Goal: Information Seeking & Learning: Learn about a topic

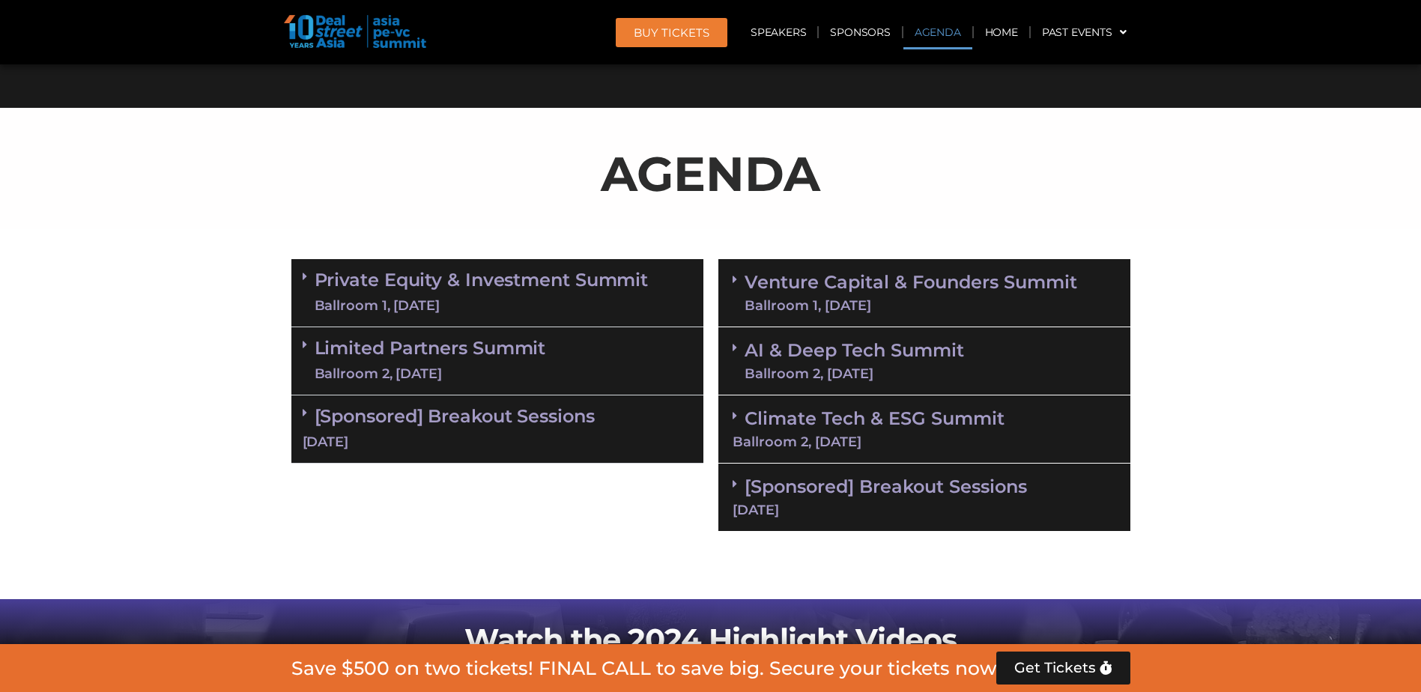
scroll to position [749, 0]
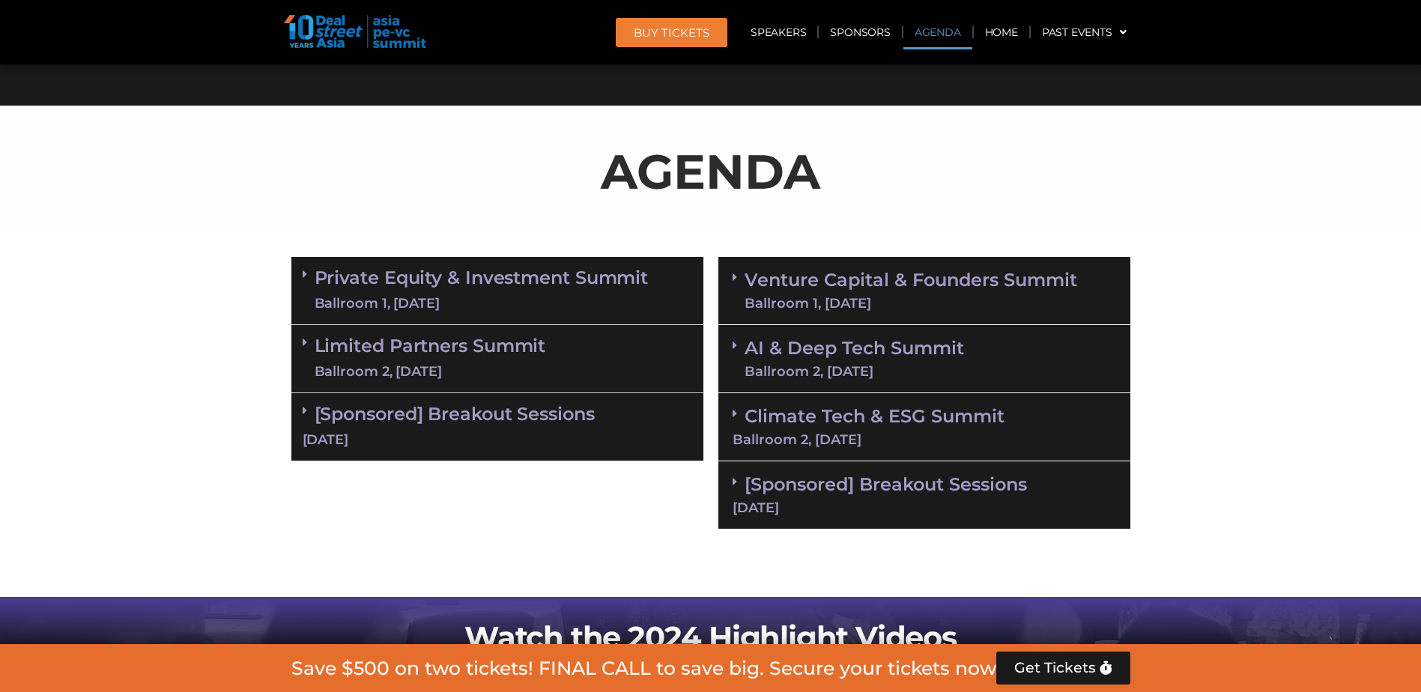
click at [465, 306] on div "Ballroom 1, [DATE]" at bounding box center [482, 303] width 334 height 19
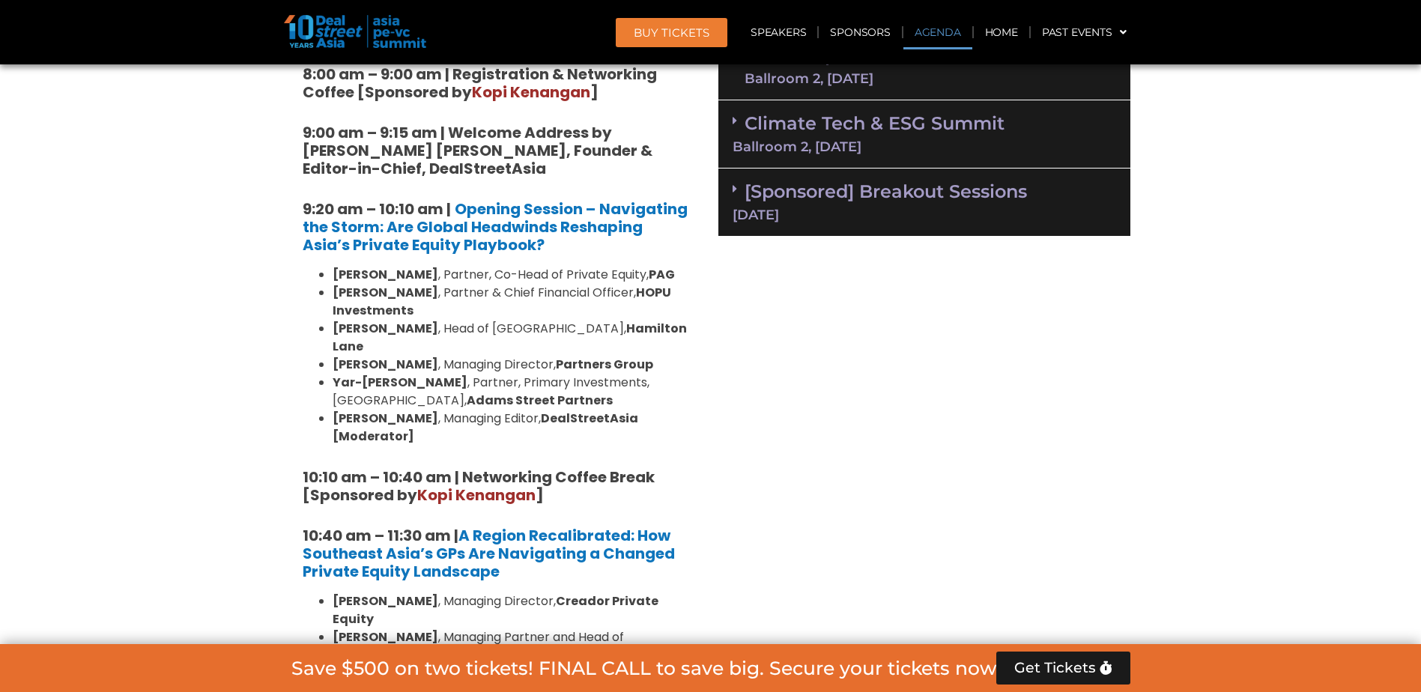
scroll to position [1049, 0]
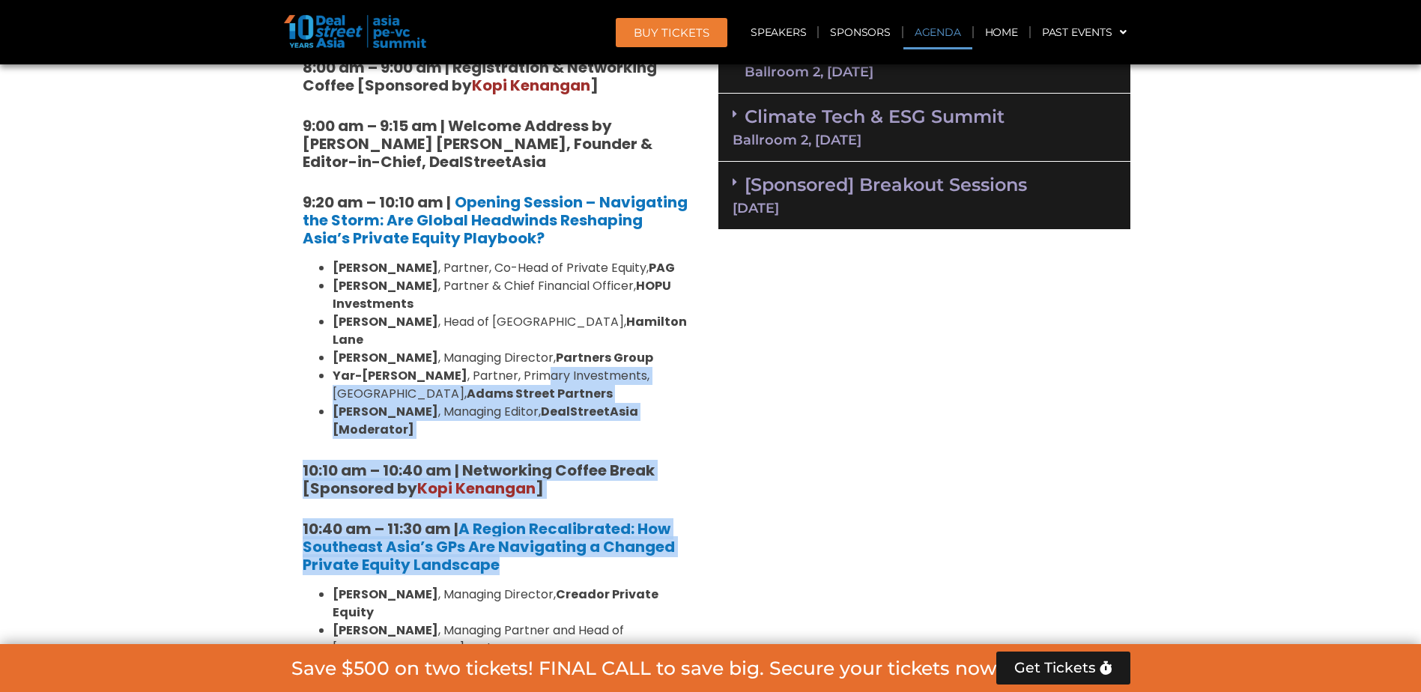
drag, startPoint x: 498, startPoint y: 351, endPoint x: 585, endPoint y: 529, distance: 198.4
click at [585, 529] on h5 "10:40 am – 11:30 am | A Region Recalibrated: How Southeast Asia’s GPs Are Navig…" at bounding box center [498, 547] width 390 height 54
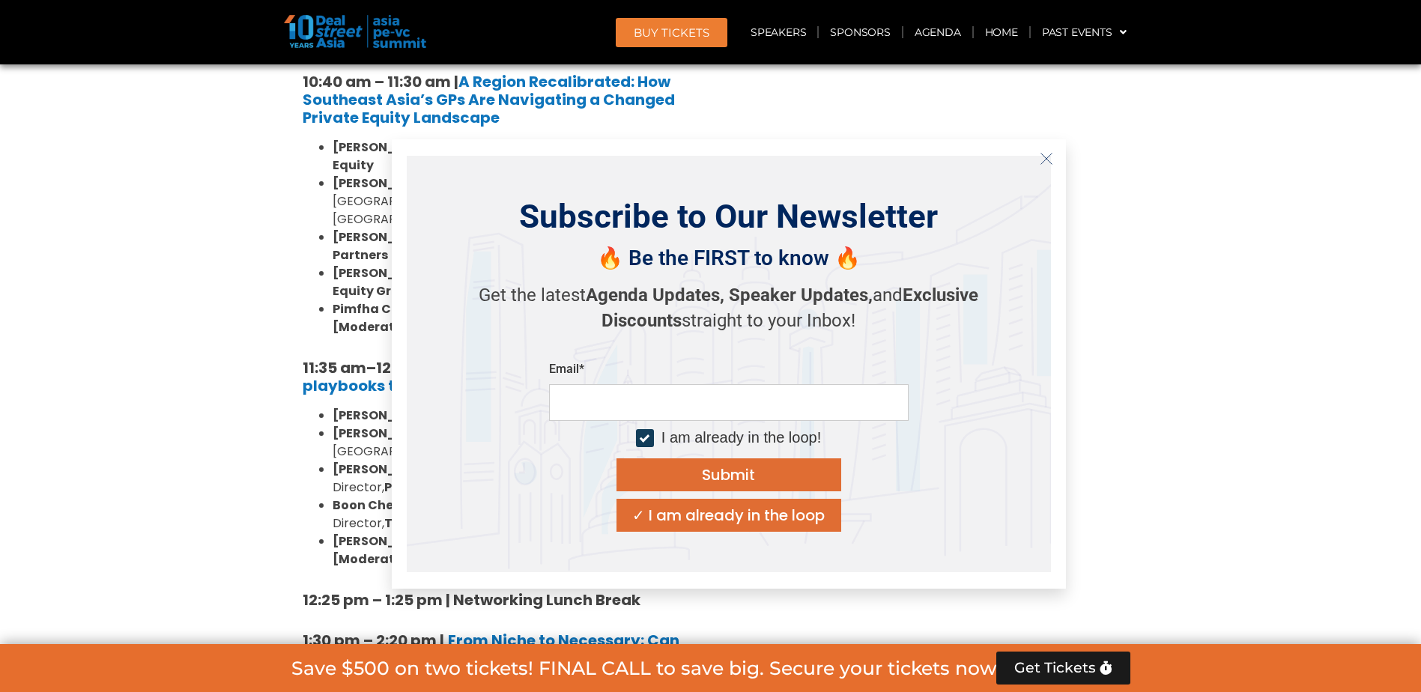
scroll to position [1499, 0]
click at [1043, 162] on line "Close" at bounding box center [1046, 159] width 10 height 10
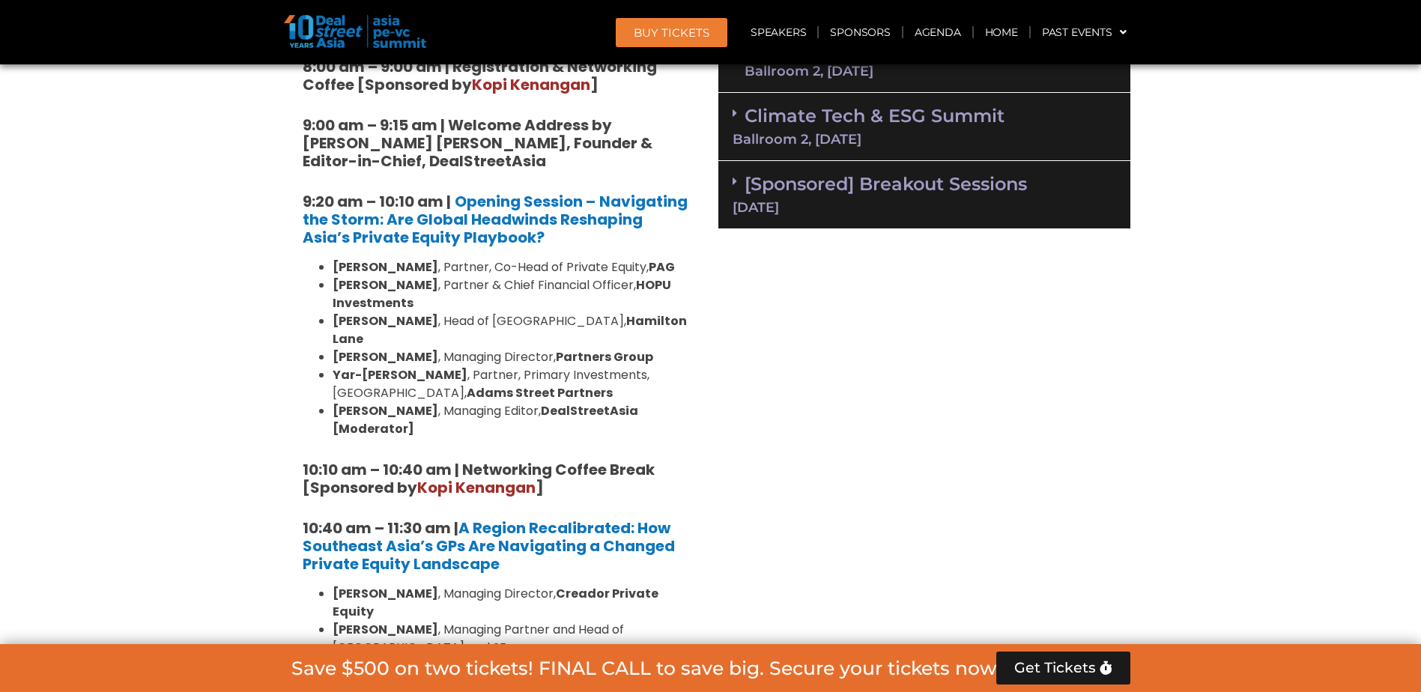
scroll to position [1049, 0]
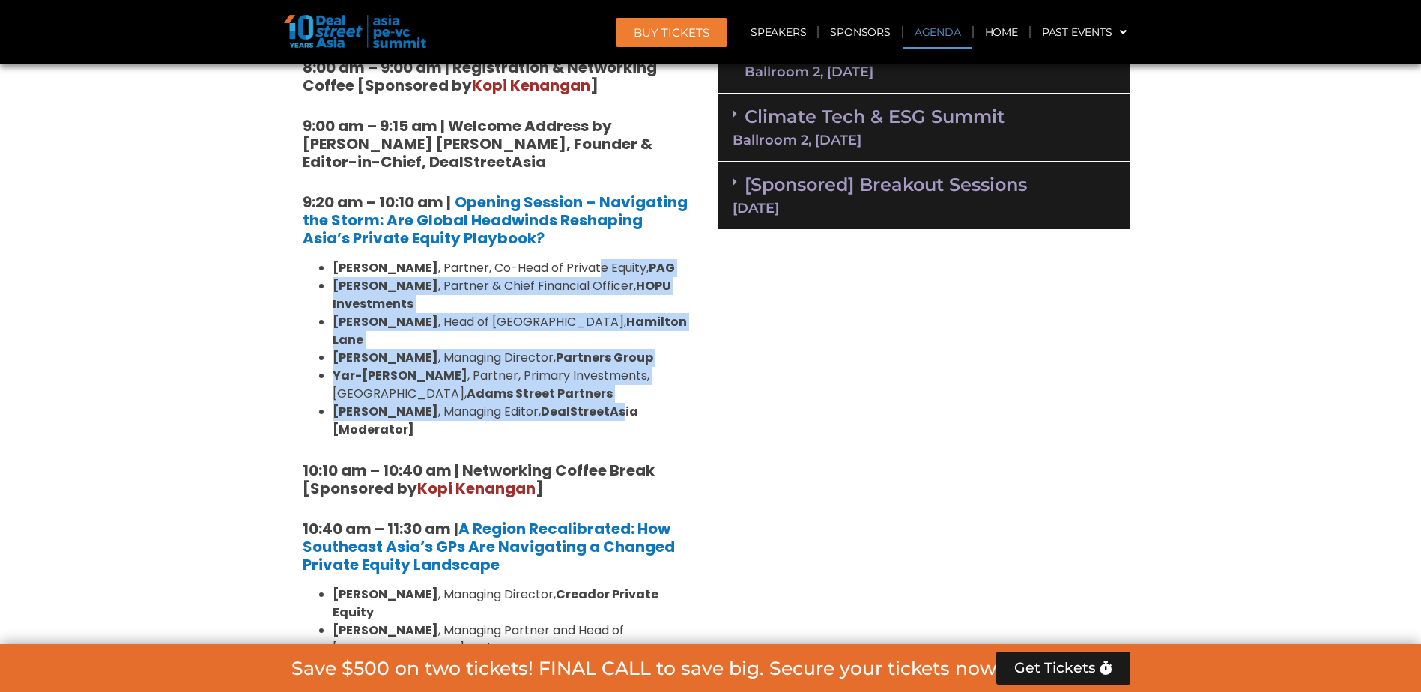
drag, startPoint x: 600, startPoint y: 273, endPoint x: 599, endPoint y: 398, distance: 124.4
click at [599, 398] on ul "[PERSON_NAME] , Partner, Co-Head of Private Equity, [PERSON_NAME] , Partner & C…" at bounding box center [498, 349] width 390 height 180
click at [599, 403] on strong "DealStreetAsia [Moderator]" at bounding box center [486, 420] width 306 height 35
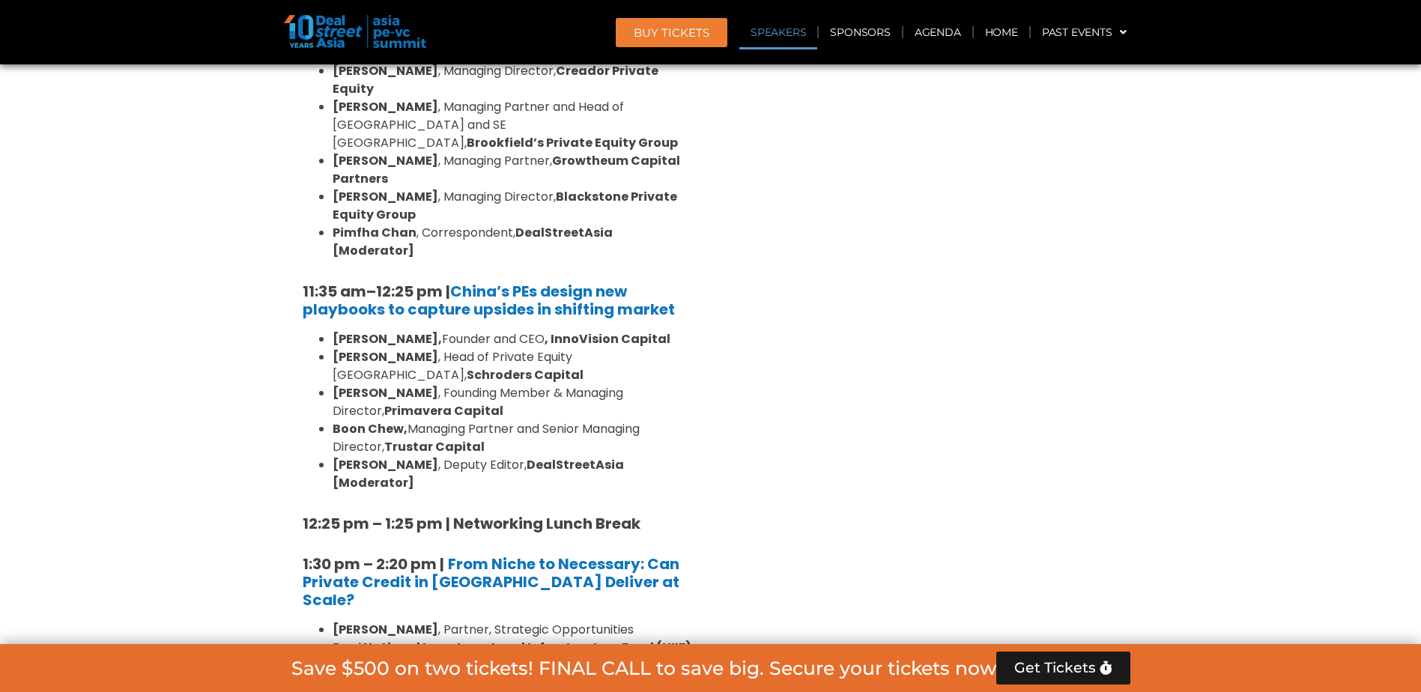
scroll to position [1573, 0]
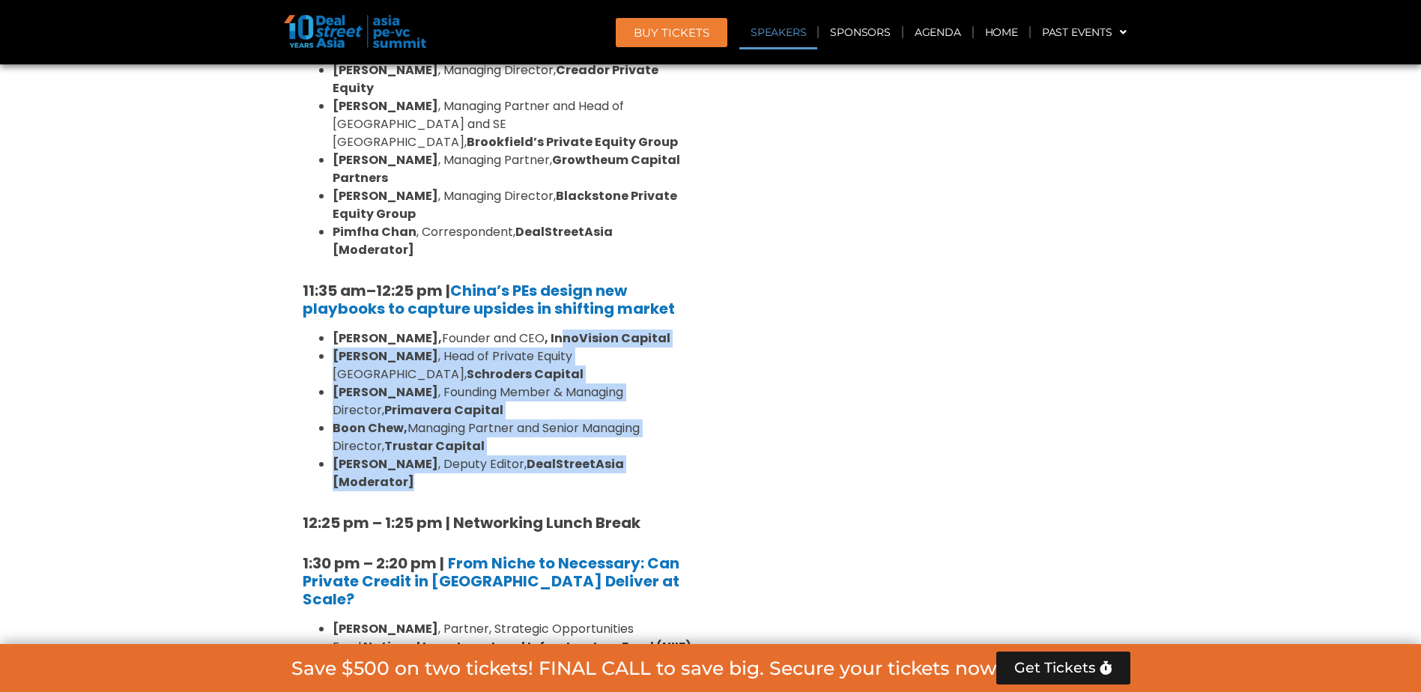
drag, startPoint x: 680, startPoint y: 373, endPoint x: 525, endPoint y: 270, distance: 185.8
click at [525, 330] on ul "[PERSON_NAME], Founder and CEO , InnoVision Capital [PERSON_NAME] , Head of Pri…" at bounding box center [498, 411] width 390 height 162
click at [545, 330] on strong ", InnoVision Capital" at bounding box center [608, 338] width 126 height 17
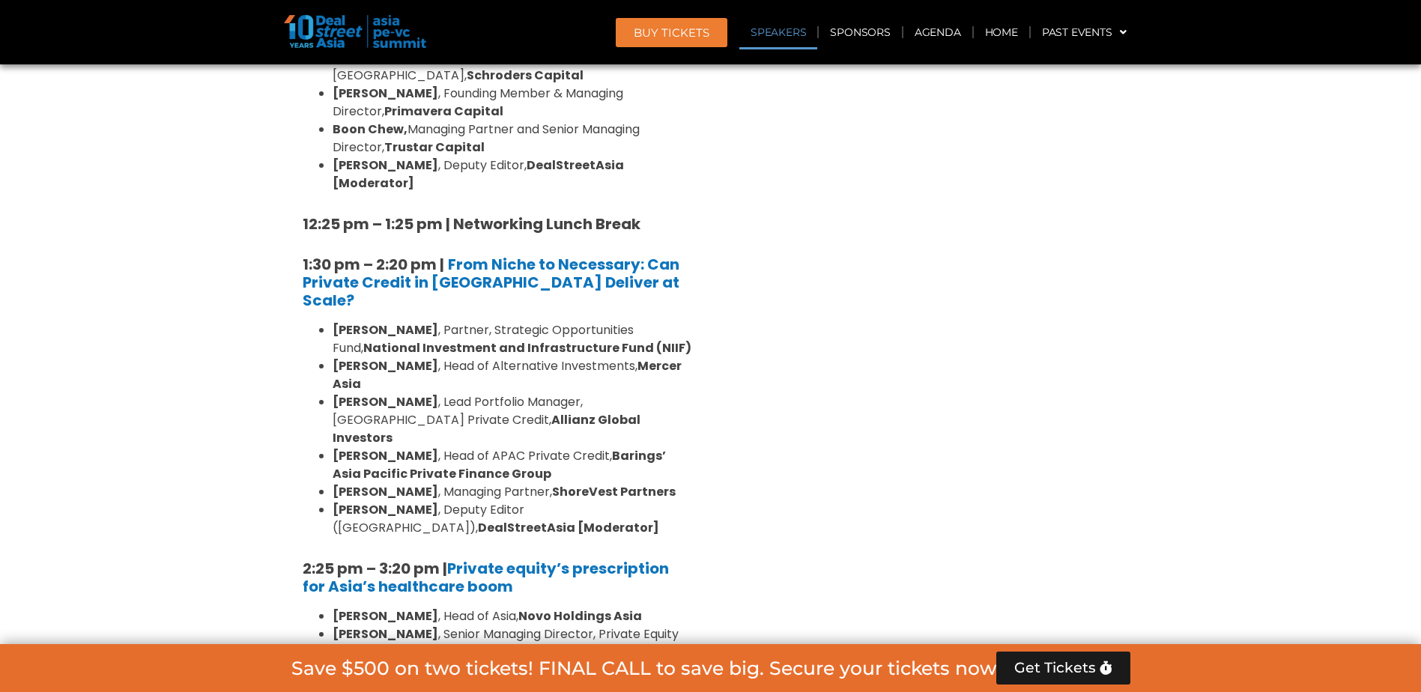
scroll to position [1873, 0]
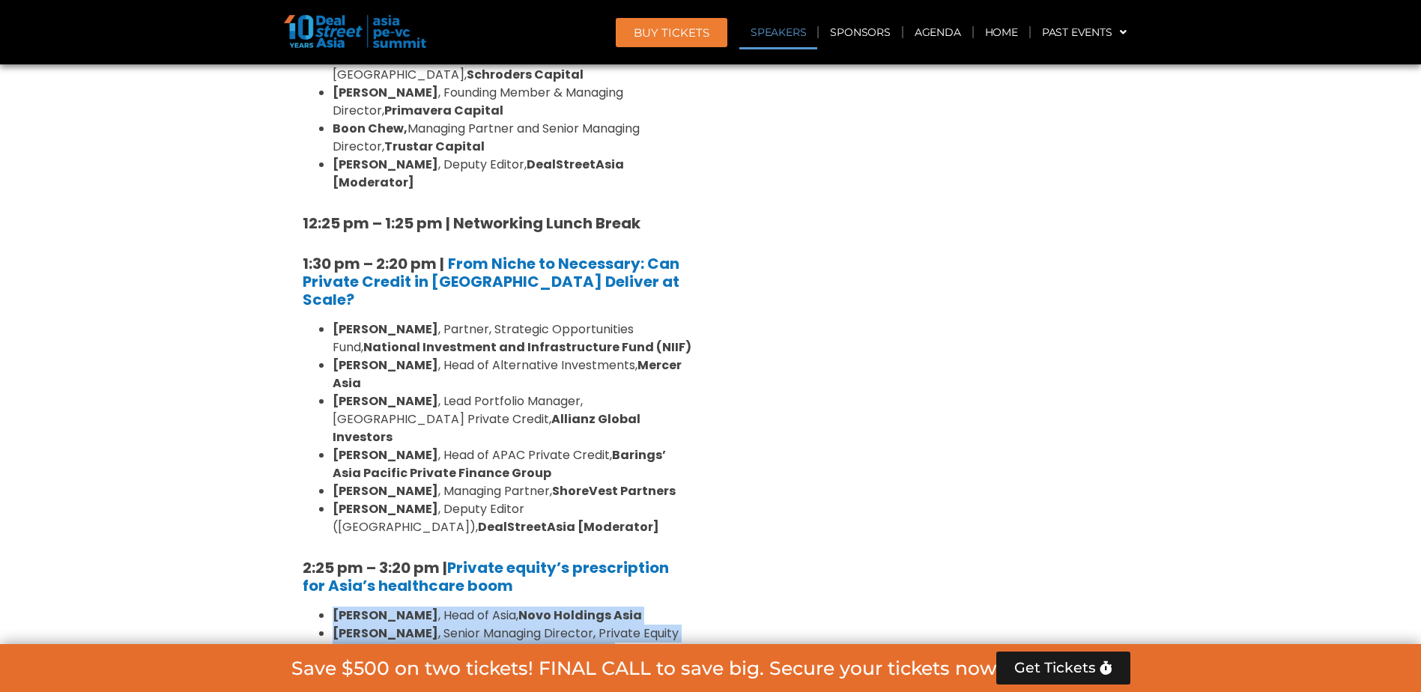
drag, startPoint x: 572, startPoint y: 419, endPoint x: 586, endPoint y: 528, distance: 110.2
click at [586, 528] on div "8:00 am – 9:00 am | Registration & Networking Coffee [Sponsored by [PERSON_NAME…" at bounding box center [497, 366] width 412 height 2330
click at [586, 661] on li "Hoda Abou-Jamra , Co-Founder and Managing Partner, TVM Capital Healthcare" at bounding box center [513, 679] width 360 height 36
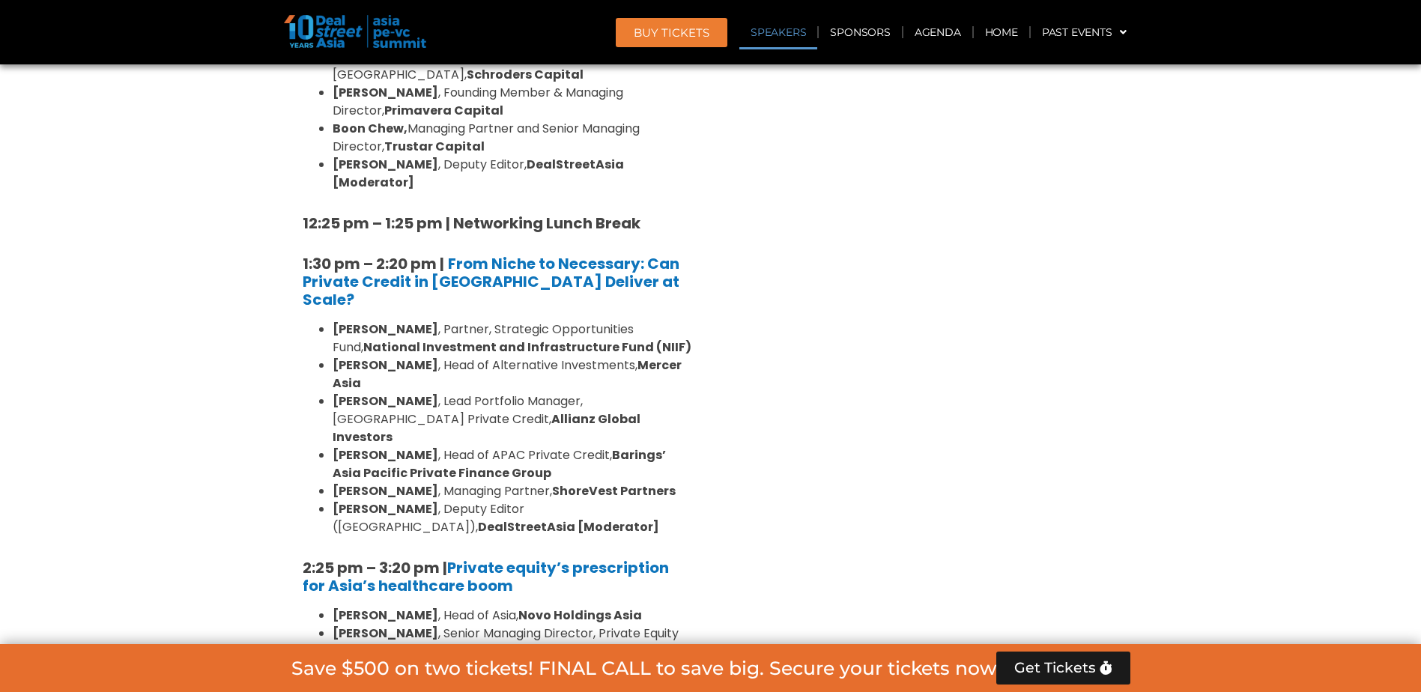
drag, startPoint x: 586, startPoint y: 528, endPoint x: 589, endPoint y: 573, distance: 45.1
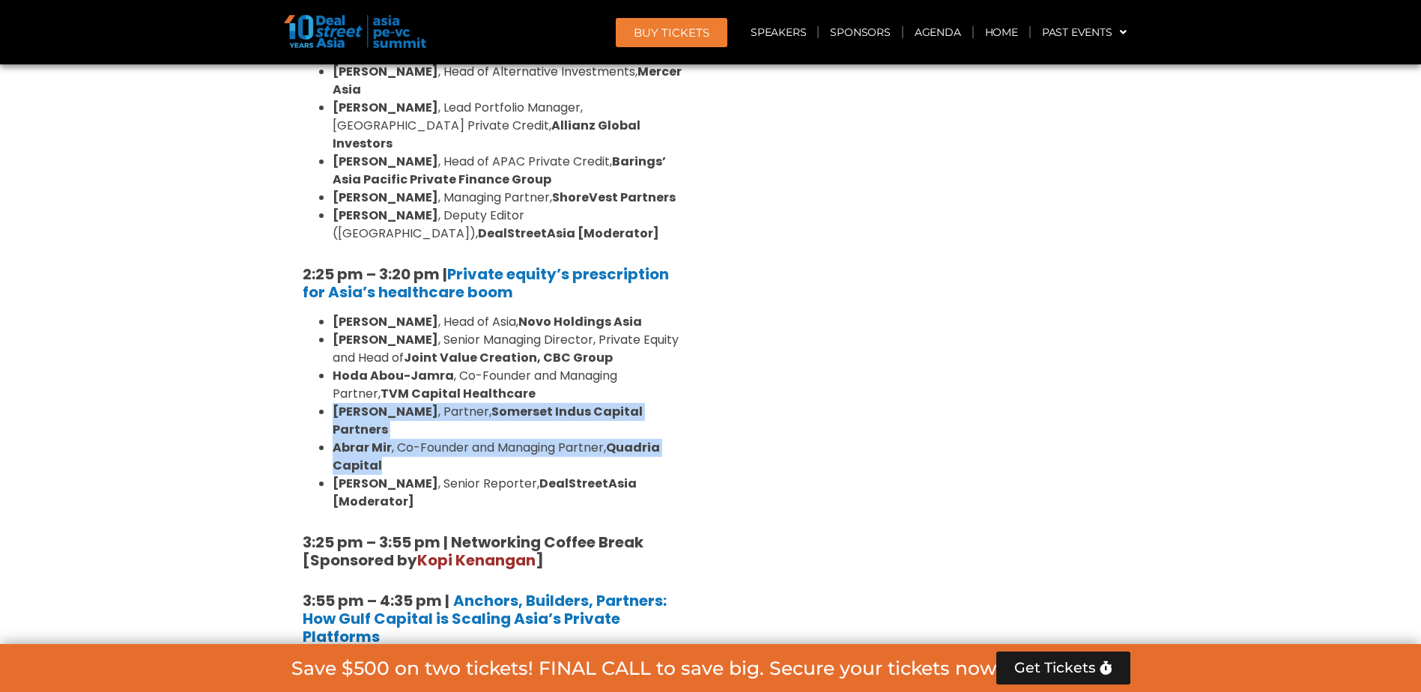
scroll to position [2173, 0]
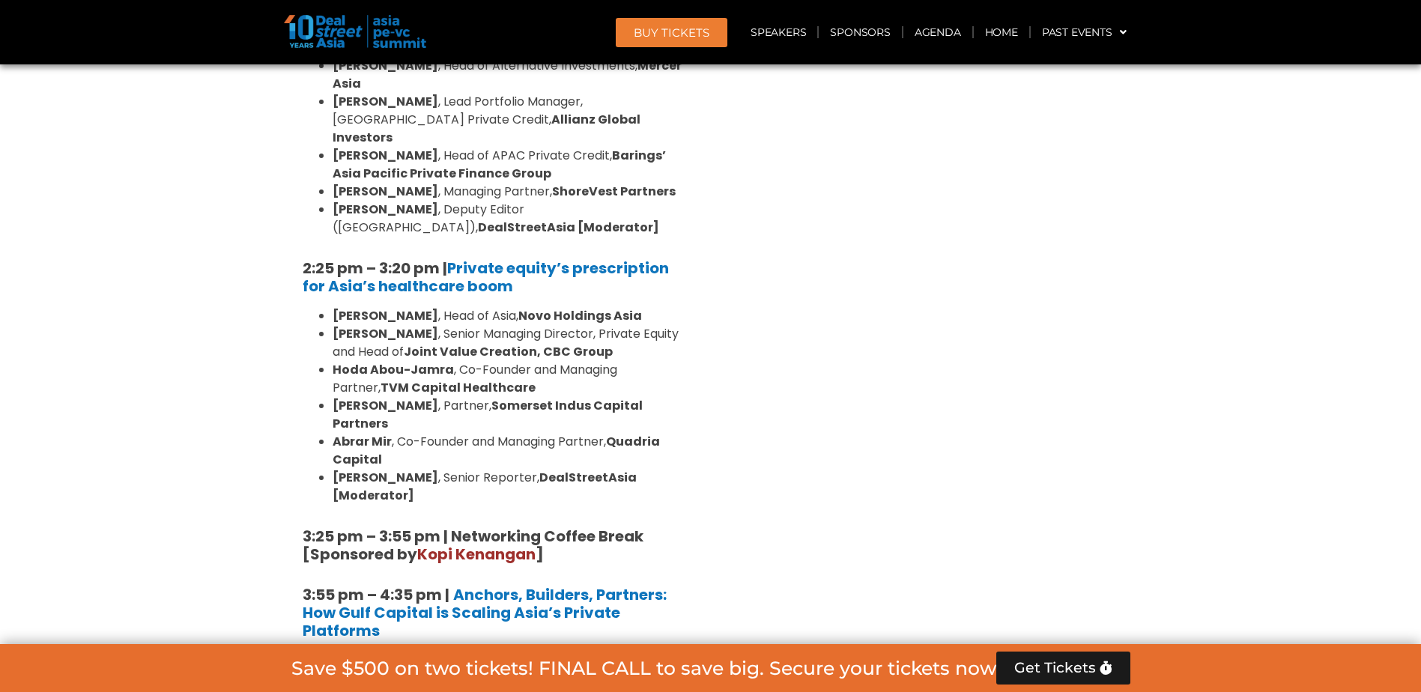
drag, startPoint x: 584, startPoint y: 555, endPoint x: 536, endPoint y: 466, distance: 101.2
click at [536, 652] on li "[PERSON_NAME] , Managing Director, Private Equity, Gulf Capital" at bounding box center [513, 670] width 360 height 36
drag, startPoint x: 536, startPoint y: 466, endPoint x: 547, endPoint y: 539, distance: 74.3
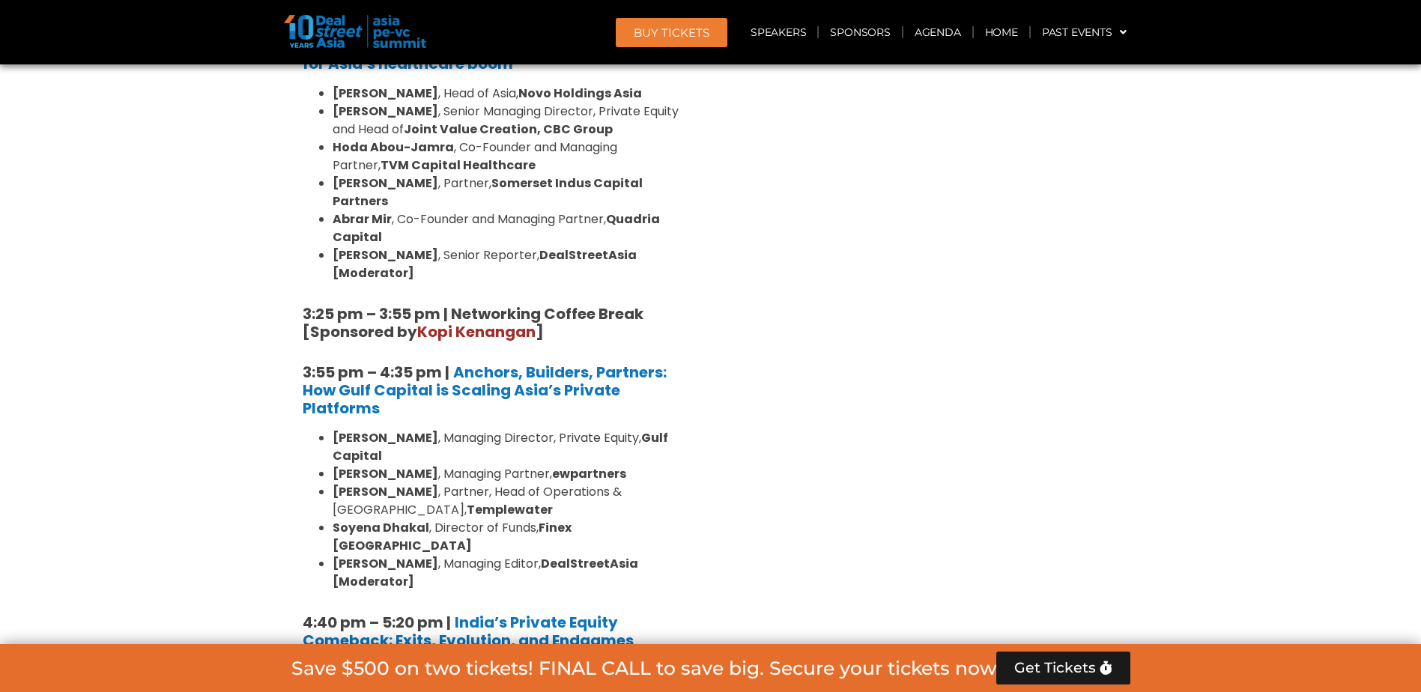
scroll to position [2398, 0]
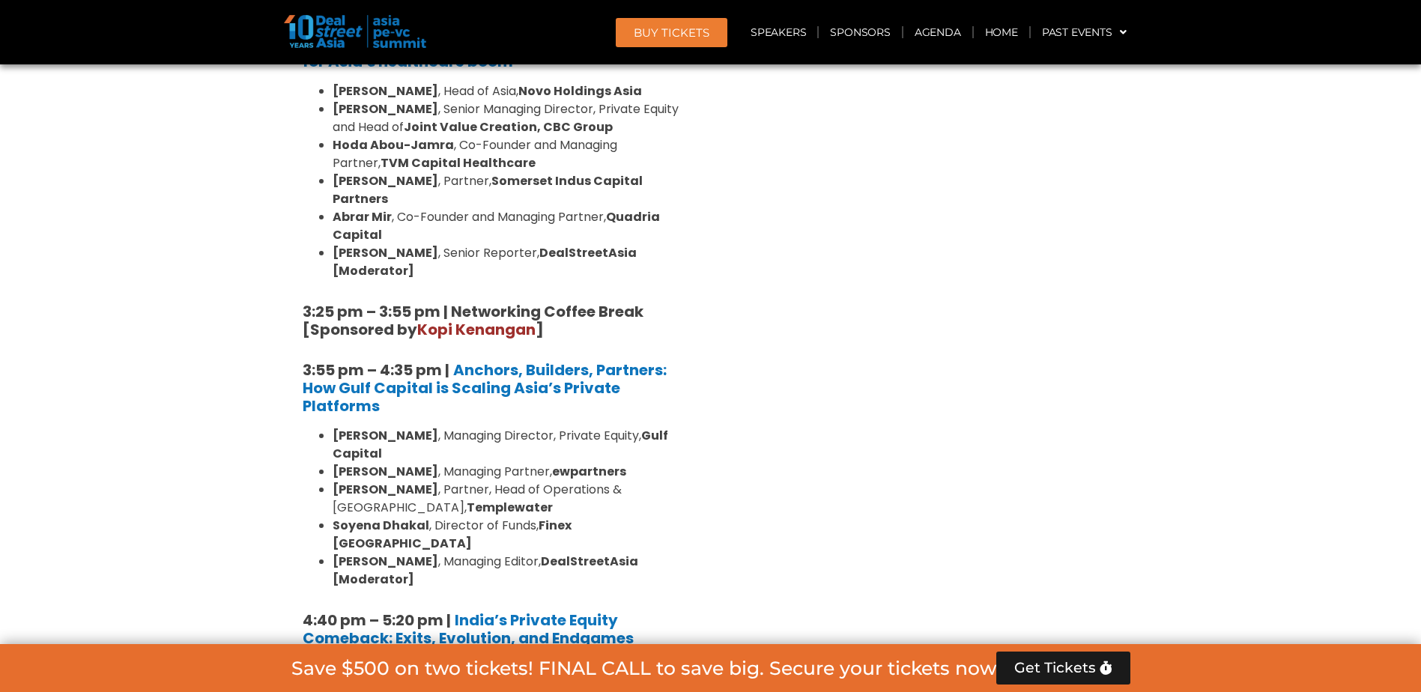
drag, startPoint x: 616, startPoint y: 422, endPoint x: 662, endPoint y: 551, distance: 136.7
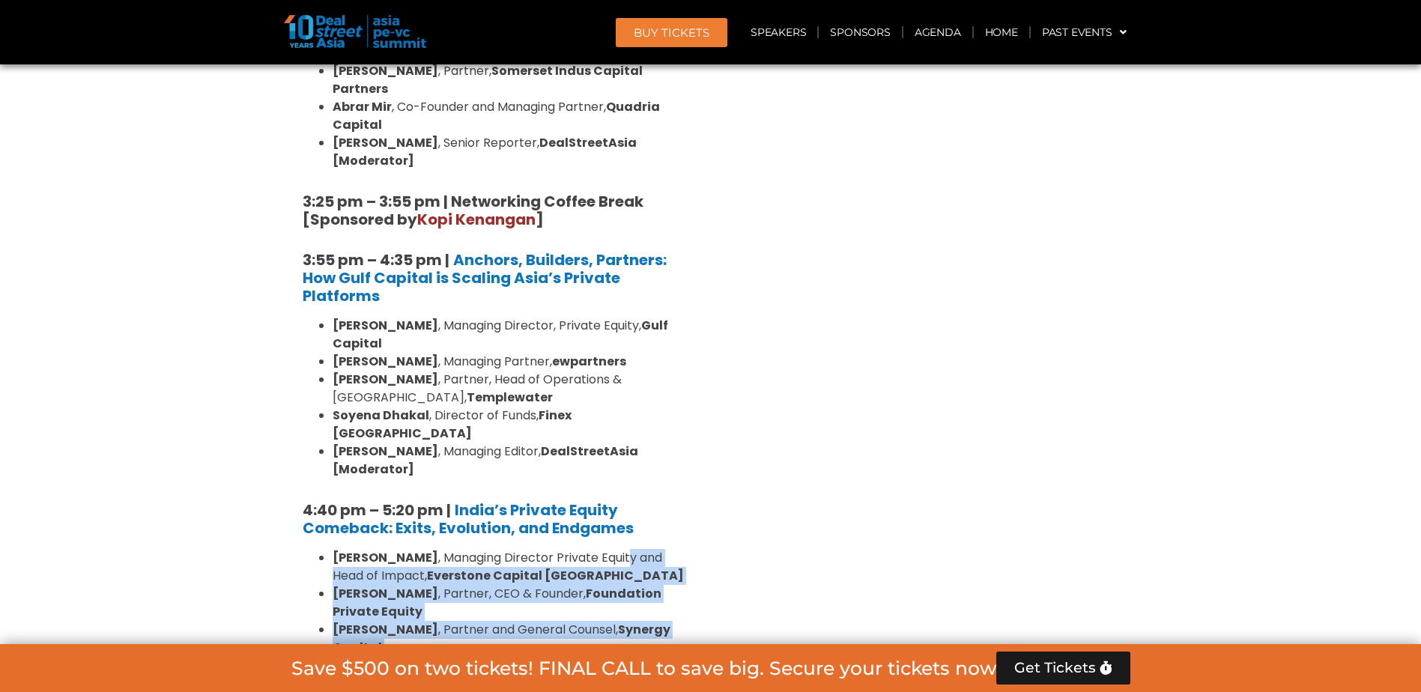
scroll to position [2622, 0]
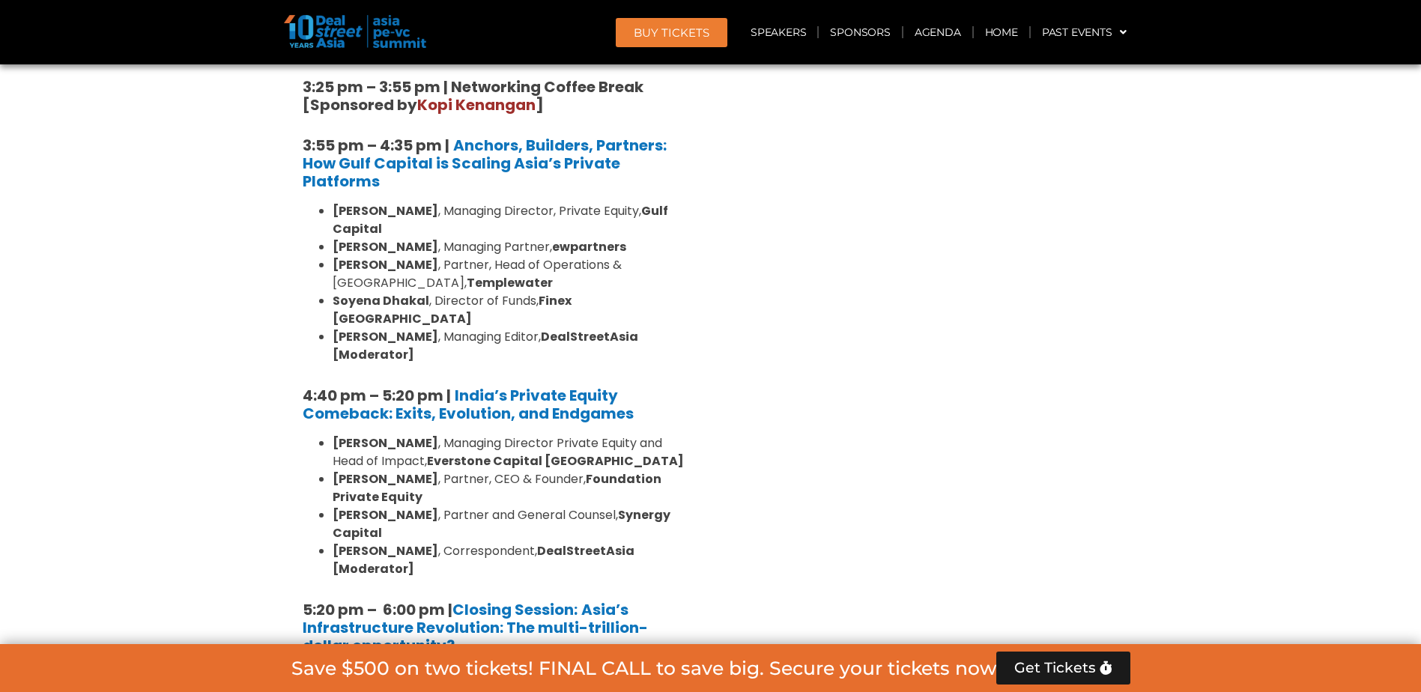
drag, startPoint x: 694, startPoint y: 518, endPoint x: 507, endPoint y: 442, distance: 201.3
click at [507, 667] on li "[PERSON_NAME] [PERSON_NAME] , Partner, Copenhagen Infrastructure Partners" at bounding box center [513, 685] width 360 height 36
drag, startPoint x: 507, startPoint y: 442, endPoint x: 521, endPoint y: 509, distance: 68.0
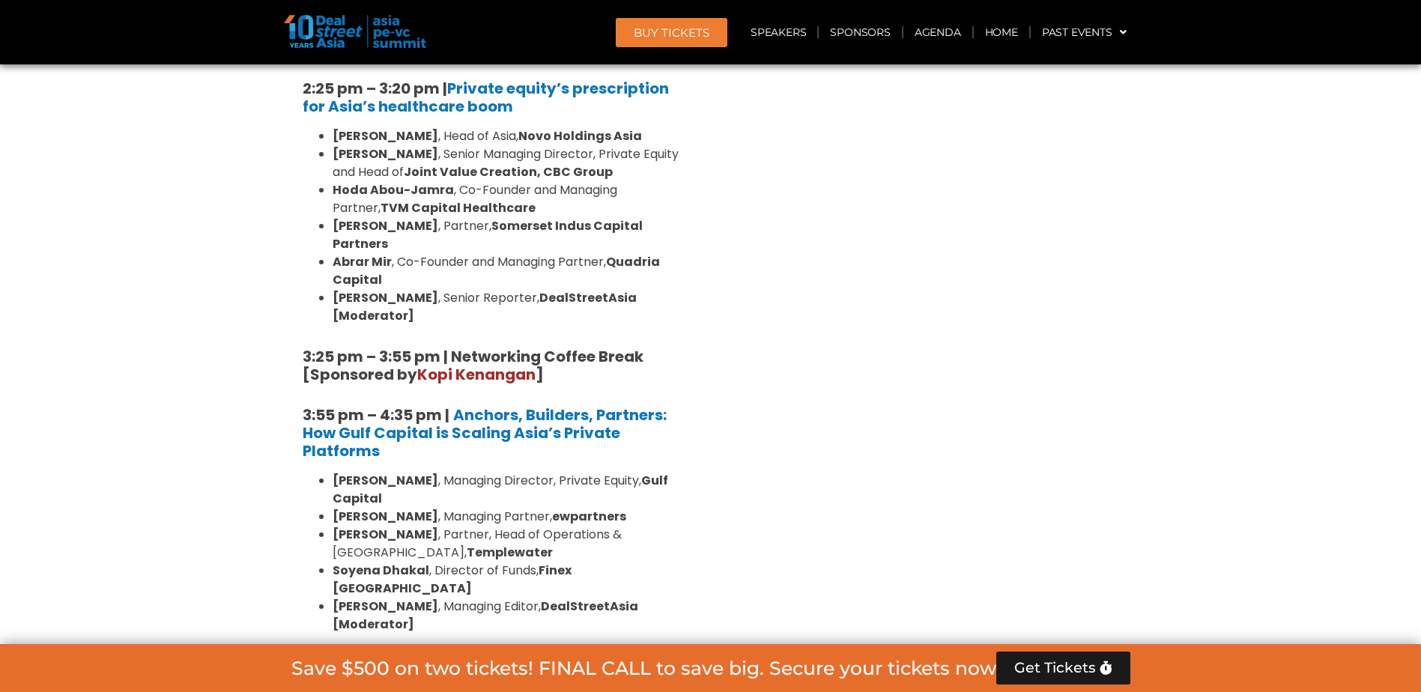
scroll to position [2323, 0]
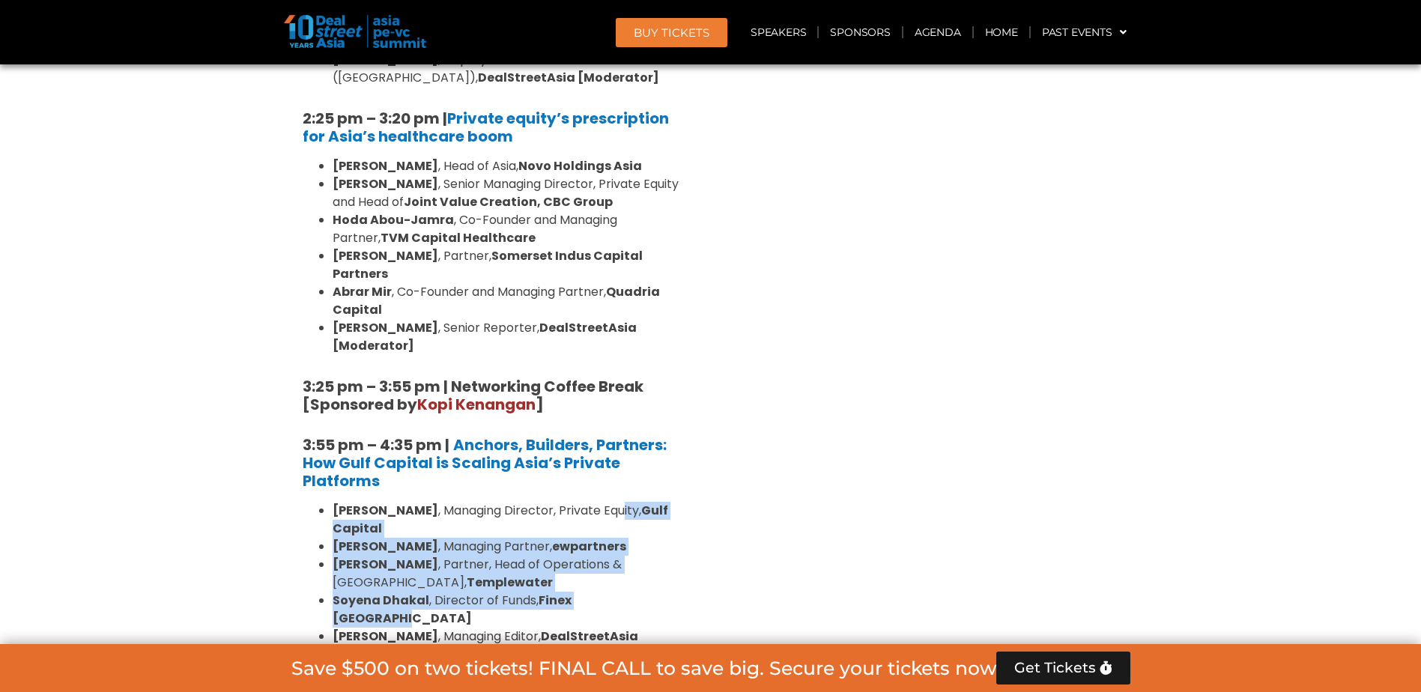
drag, startPoint x: 627, startPoint y: 313, endPoint x: 641, endPoint y: 396, distance: 83.6
click at [641, 502] on ul "[PERSON_NAME] , Managing Director, Private Equity, Gulf Capital [PERSON_NAME] ,…" at bounding box center [498, 583] width 390 height 162
click at [641, 592] on li "[PERSON_NAME] , Director of Funds, Finex [GEOGRAPHIC_DATA]" at bounding box center [513, 610] width 360 height 36
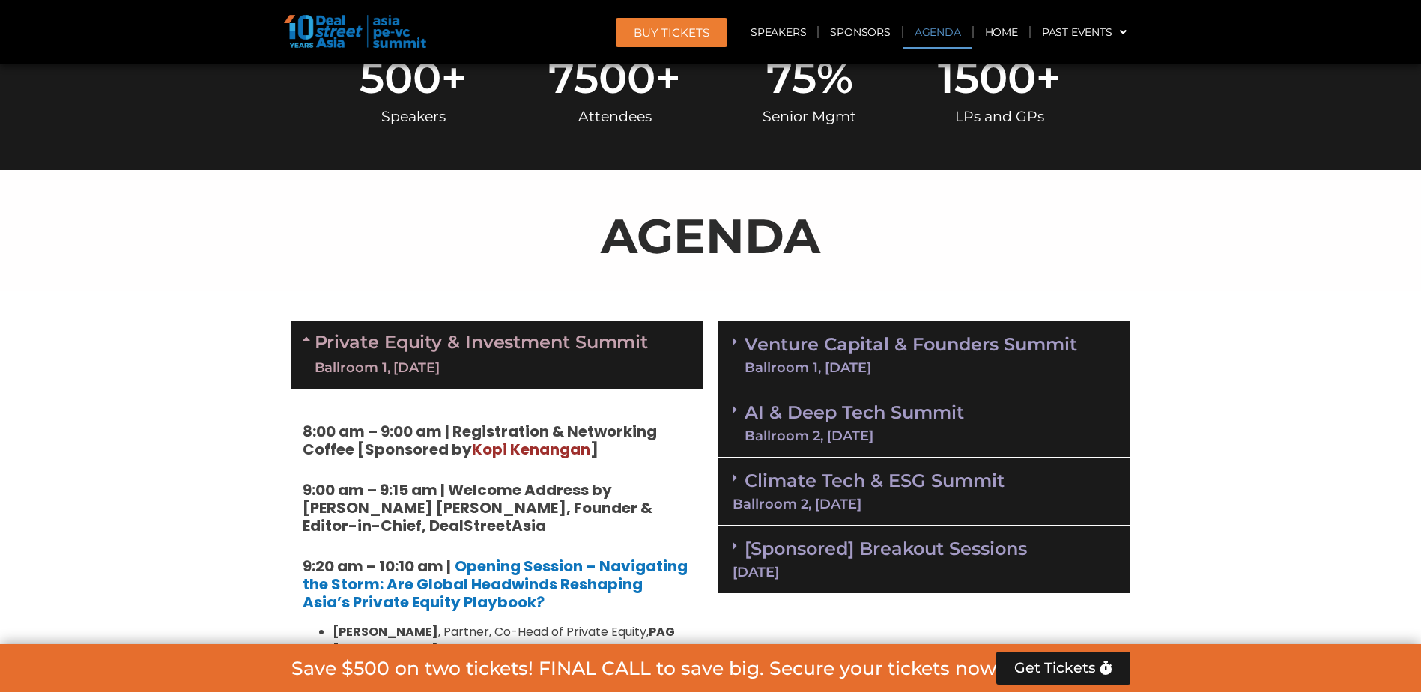
scroll to position [674, 0]
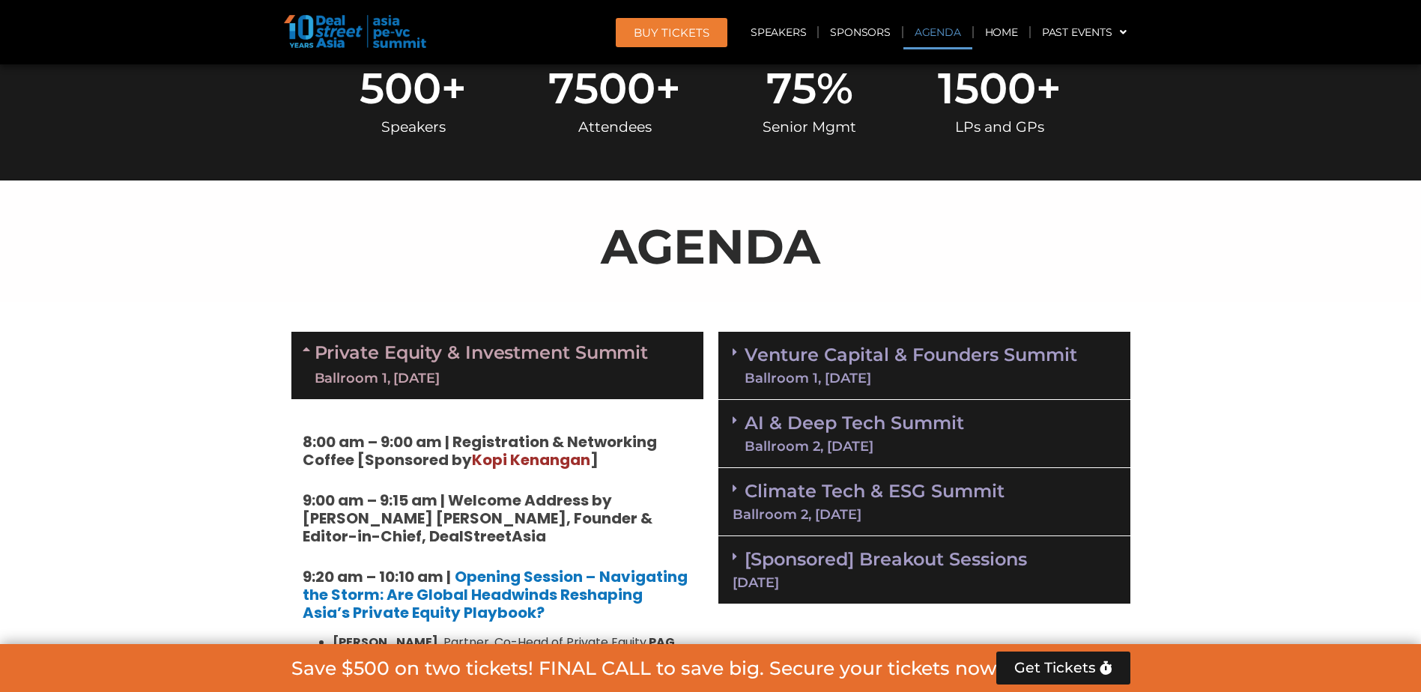
click at [910, 428] on link "AI & Deep Tech Summit Ballroom 2, [DATE]" at bounding box center [855, 433] width 220 height 39
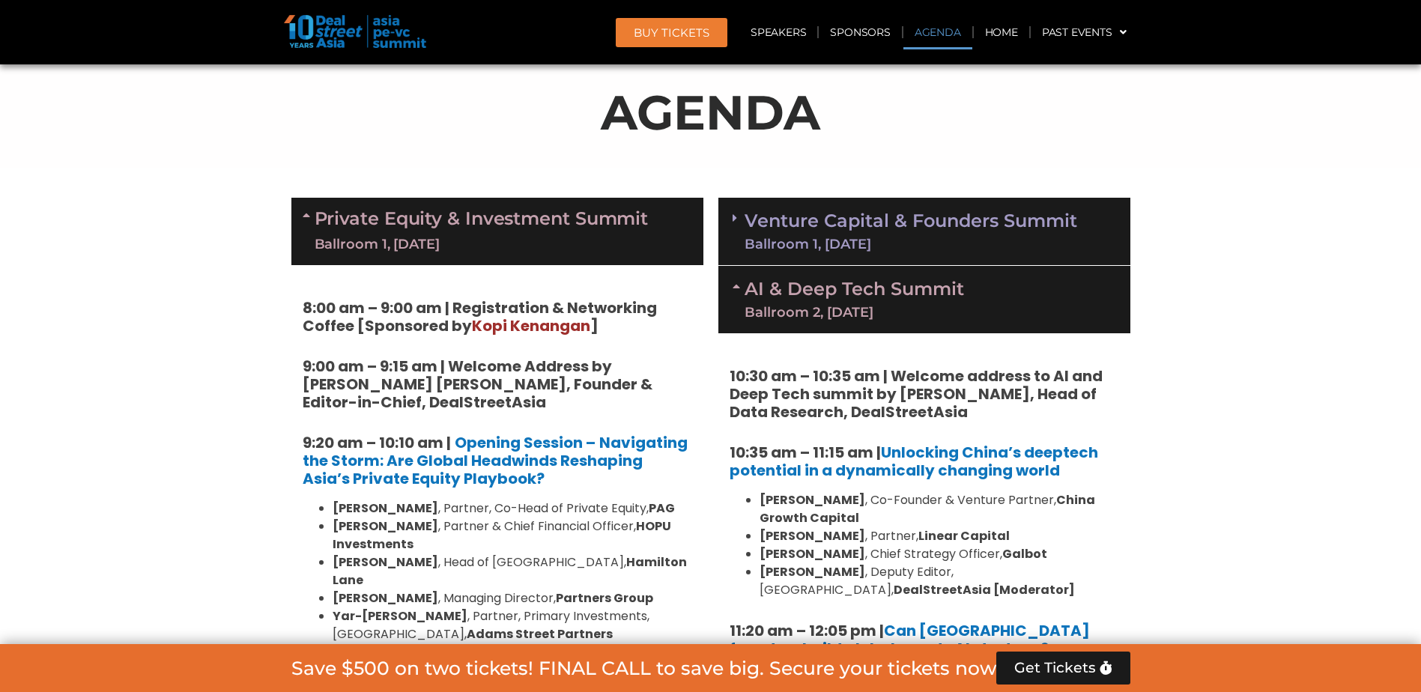
scroll to position [824, 0]
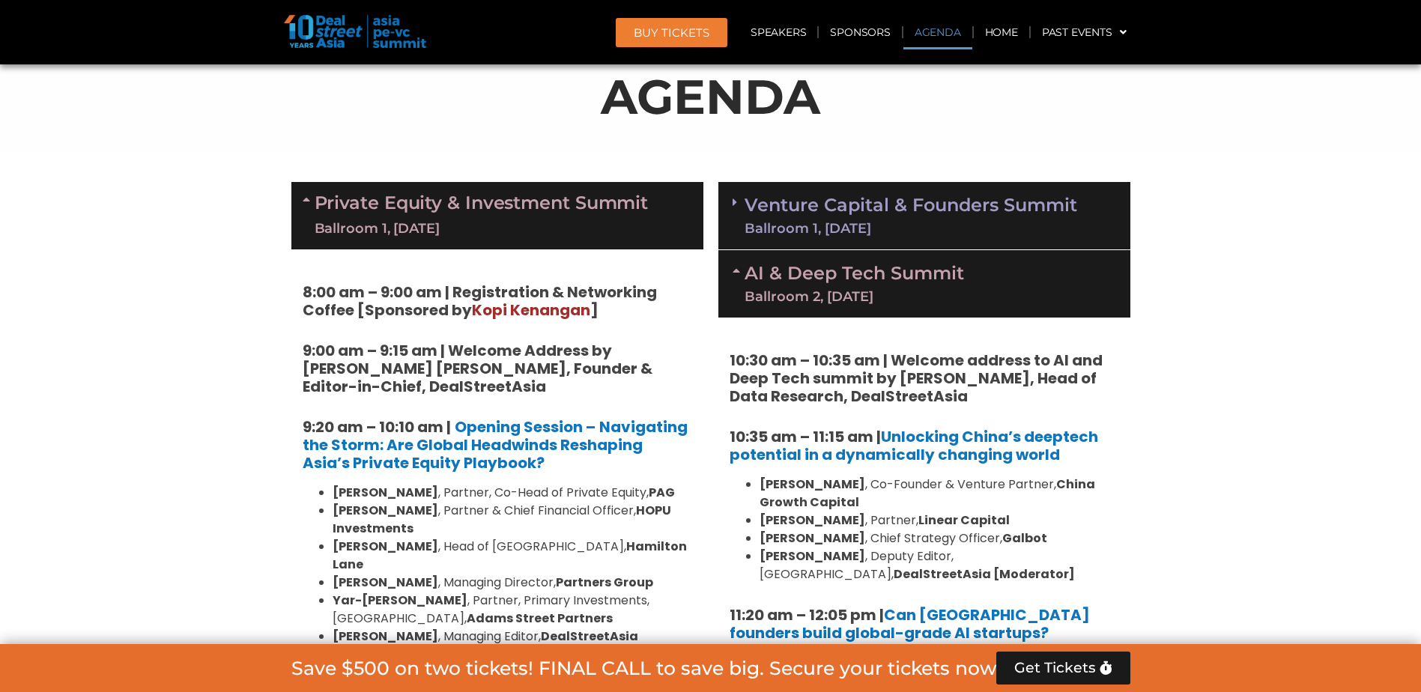
drag, startPoint x: 999, startPoint y: 369, endPoint x: 1041, endPoint y: 491, distance: 128.4
click at [1041, 491] on div "10:30 am – 10:35 am | Welcome address to AI and Deep Tech summit by [PERSON_NAM…" at bounding box center [925, 689] width 412 height 743
drag, startPoint x: 1041, startPoint y: 491, endPoint x: 1033, endPoint y: 513, distance: 23.7
click at [1033, 513] on li "[PERSON_NAME] , Partner, Linear Capital" at bounding box center [940, 521] width 360 height 18
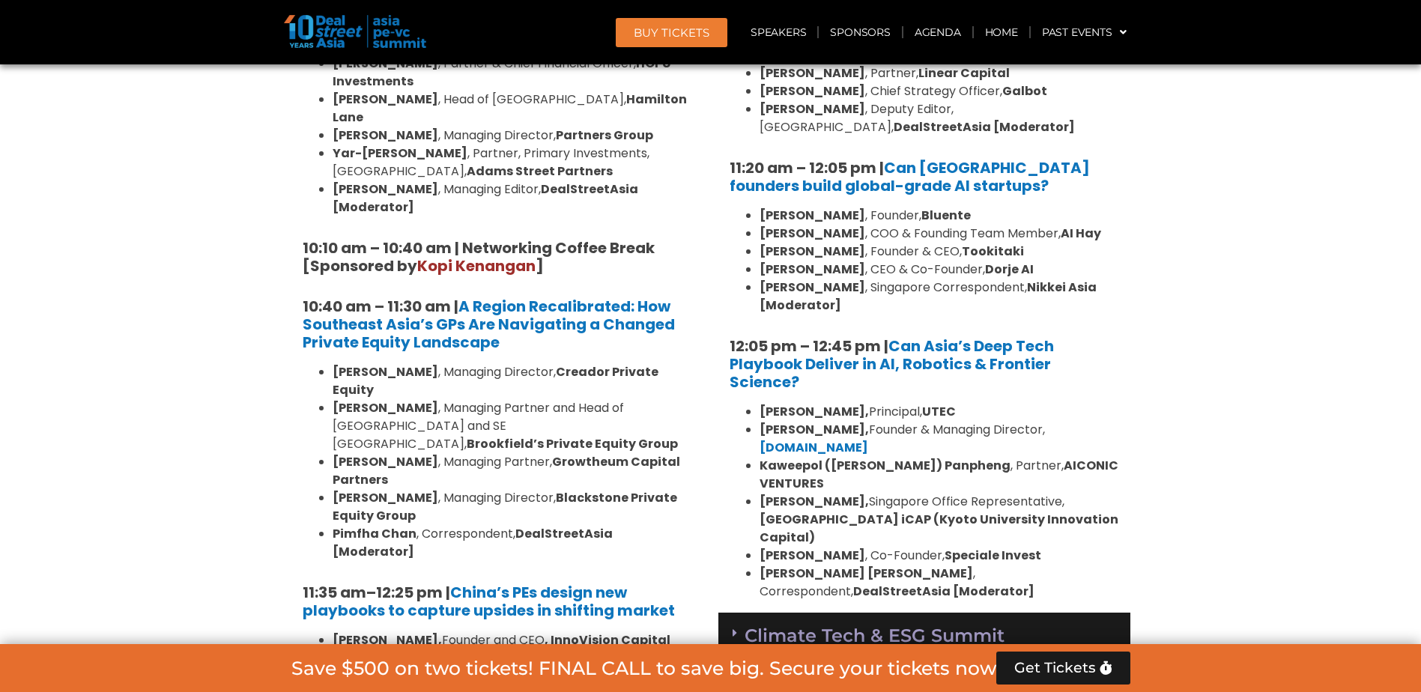
scroll to position [1274, 0]
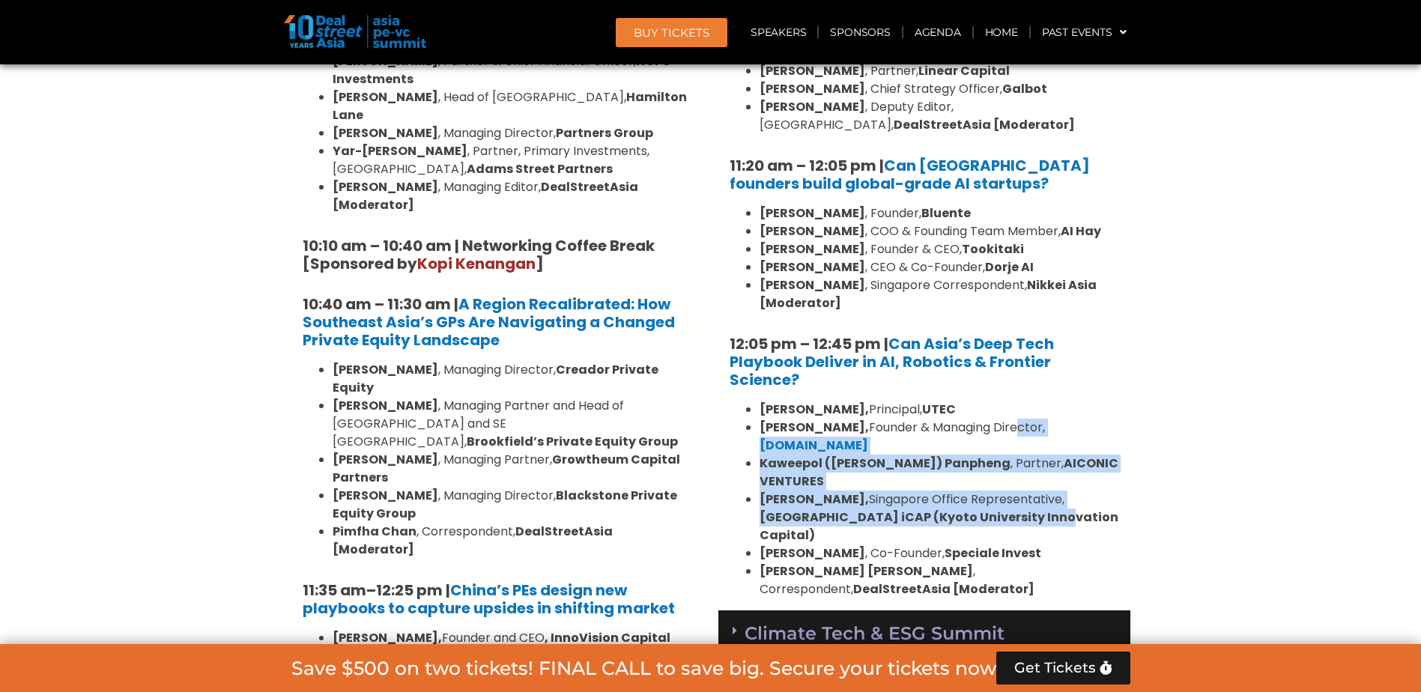
drag, startPoint x: 1006, startPoint y: 435, endPoint x: 1003, endPoint y: 477, distance: 42.1
click at [1003, 477] on ul "[PERSON_NAME], Principal, UTEC [PERSON_NAME], Founder & Managing Director, [DOM…" at bounding box center [925, 500] width 390 height 198
click at [1003, 509] on b "[GEOGRAPHIC_DATA] iCAP (Kyoto University Innovation Capital)" at bounding box center [939, 526] width 359 height 35
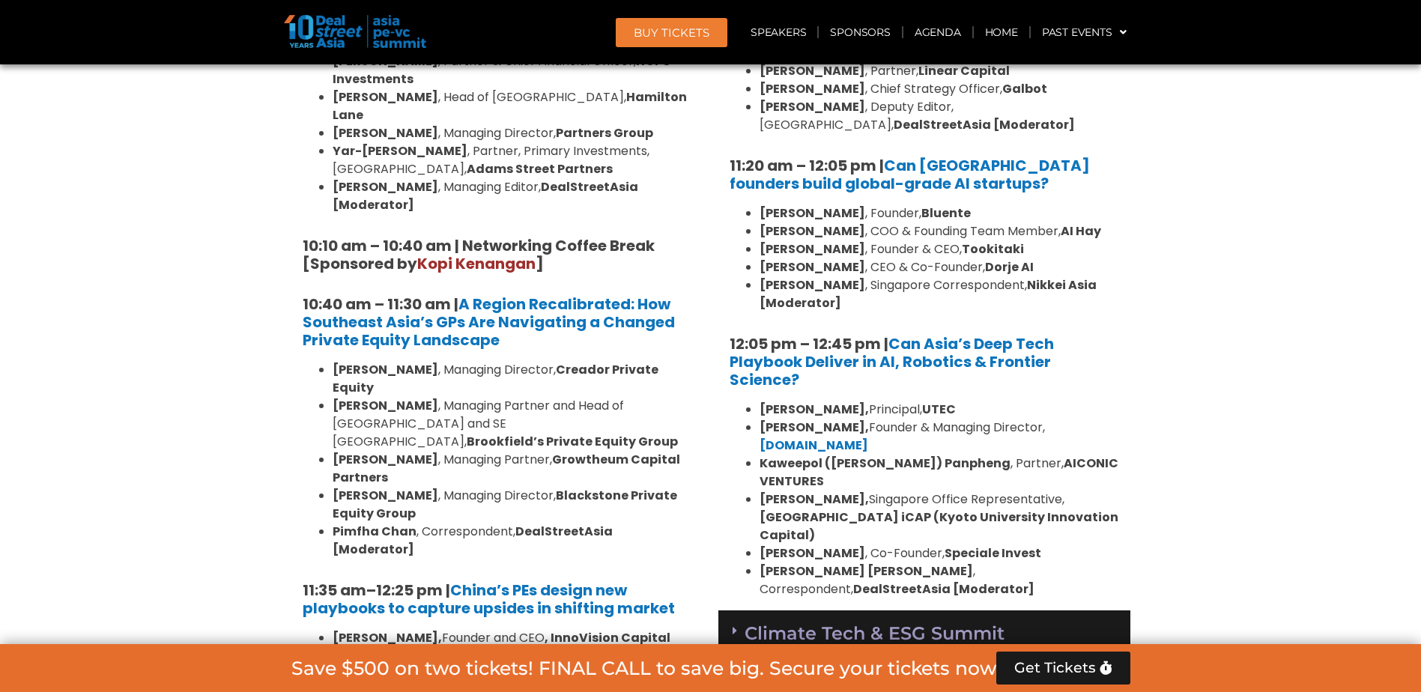
scroll to position [1199, 0]
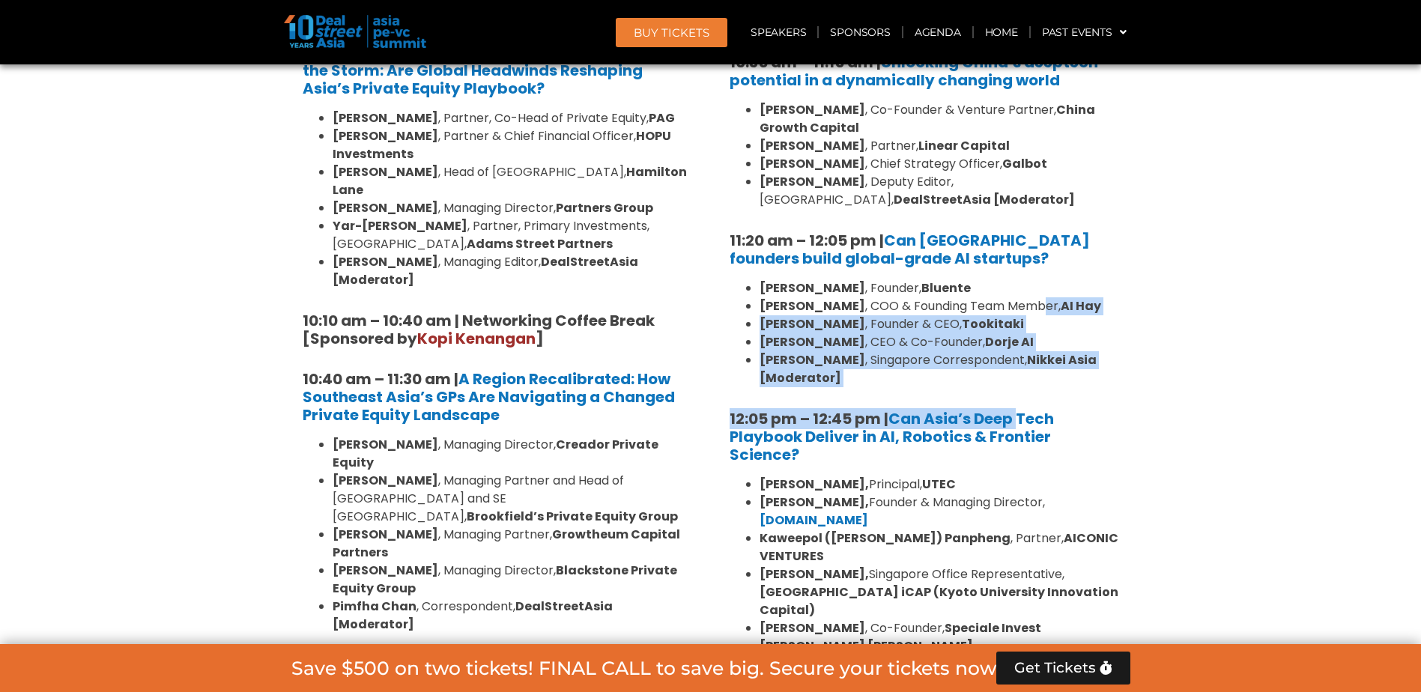
drag, startPoint x: 1021, startPoint y: 387, endPoint x: 1021, endPoint y: 312, distance: 74.9
click at [1021, 312] on div "10:30 am – 10:35 am | Welcome address to AI and Deep Tech summit by [PERSON_NAM…" at bounding box center [925, 314] width 412 height 743
click at [1021, 312] on li "[PERSON_NAME] , COO & Founding Team Member, [PERSON_NAME]" at bounding box center [940, 306] width 360 height 18
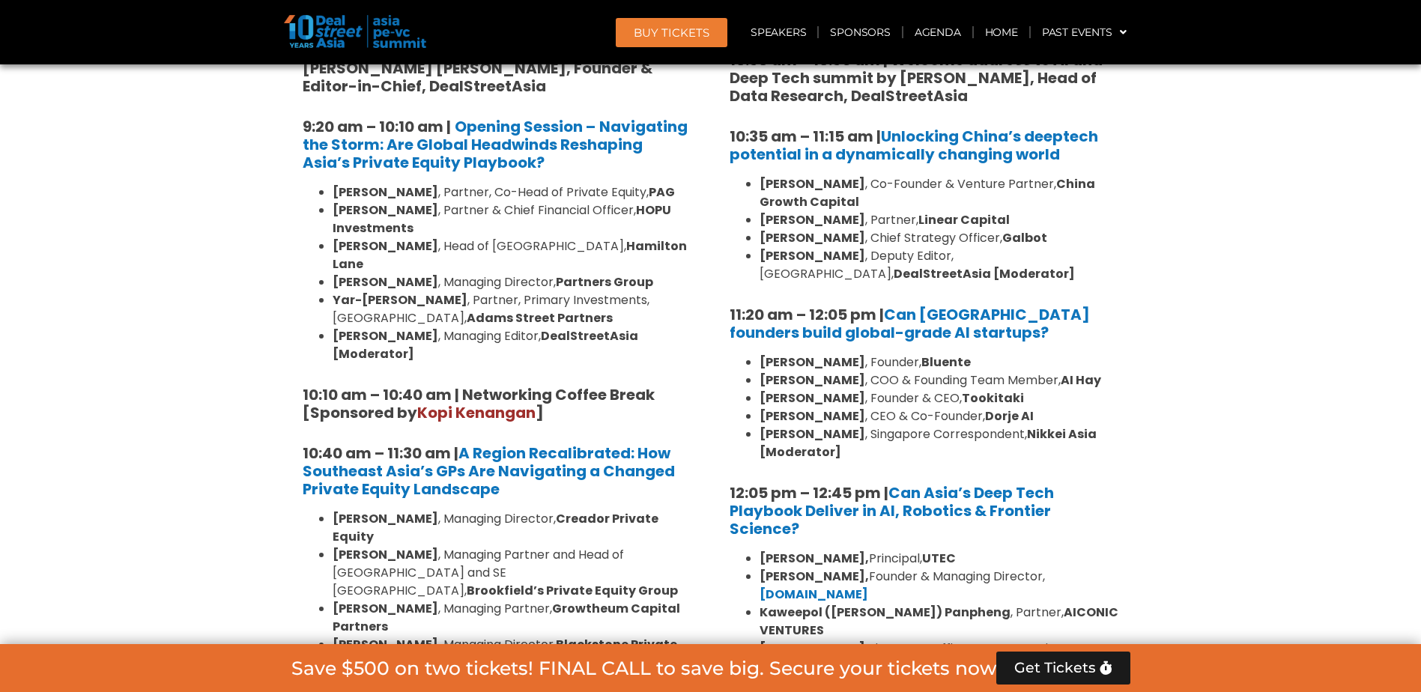
scroll to position [1124, 0]
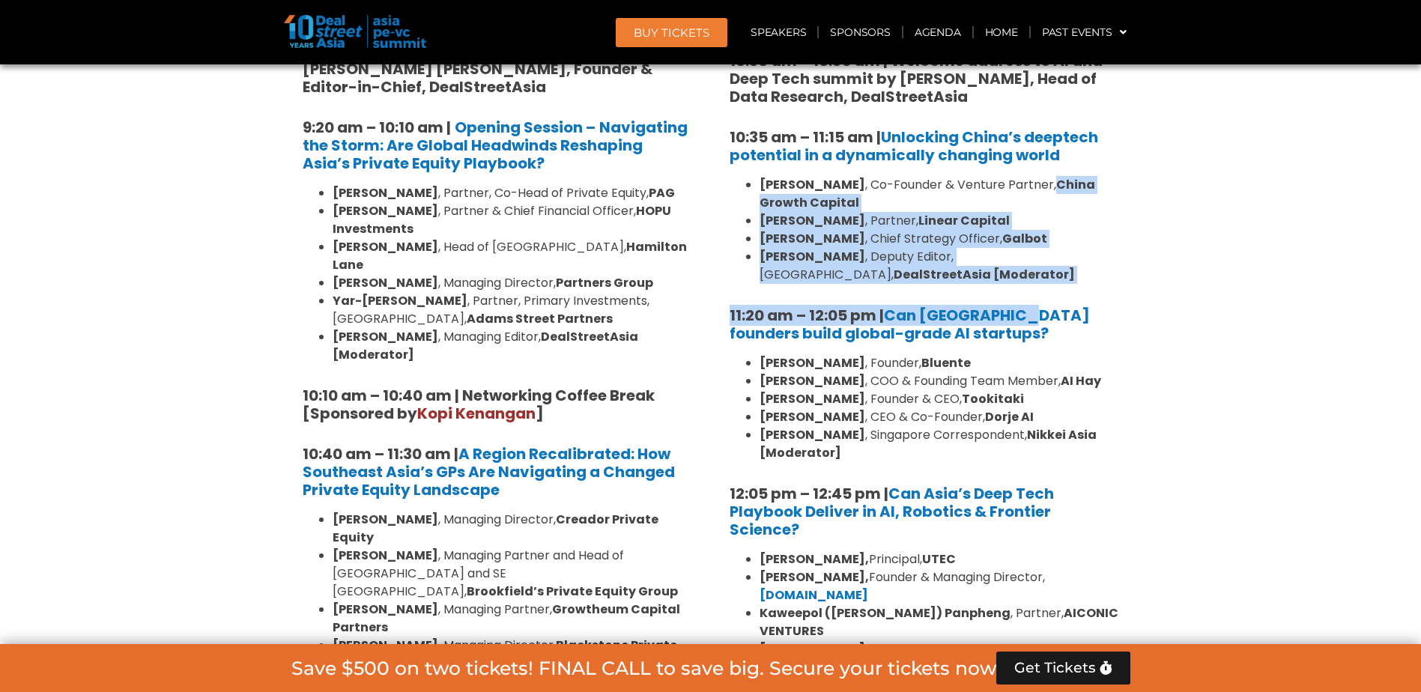
drag, startPoint x: 1024, startPoint y: 294, endPoint x: 1039, endPoint y: 186, distance: 109.6
click at [1039, 186] on div "10:30 am – 10:35 am | Welcome address to AI and Deep Tech summit by [PERSON_NAM…" at bounding box center [925, 389] width 412 height 743
click at [1039, 186] on li "[PERSON_NAME] , Co-Founder & Venture Partner, [GEOGRAPHIC_DATA] Growth Capital" at bounding box center [940, 194] width 360 height 36
drag, startPoint x: 1039, startPoint y: 186, endPoint x: 1036, endPoint y: 272, distance: 86.2
click at [1036, 272] on ul "[PERSON_NAME] , Co-Founder & Venture Partner, [GEOGRAPHIC_DATA] Growth Capital …" at bounding box center [925, 230] width 390 height 108
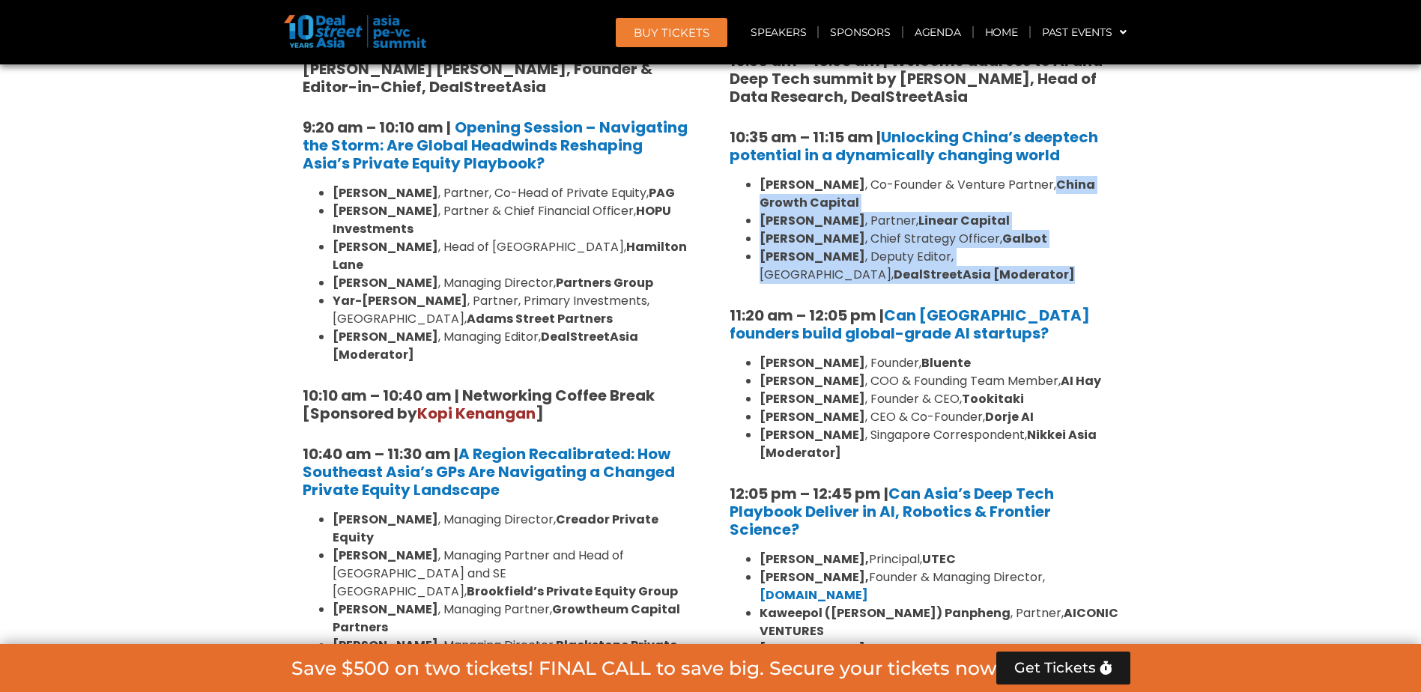
click at [1036, 272] on li "[PERSON_NAME] , Deputy Editor, [GEOGRAPHIC_DATA], DealStreetAsia [Moderator]" at bounding box center [940, 266] width 360 height 36
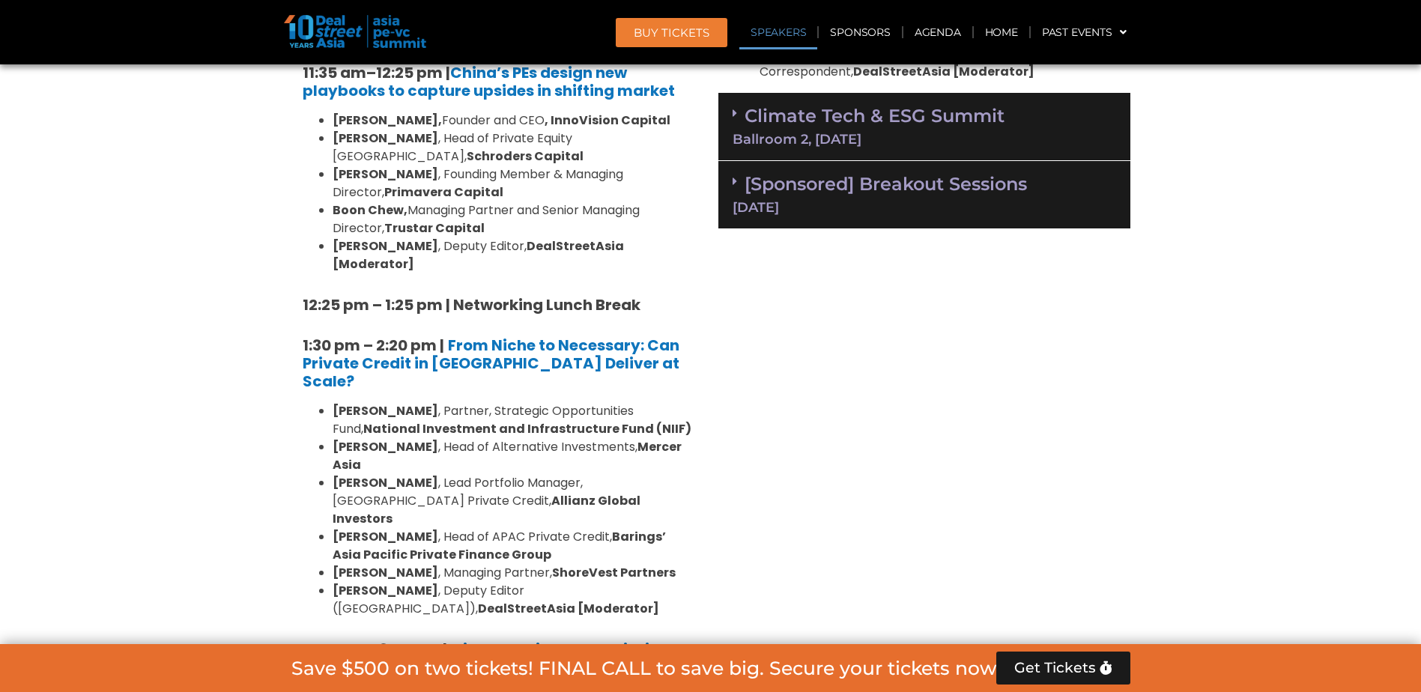
scroll to position [1798, 0]
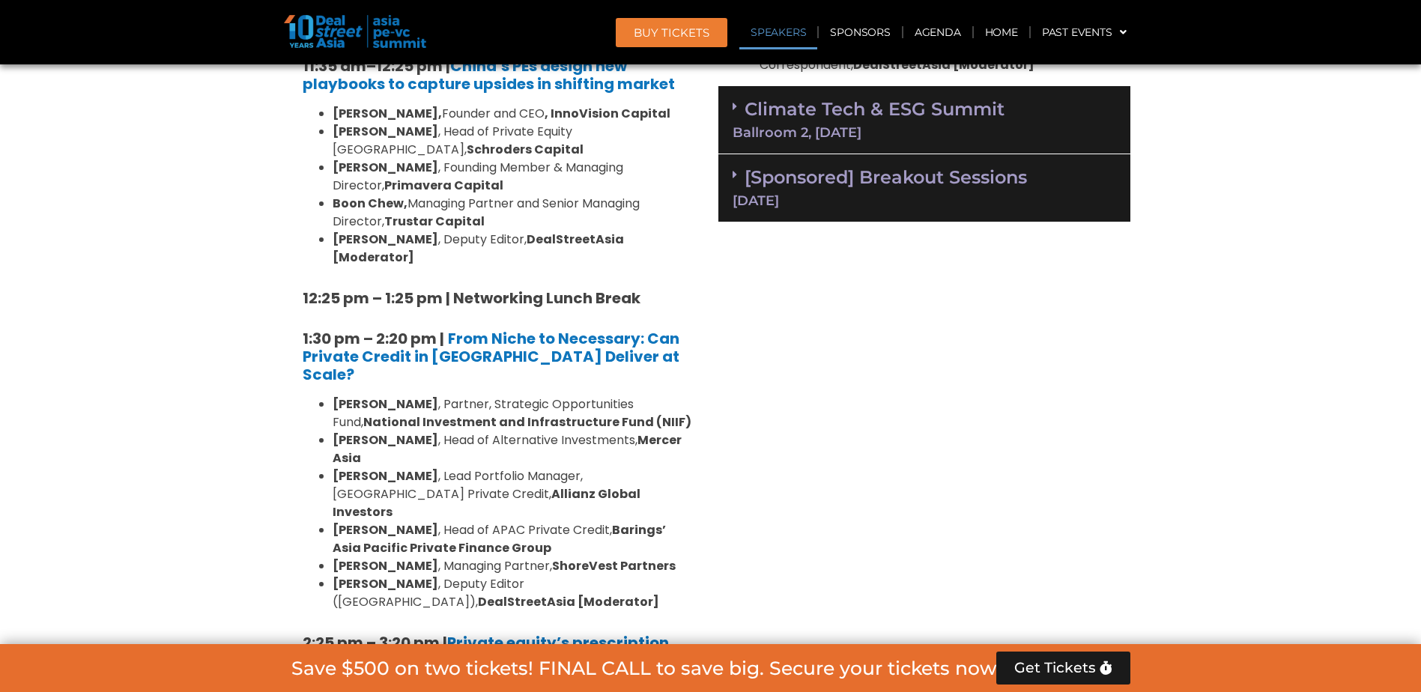
drag, startPoint x: 419, startPoint y: 263, endPoint x: 438, endPoint y: 364, distance: 103.0
click at [438, 364] on div "8:00 am – 9:00 am | Registration & Networking Coffee [Sponsored by [PERSON_NAME…" at bounding box center [497, 440] width 412 height 2330
click at [438, 522] on li "[PERSON_NAME] , Head of APAC Private Credit, Barings’ Asia Pacific Private Fina…" at bounding box center [513, 540] width 360 height 36
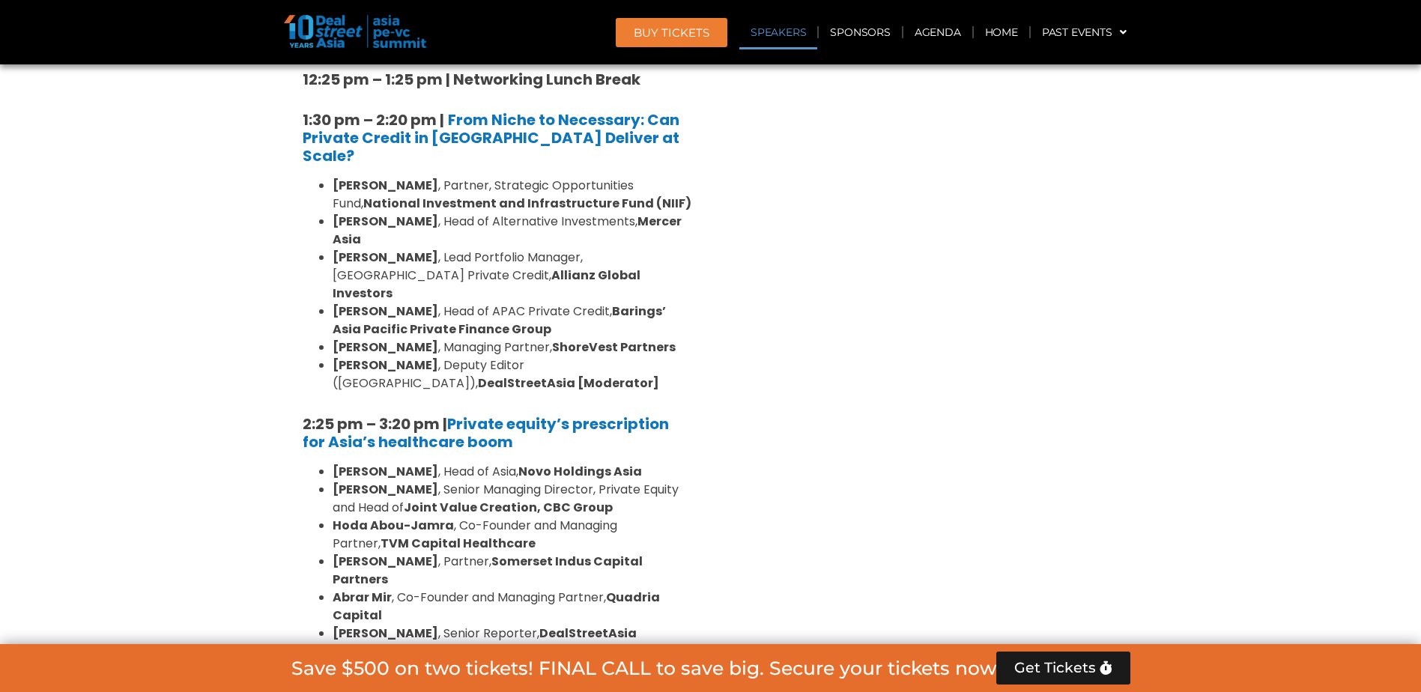
scroll to position [2023, 0]
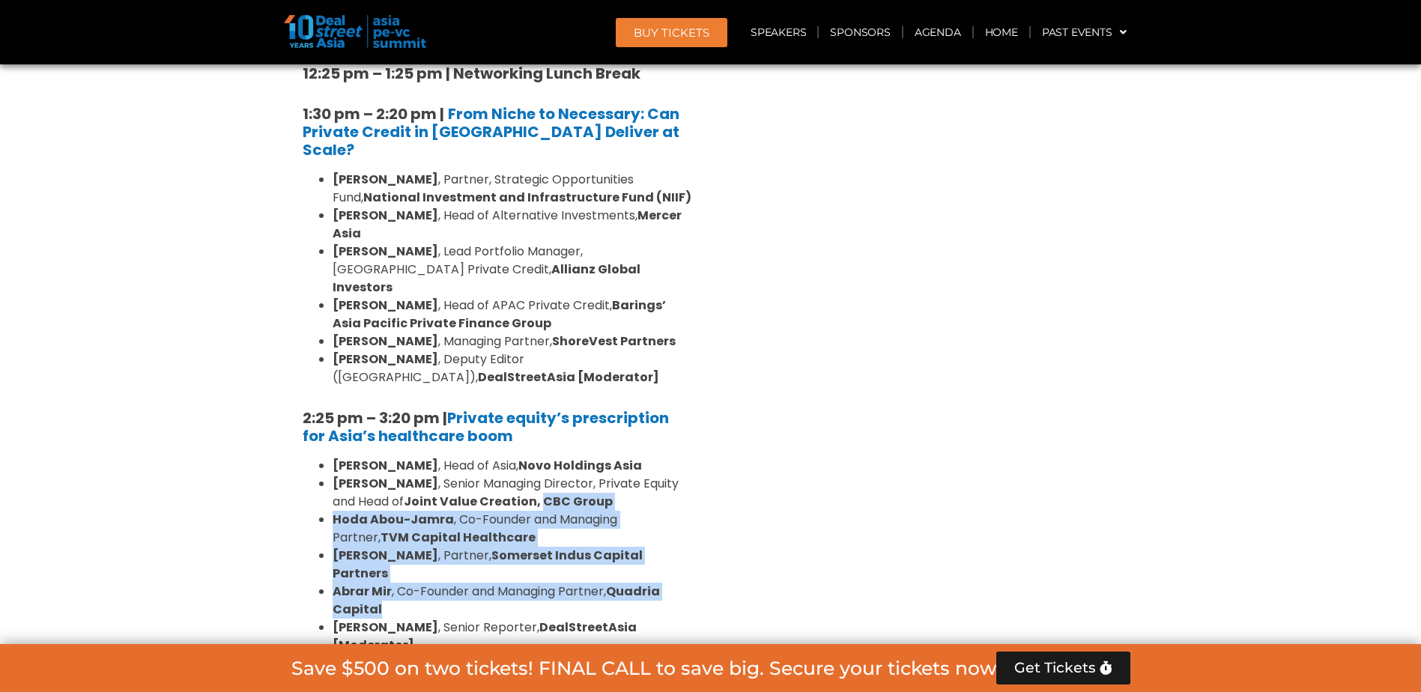
drag, startPoint x: 478, startPoint y: 341, endPoint x: 522, endPoint y: 437, distance: 105.6
click at [522, 457] on ul "[PERSON_NAME] , Head of Asia, Novo Holdings Asia [PERSON_NAME] , Senior Managin…" at bounding box center [498, 556] width 390 height 198
click at [522, 583] on li "[PERSON_NAME] , Co-Founder and Managing Partner, Quadria Capital" at bounding box center [513, 601] width 360 height 36
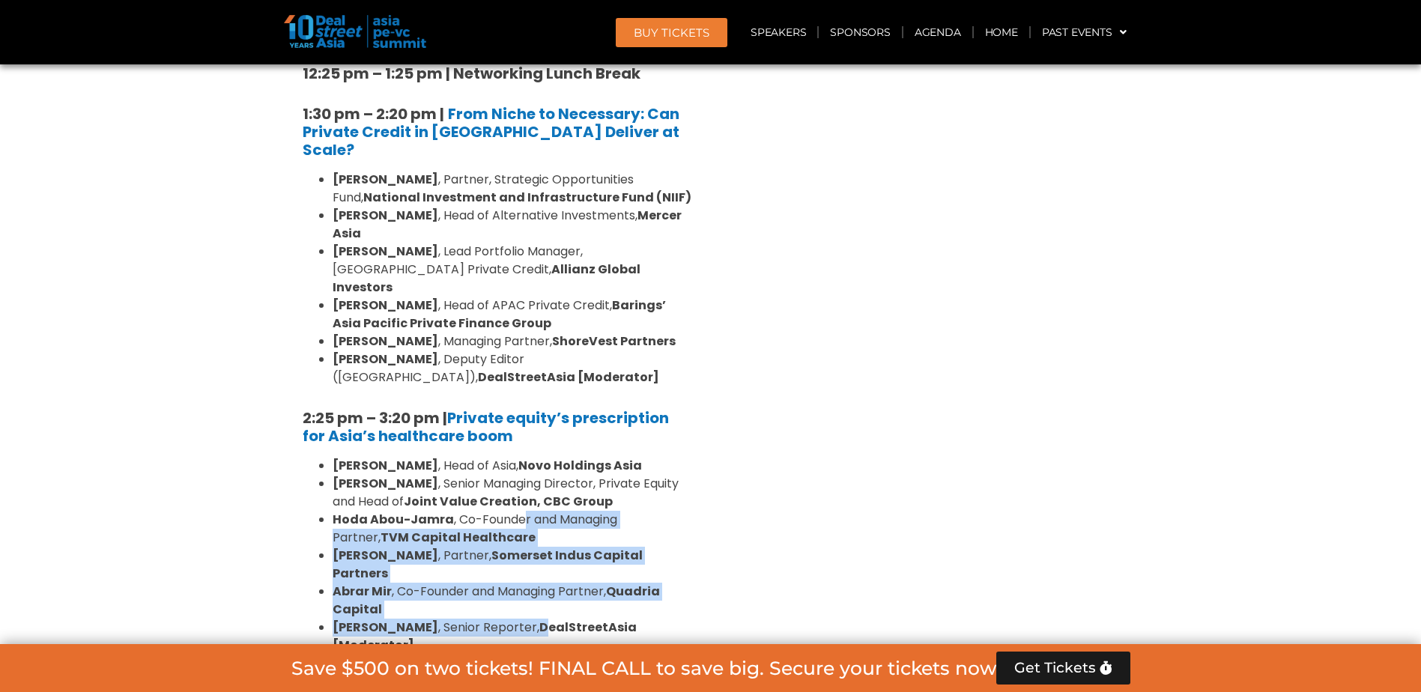
drag, startPoint x: 521, startPoint y: 440, endPoint x: 522, endPoint y: 349, distance: 90.7
click at [522, 457] on ul "[PERSON_NAME] , Head of Asia, Novo Holdings Asia [PERSON_NAME] , Senior Managin…" at bounding box center [498, 556] width 390 height 198
click at [522, 511] on li "Hoda Abou-Jamra , Co-Founder and Managing Partner, TVM Capital Healthcare" at bounding box center [513, 529] width 360 height 36
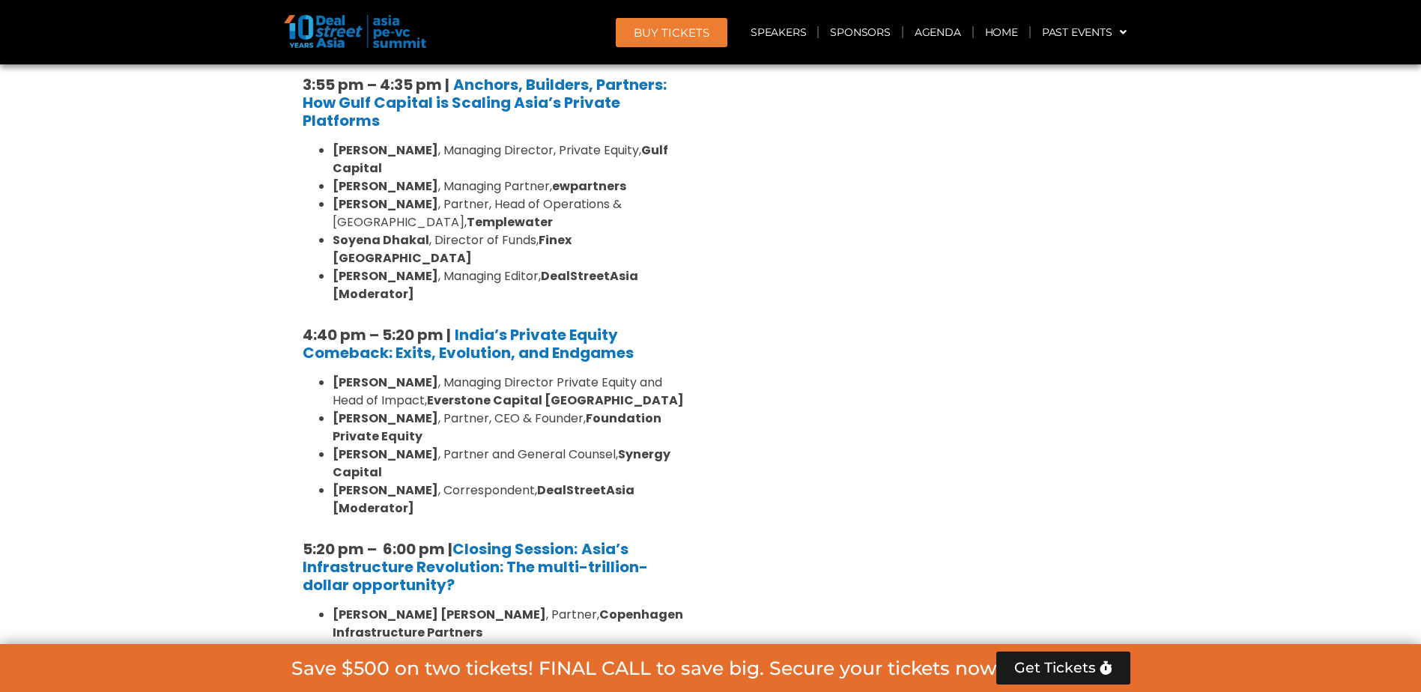
scroll to position [2697, 0]
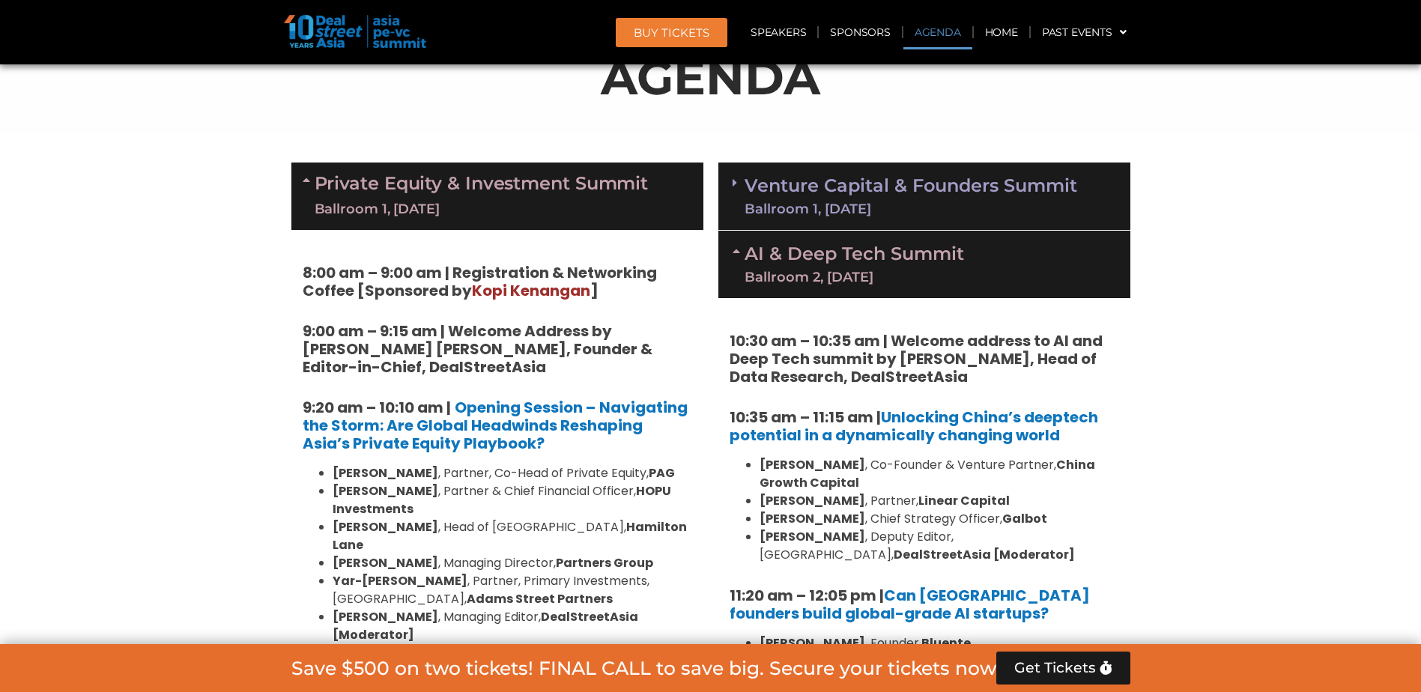
scroll to position [824, 0]
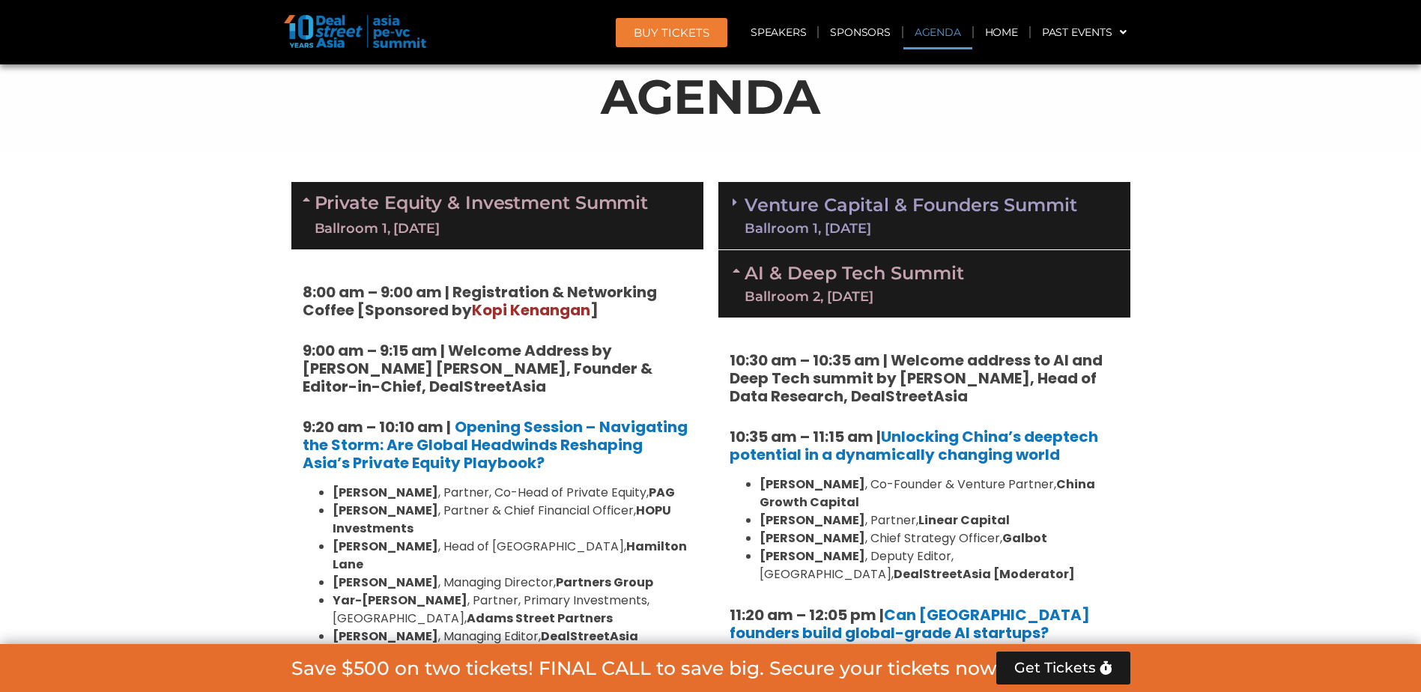
click at [928, 214] on link "Venture Capital & Founders​ Summit Ballroom 1, [DATE]" at bounding box center [911, 215] width 333 height 39
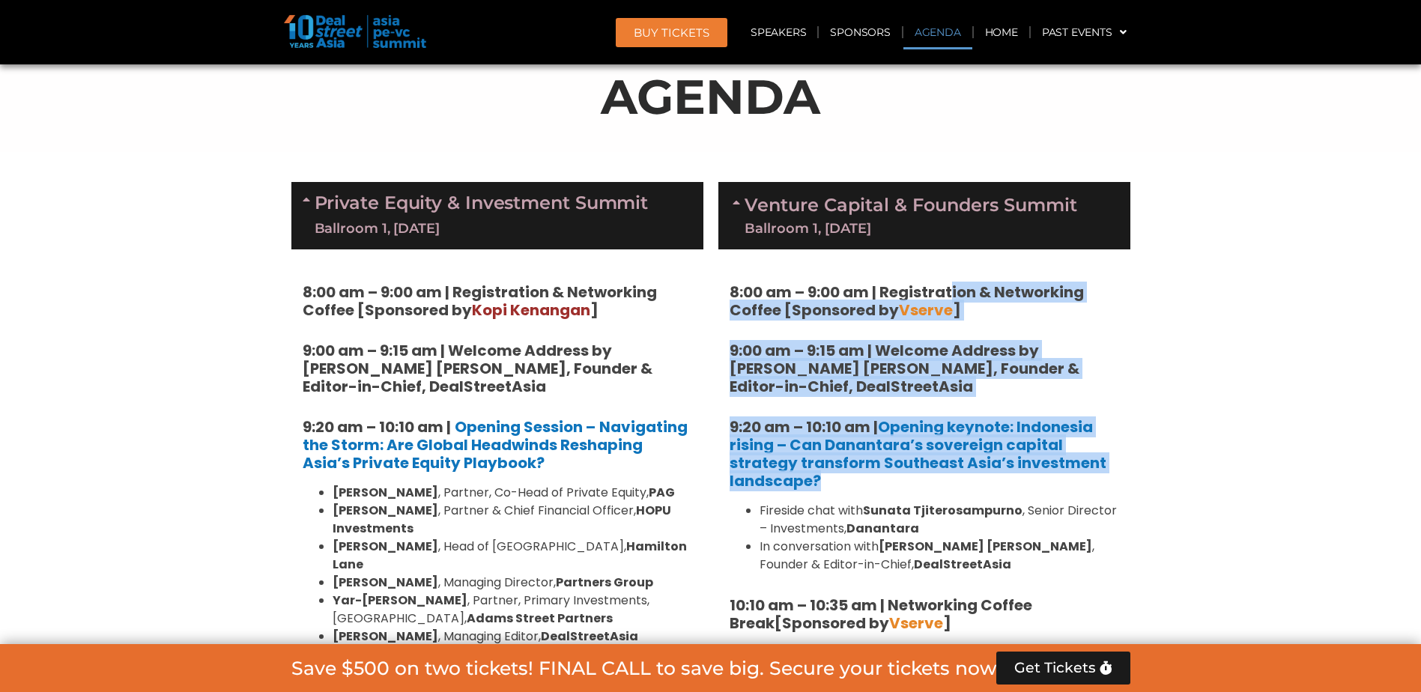
drag, startPoint x: 951, startPoint y: 262, endPoint x: 1166, endPoint y: 482, distance: 307.3
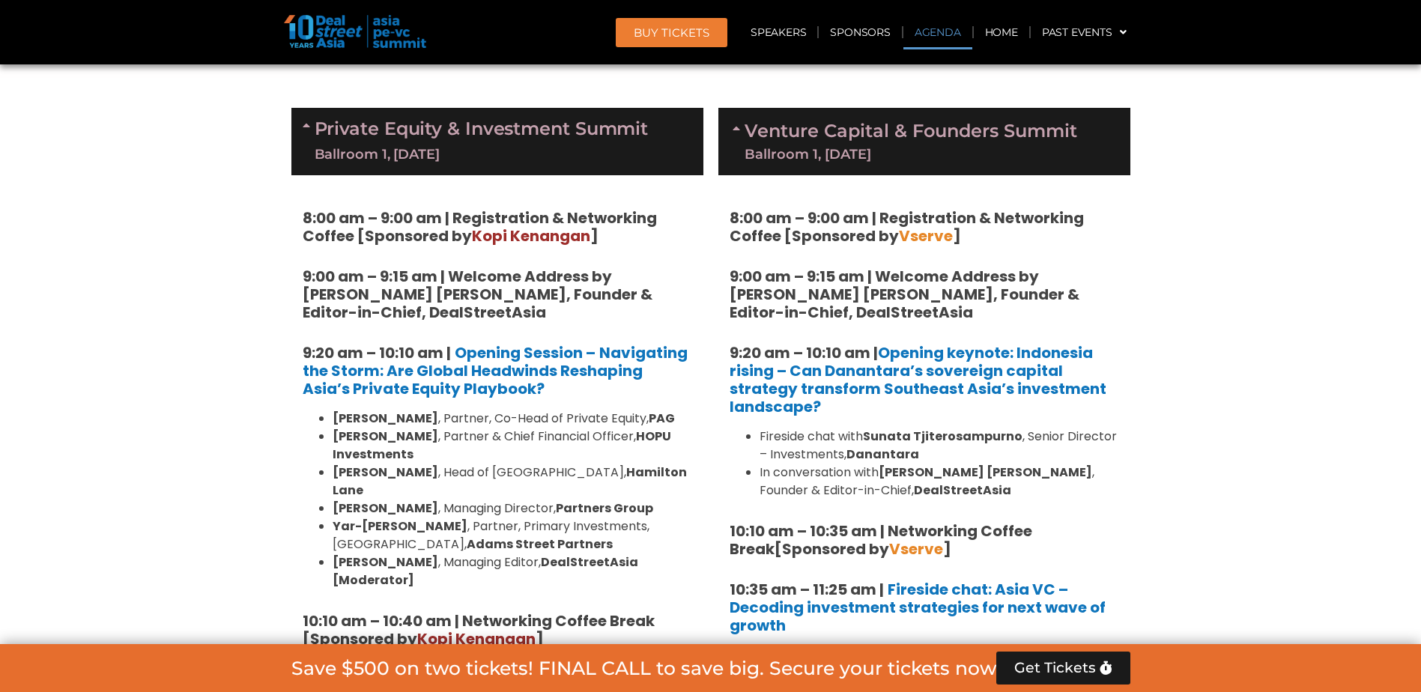
scroll to position [899, 0]
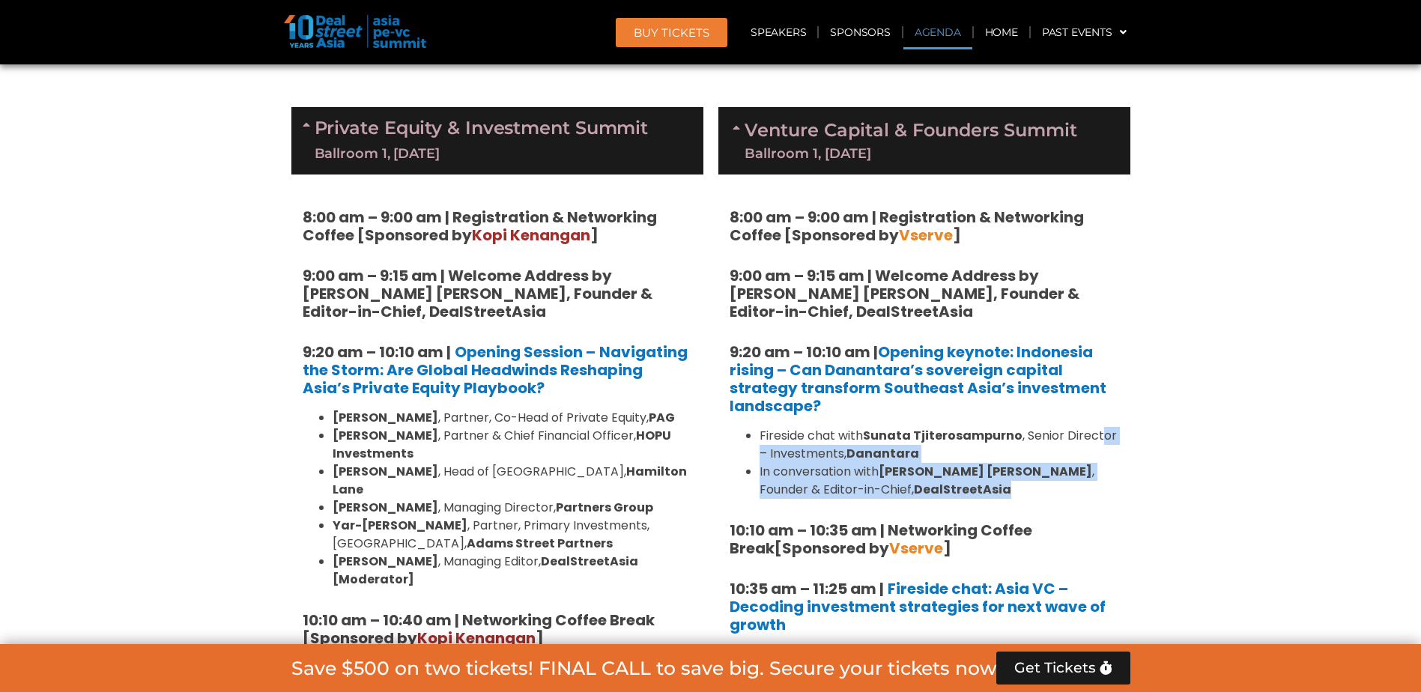
drag, startPoint x: 1098, startPoint y: 435, endPoint x: 1111, endPoint y: 486, distance: 53.2
click at [1111, 486] on ul "Fireside chat with [PERSON_NAME] , Senior Director – Investments, Danantara In …" at bounding box center [925, 463] width 390 height 72
drag, startPoint x: 1111, startPoint y: 486, endPoint x: 863, endPoint y: 459, distance: 249.5
click at [863, 459] on strong "Danantara" at bounding box center [883, 453] width 73 height 17
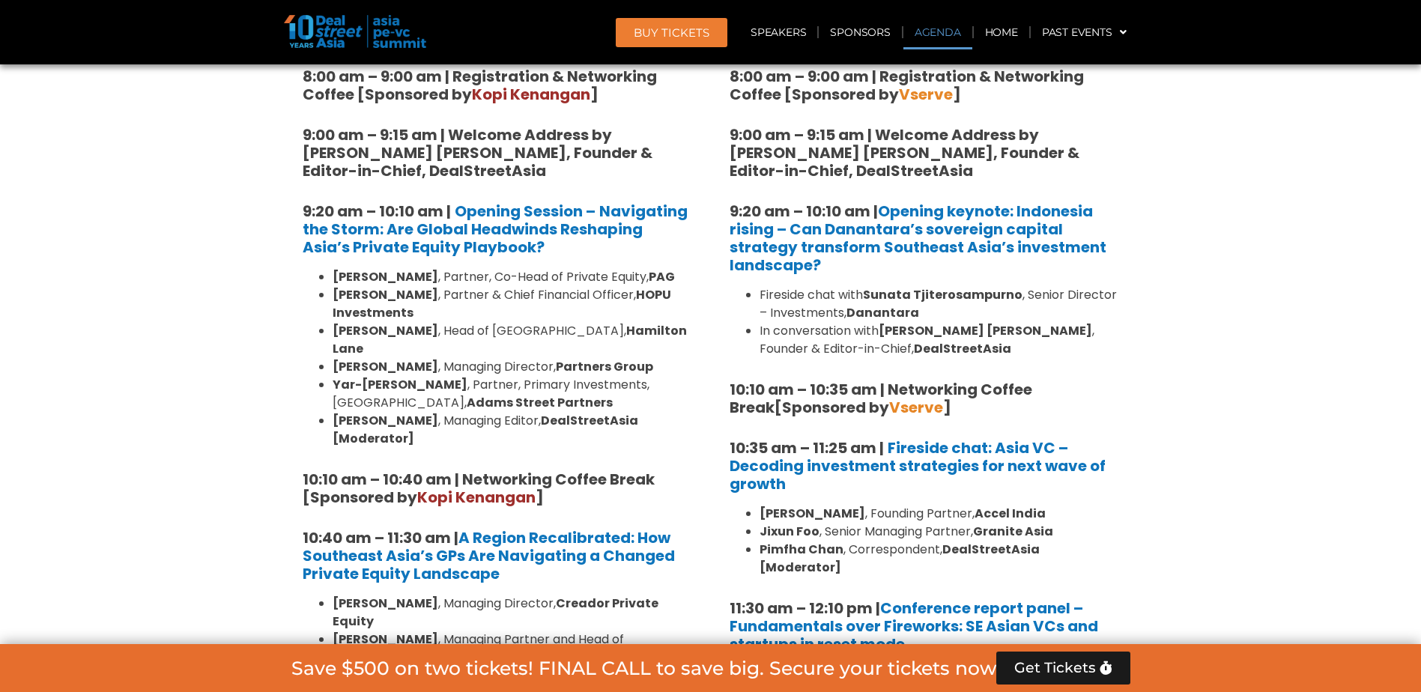
scroll to position [1049, 0]
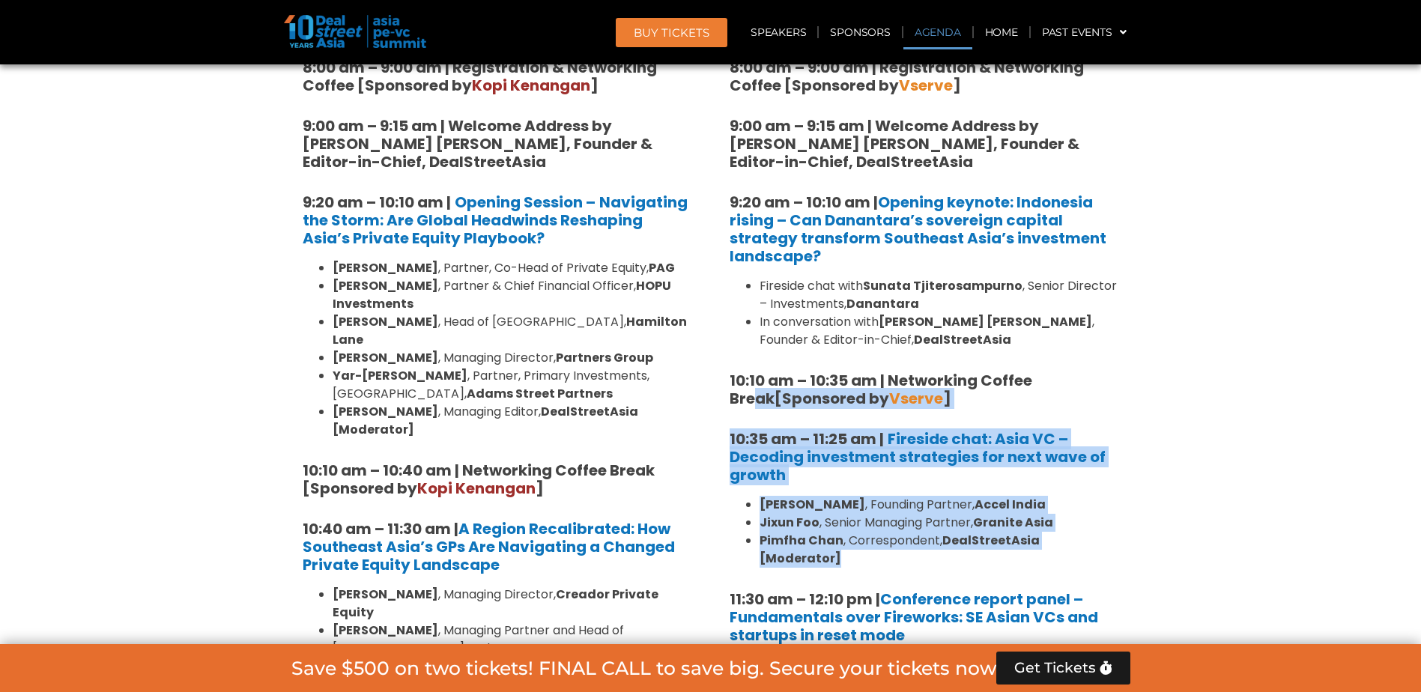
drag, startPoint x: 1062, startPoint y: 389, endPoint x: 1203, endPoint y: 542, distance: 208.4
drag, startPoint x: 1203, startPoint y: 542, endPoint x: 1166, endPoint y: 523, distance: 41.6
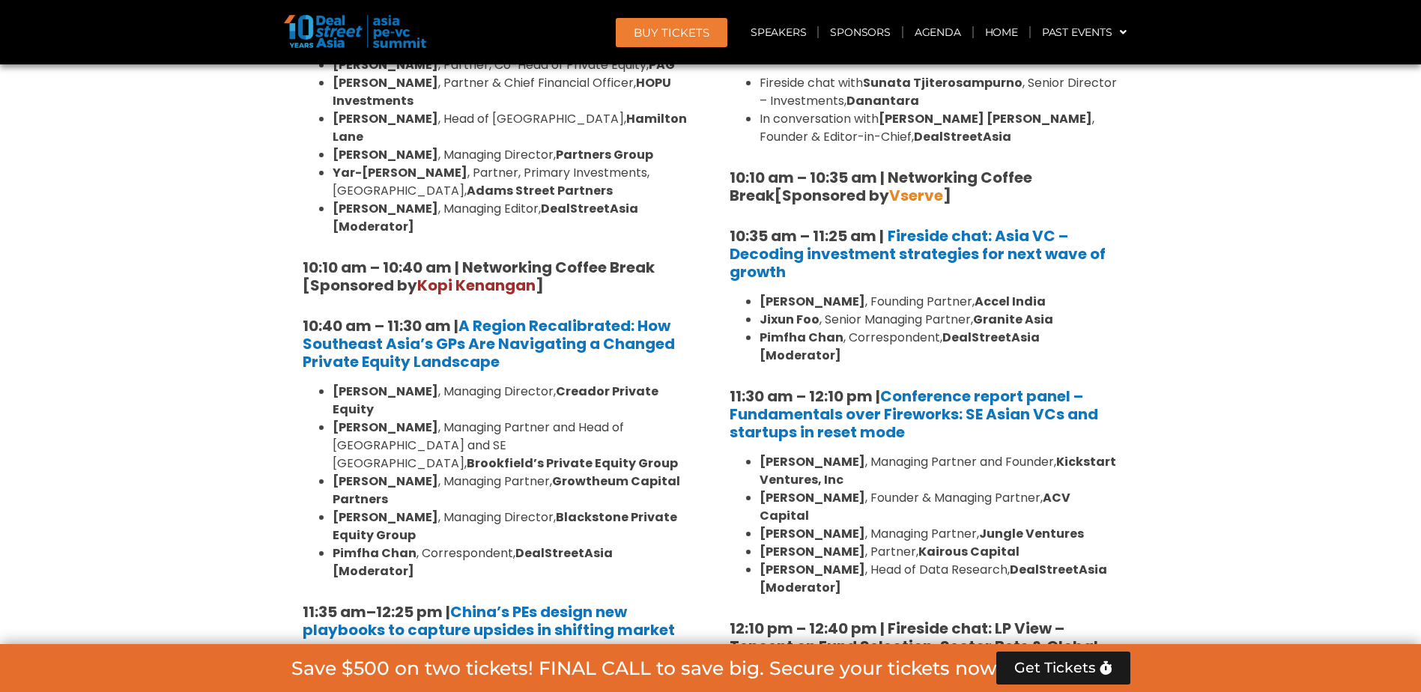
scroll to position [1274, 0]
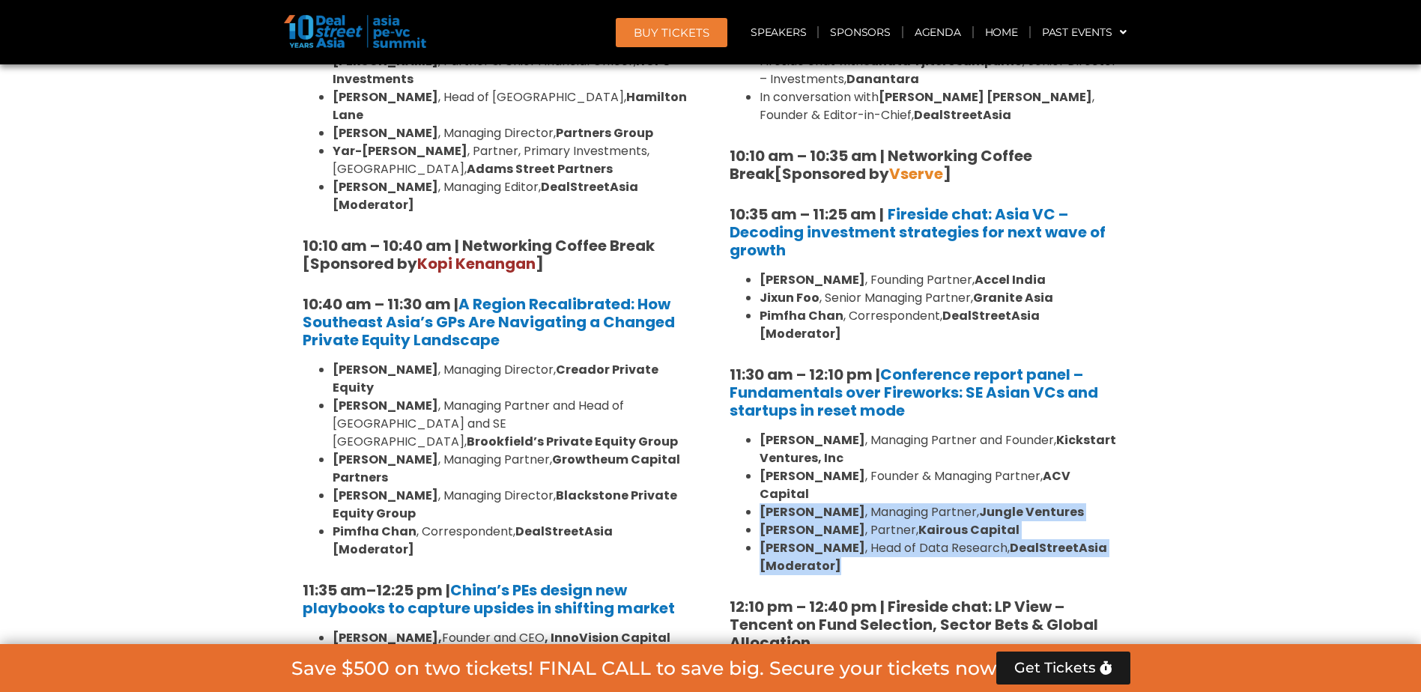
drag, startPoint x: 1166, startPoint y: 523, endPoint x: 1177, endPoint y: 455, distance: 69.1
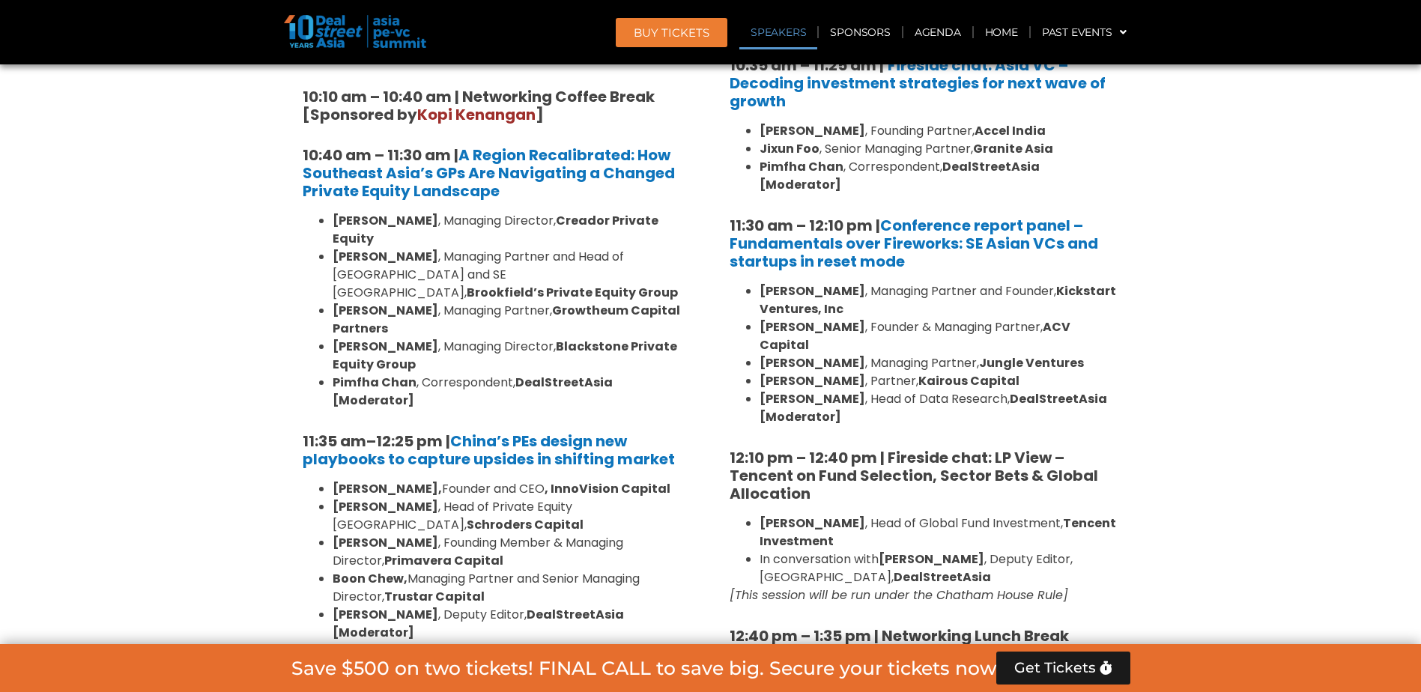
scroll to position [1424, 0]
drag, startPoint x: 1177, startPoint y: 455, endPoint x: 1188, endPoint y: 551, distance: 97.2
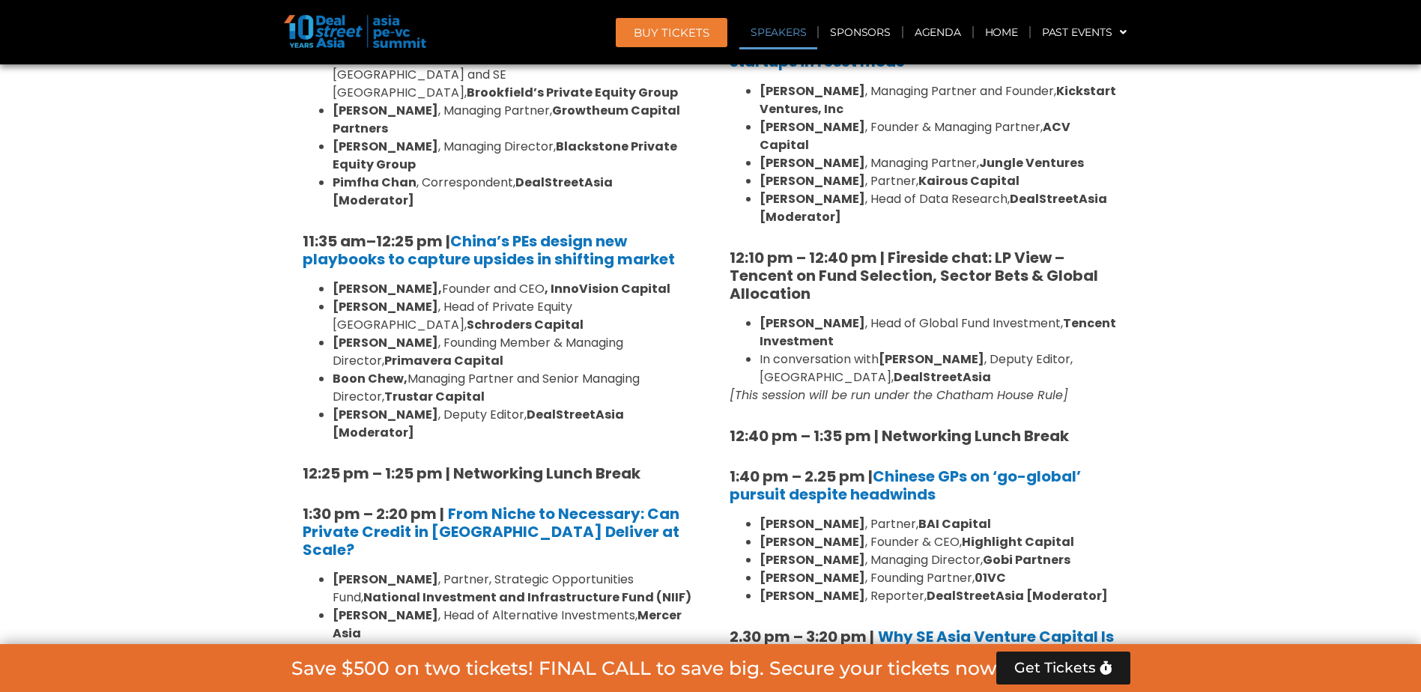
scroll to position [1648, 0]
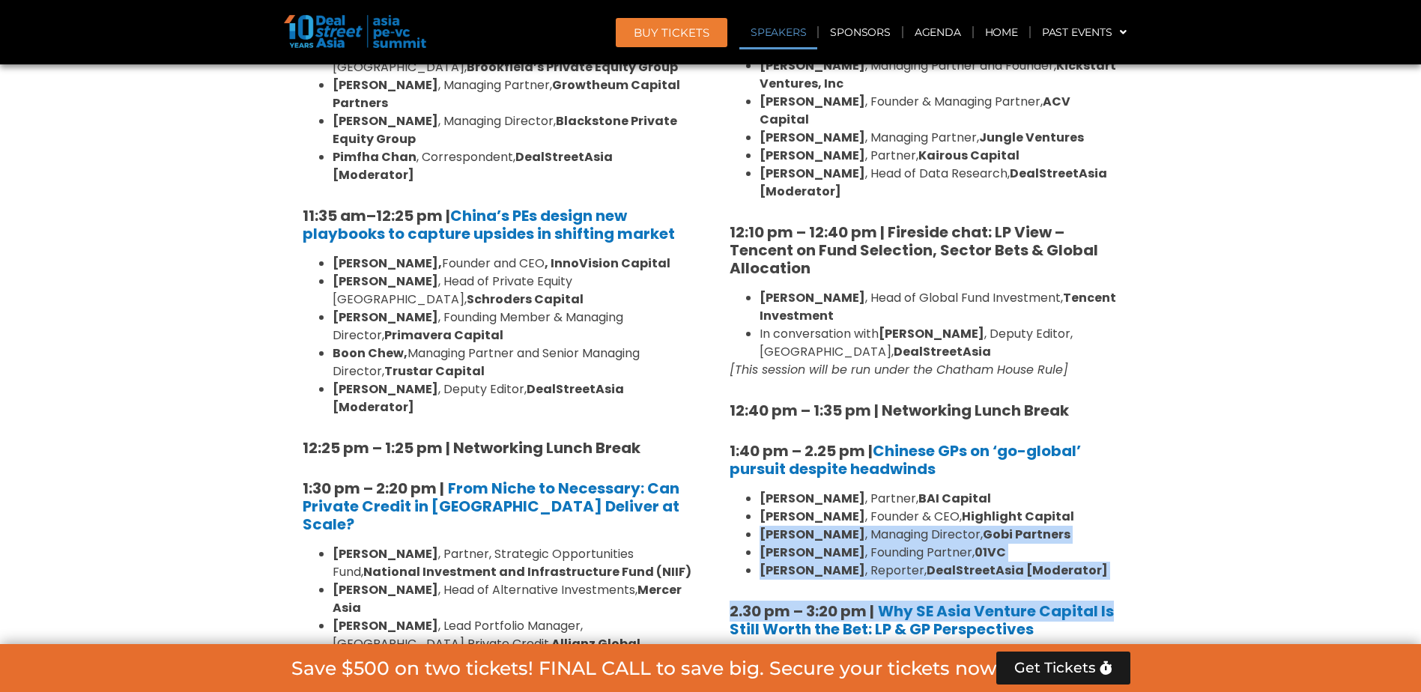
drag, startPoint x: 1188, startPoint y: 538, endPoint x: 1178, endPoint y: 488, distance: 51.1
drag, startPoint x: 1178, startPoint y: 488, endPoint x: 1140, endPoint y: 488, distance: 37.5
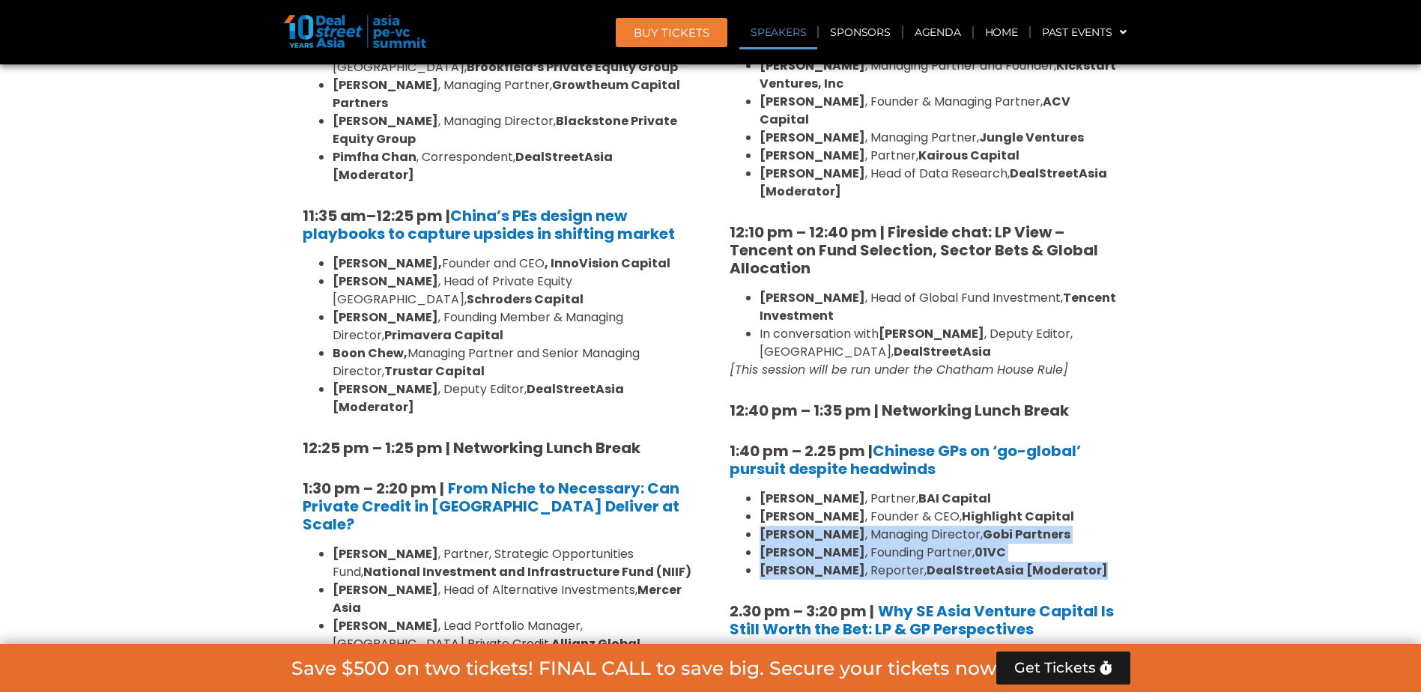
drag, startPoint x: 1140, startPoint y: 488, endPoint x: 1167, endPoint y: 543, distance: 61.3
drag, startPoint x: 1167, startPoint y: 543, endPoint x: 1140, endPoint y: 535, distance: 27.5
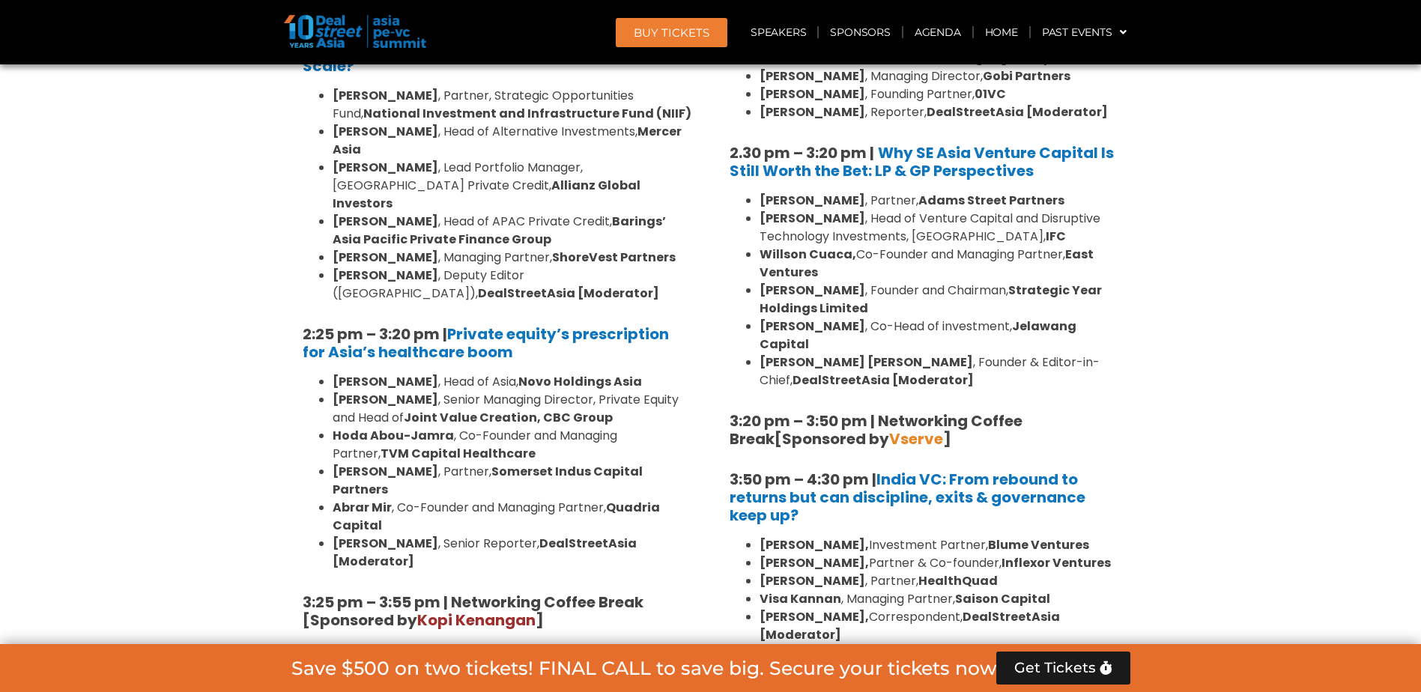
scroll to position [2173, 0]
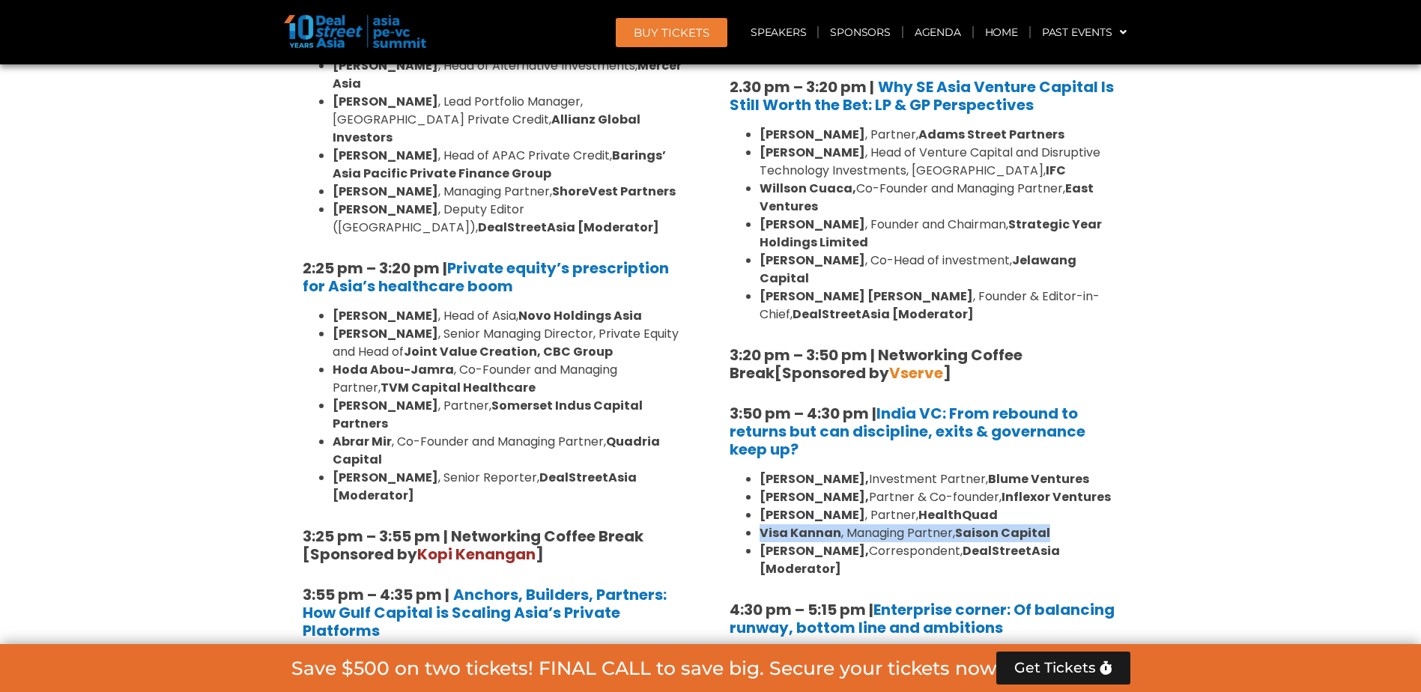
drag, startPoint x: 1137, startPoint y: 474, endPoint x: 763, endPoint y: 486, distance: 374.1
click at [763, 524] on strong "Visa Kannan" at bounding box center [801, 532] width 82 height 17
drag, startPoint x: 763, startPoint y: 486, endPoint x: 1070, endPoint y: 471, distance: 307.6
click at [1070, 524] on li "Visa Kannan , Managing Partner, Saison Capital" at bounding box center [940, 533] width 360 height 18
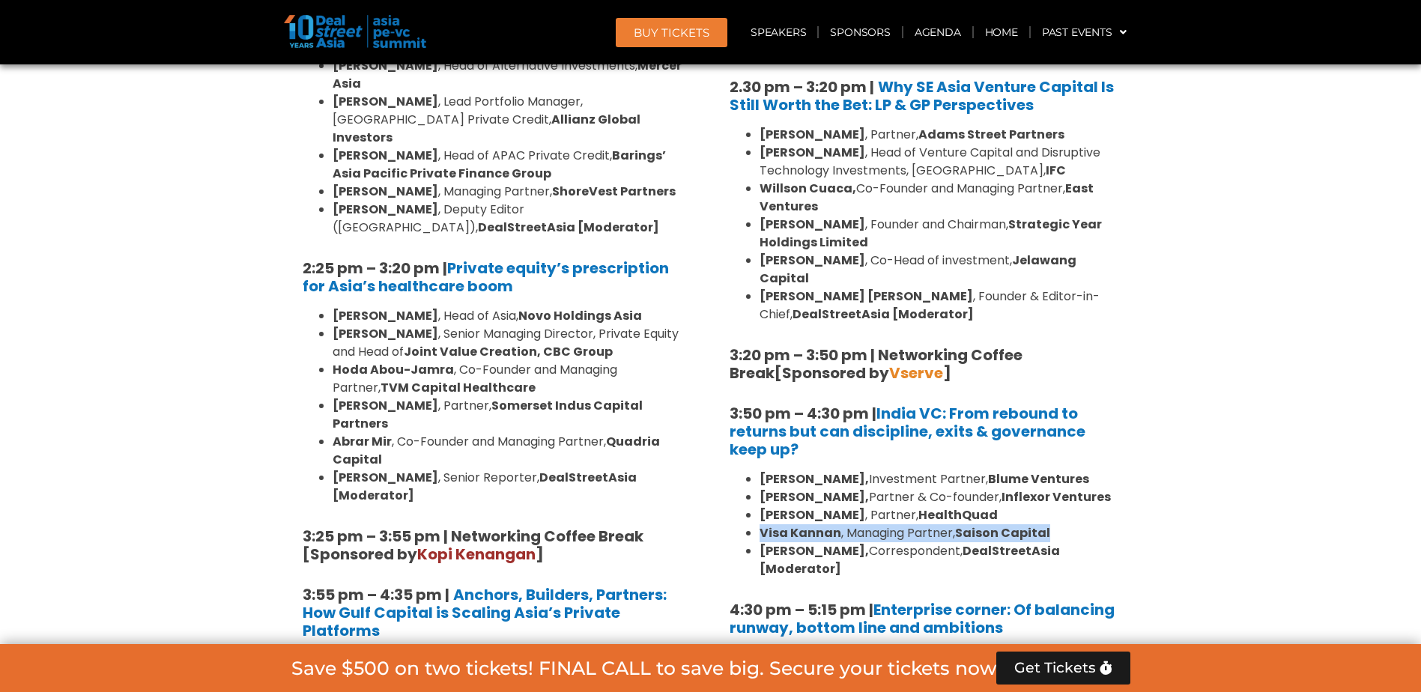
copy li "Visa Kannan , Managing Partner, Saison Capital"
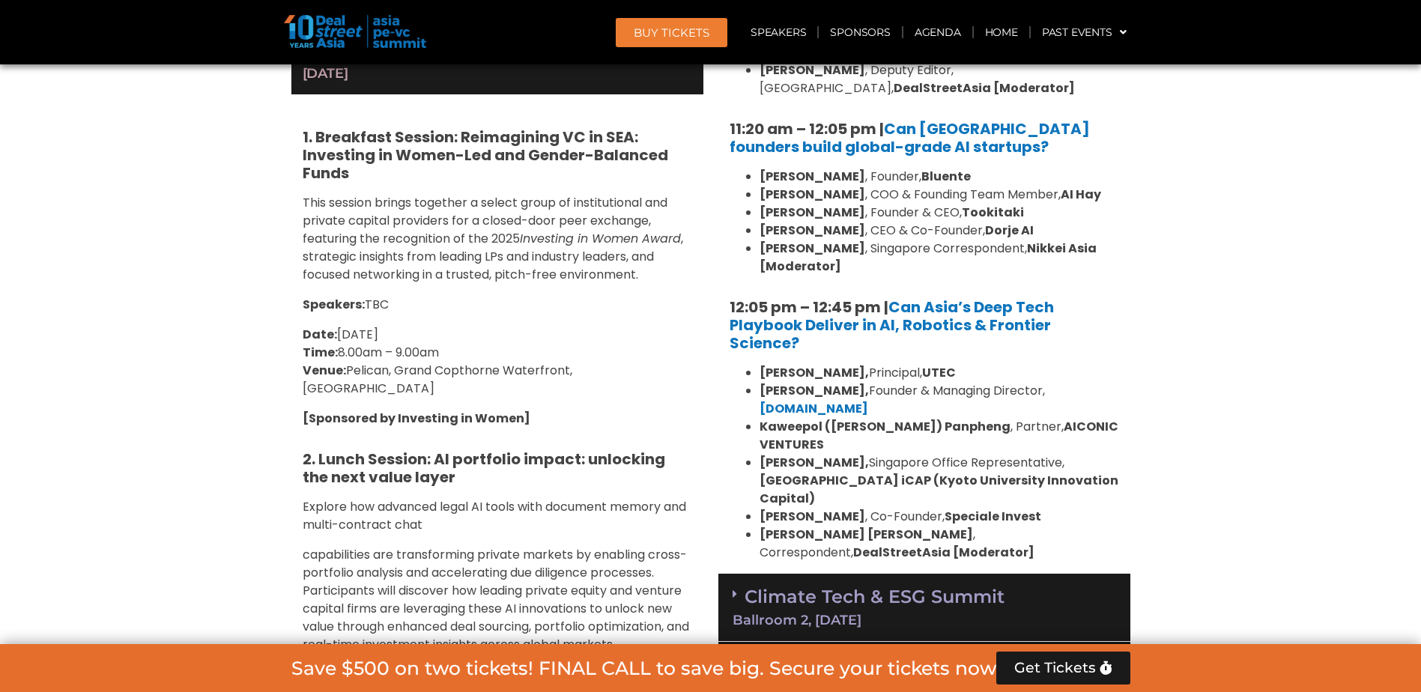
scroll to position [3447, 0]
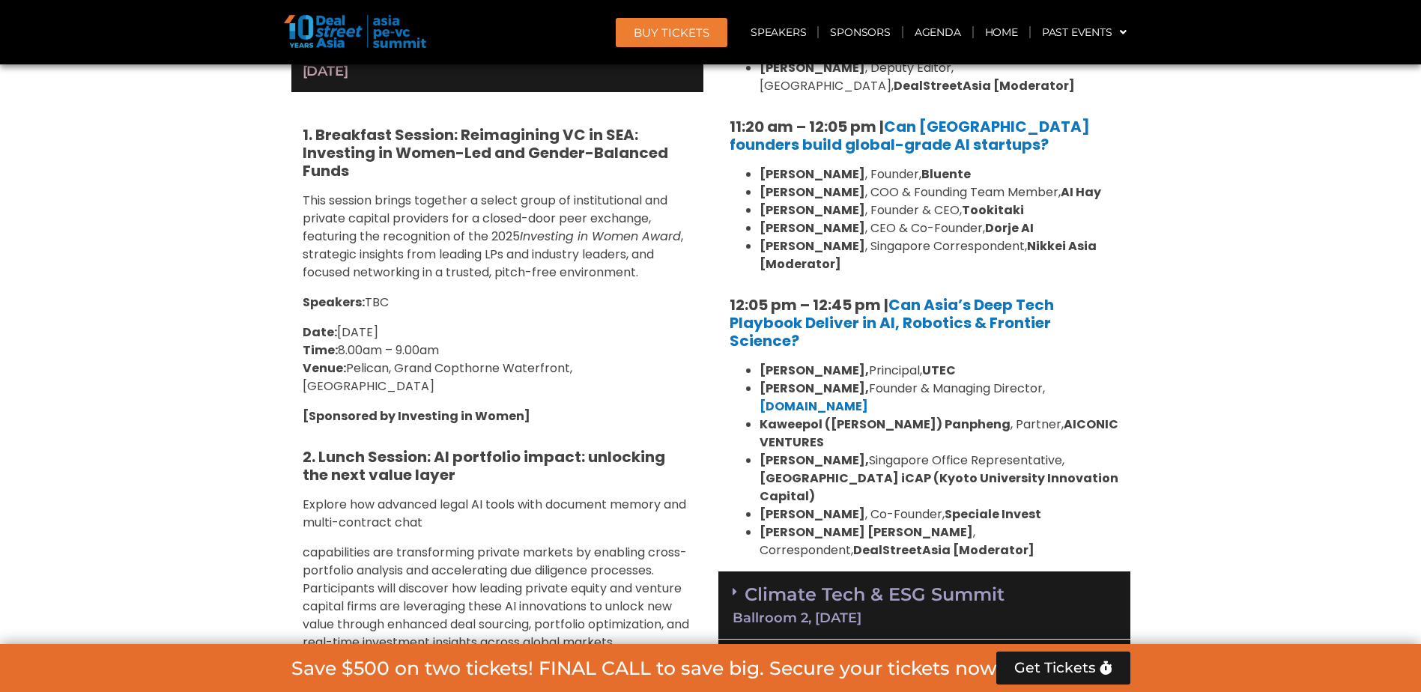
click at [1033, 572] on div "Climate Tech & ESG Summit Ballroom 2, [DATE]" at bounding box center [925, 606] width 412 height 68
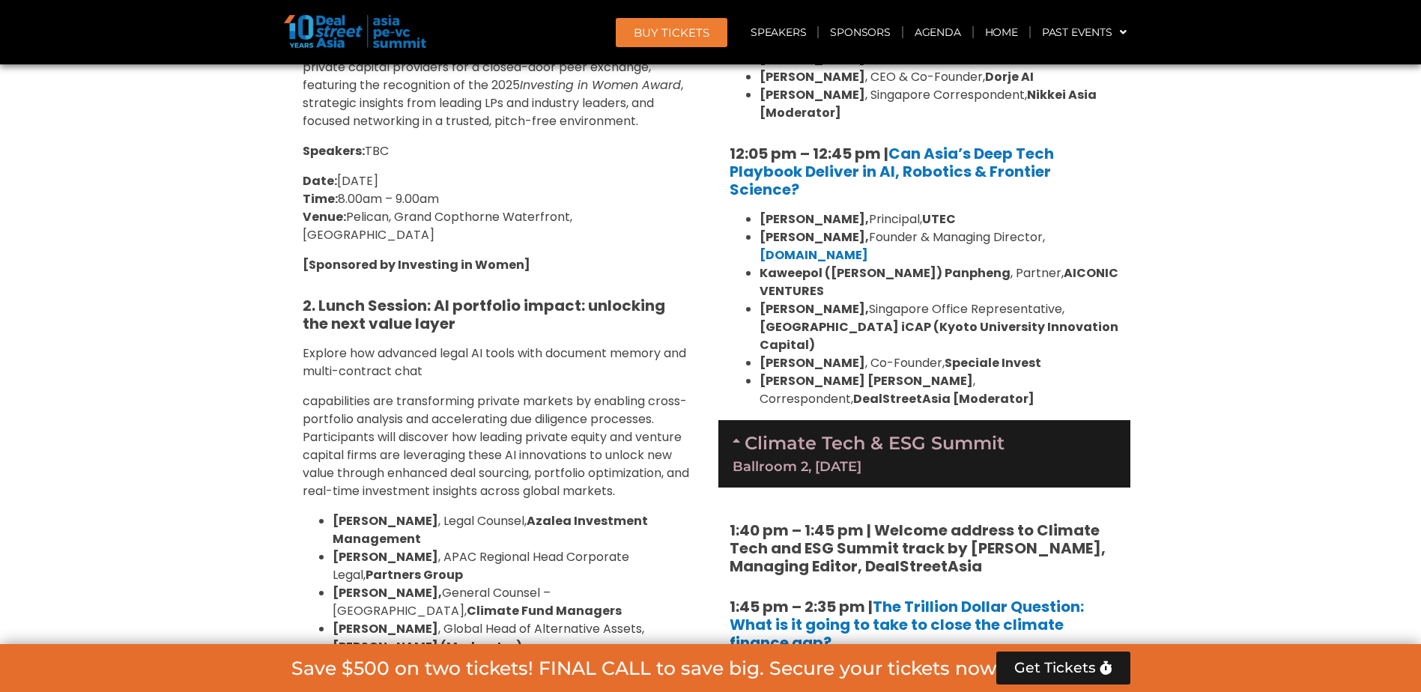
scroll to position [3671, 0]
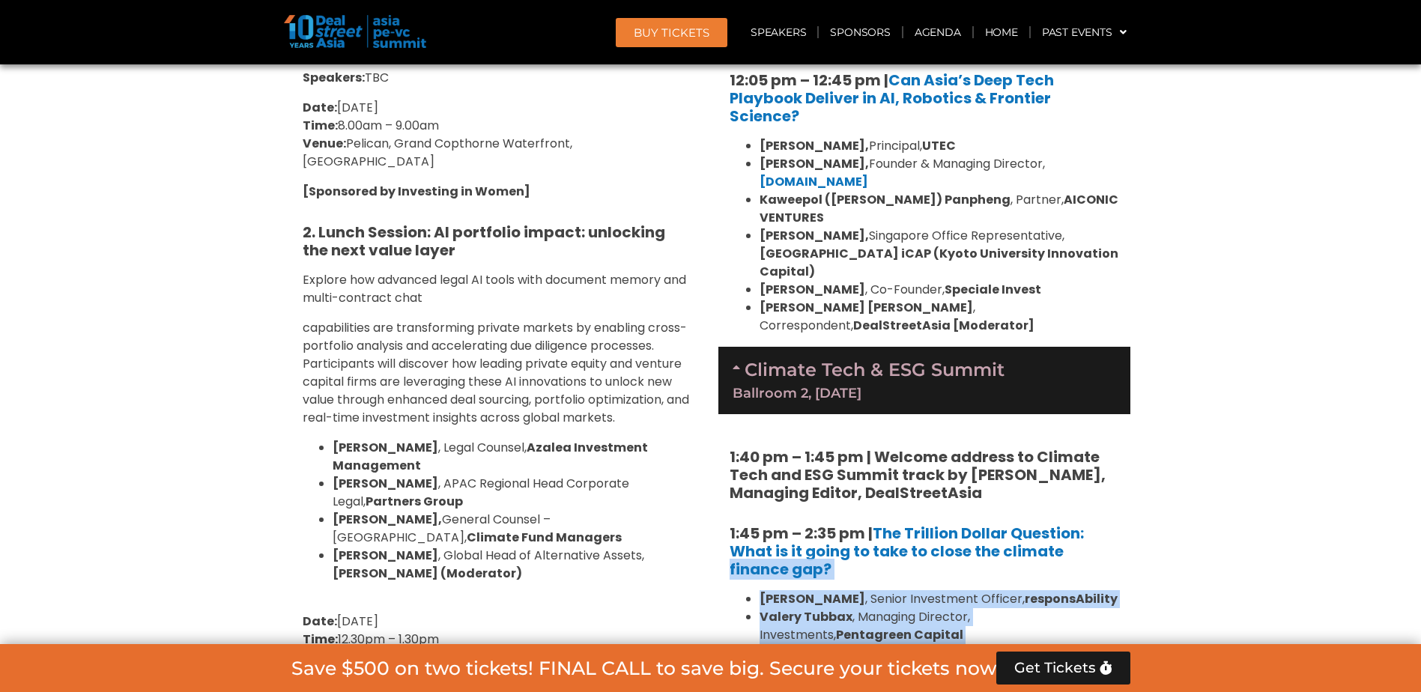
drag, startPoint x: 1139, startPoint y: 416, endPoint x: 1218, endPoint y: 571, distance: 174.3
drag, startPoint x: 1218, startPoint y: 571, endPoint x: 1165, endPoint y: 449, distance: 133.2
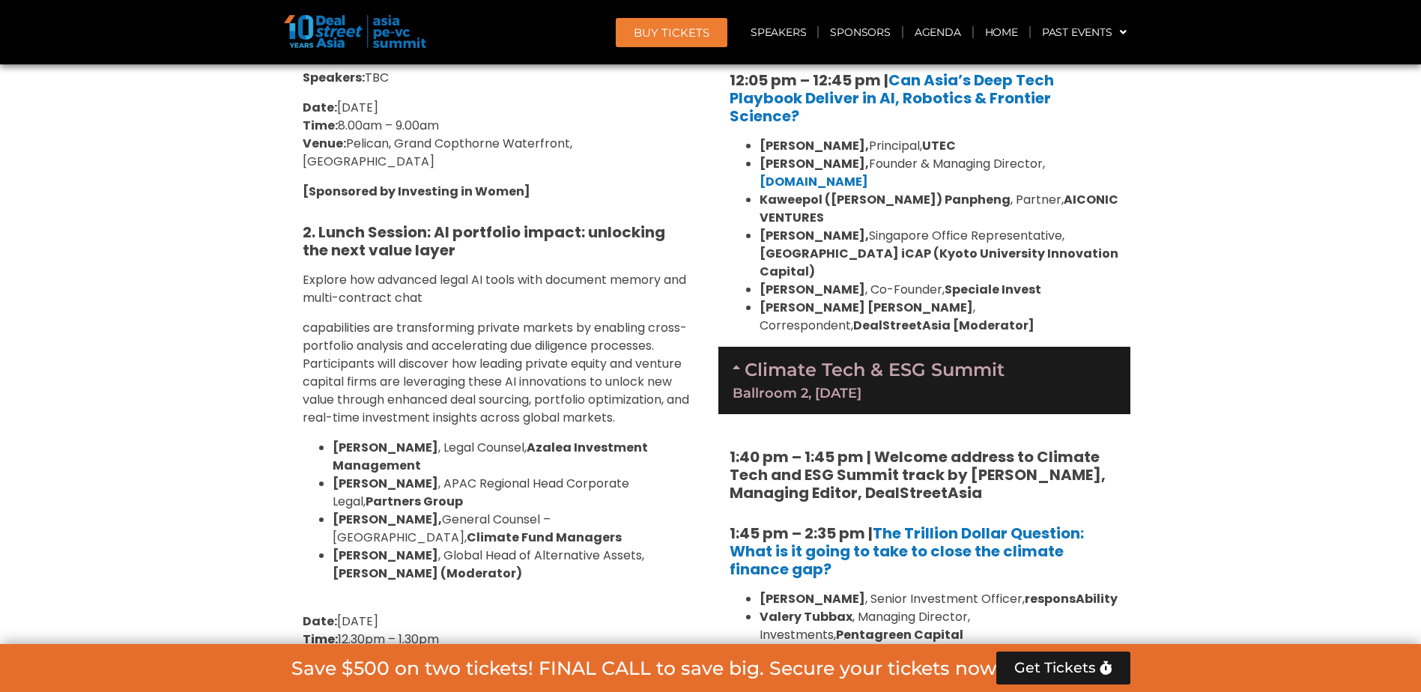
scroll to position [3971, 0]
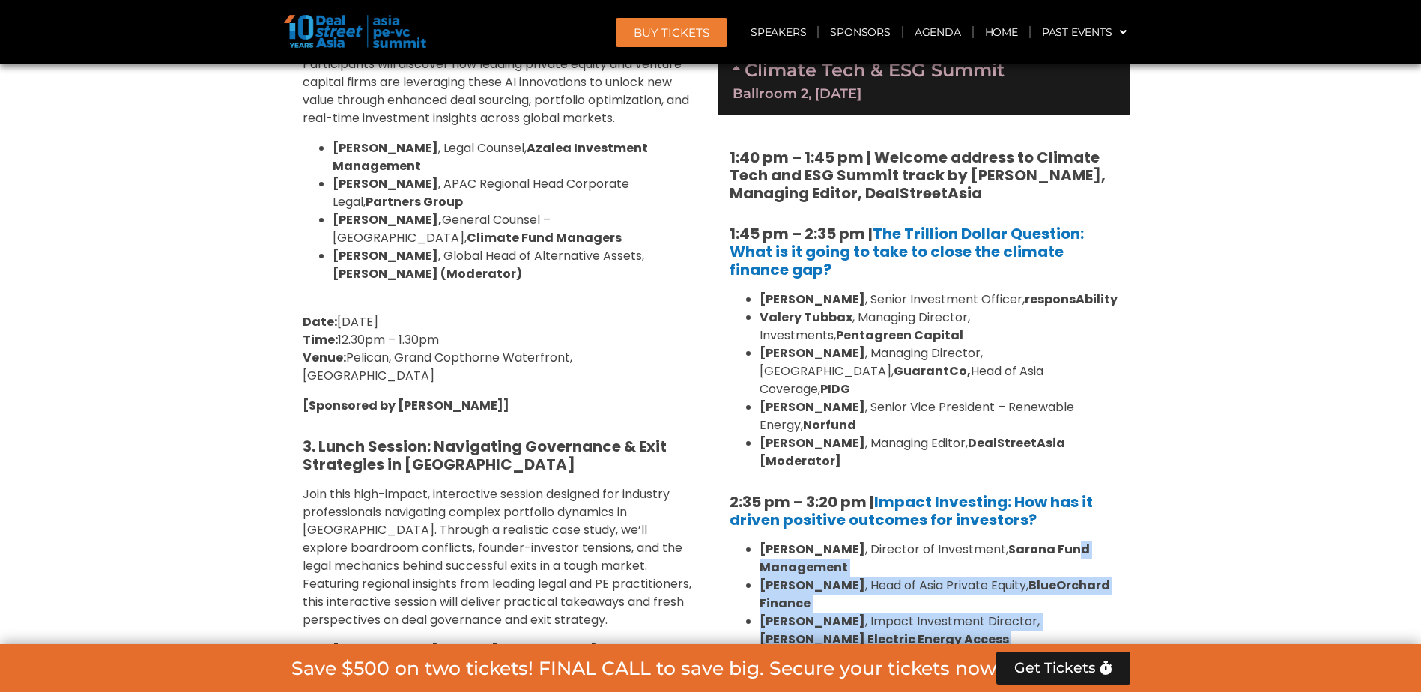
drag, startPoint x: 1035, startPoint y: 369, endPoint x: 1122, endPoint y: 504, distance: 160.2
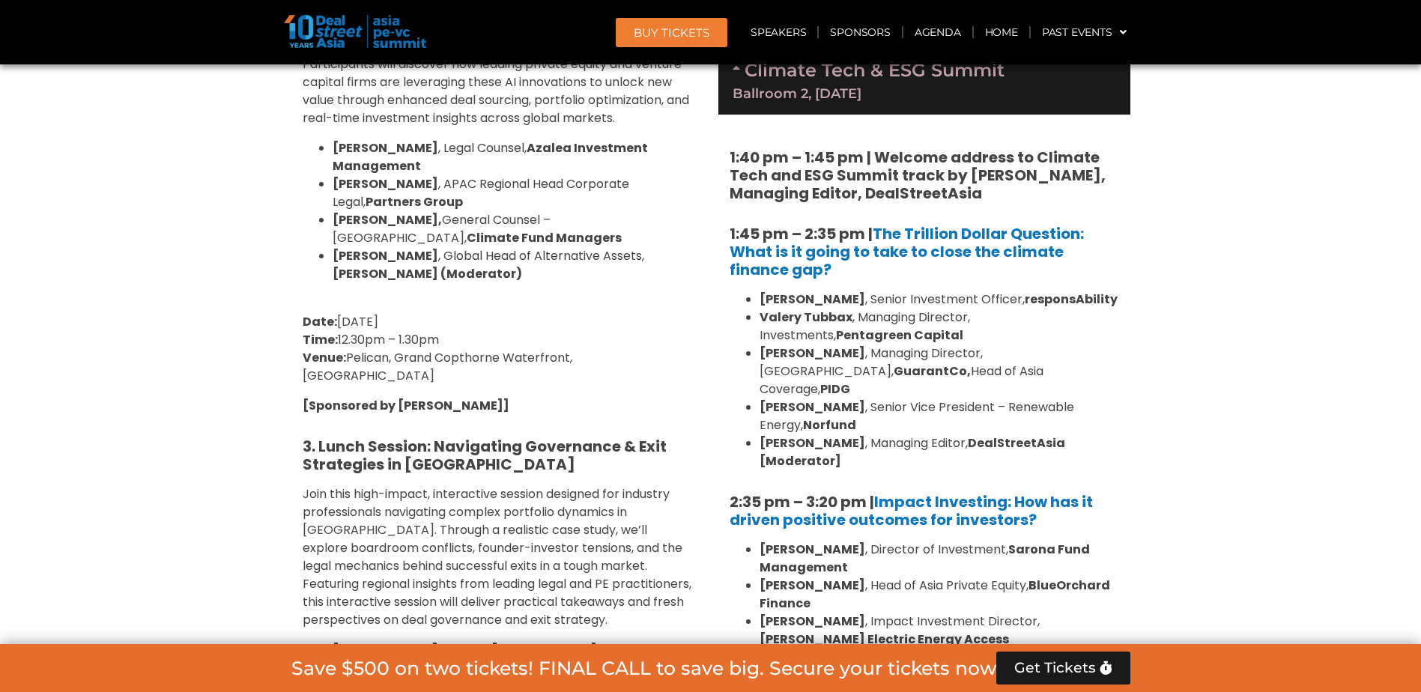
drag, startPoint x: 1122, startPoint y: 504, endPoint x: 1096, endPoint y: 516, distance: 28.8
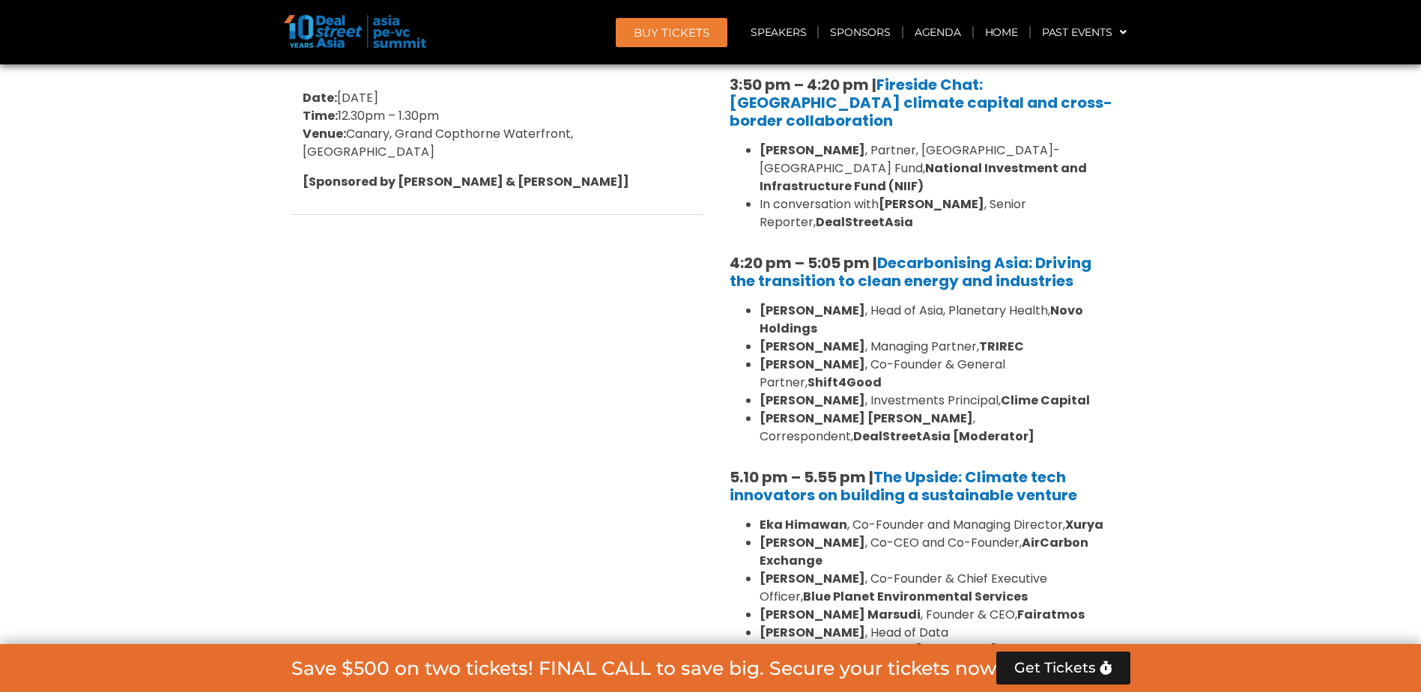
scroll to position [4720, 0]
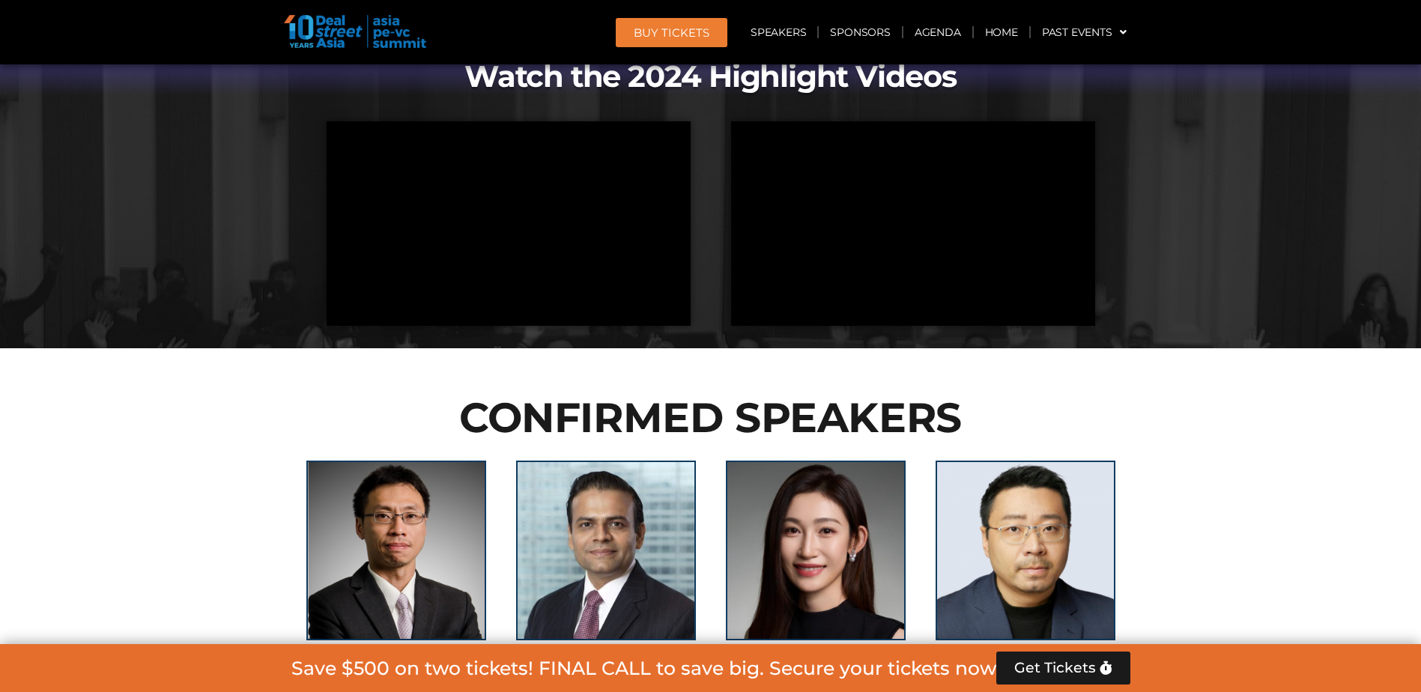
scroll to position [6893, 0]
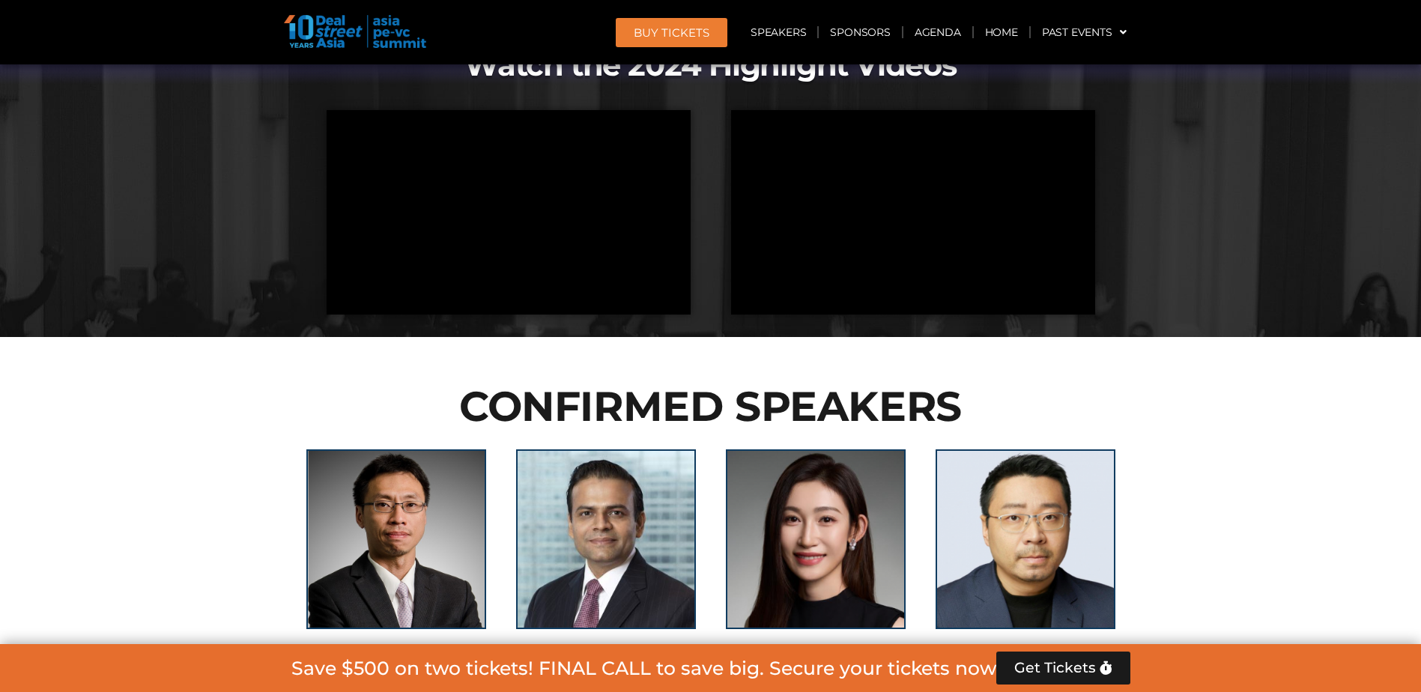
drag, startPoint x: 454, startPoint y: 363, endPoint x: 326, endPoint y: 315, distance: 136.8
click at [326, 435] on div "Sunata Tjiterosampurno Senior Director – Investments Danantara" at bounding box center [396, 575] width 210 height 281
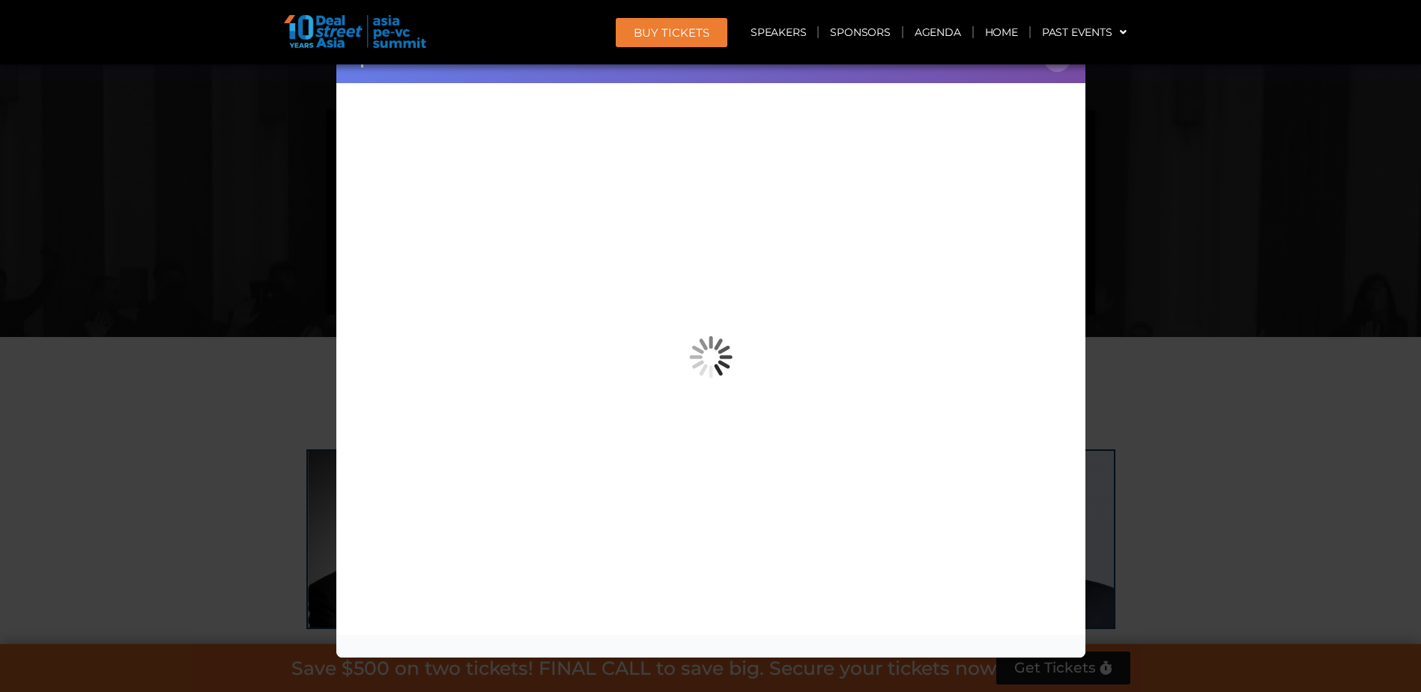
copy div "[PERSON_NAME] Senior Director – Investments Danantara"
click at [1059, 66] on button "×" at bounding box center [1058, 59] width 26 height 26
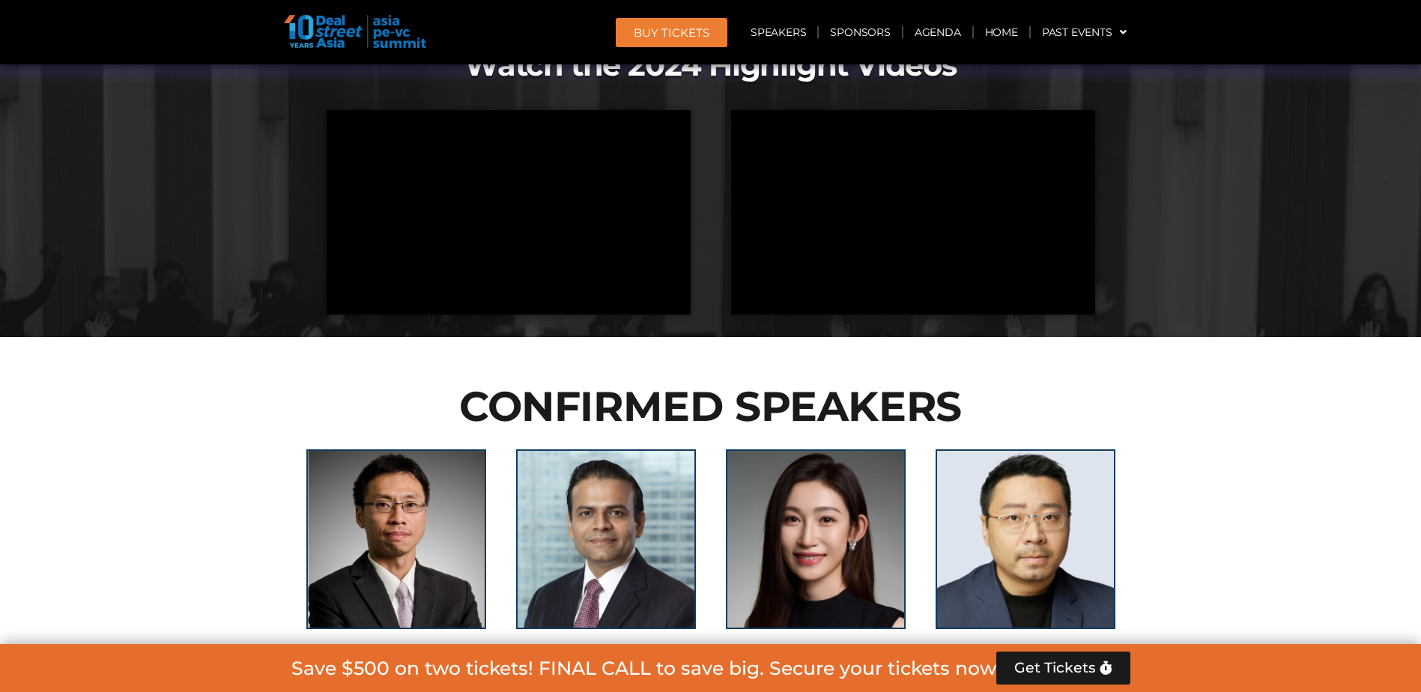
copy div "[PERSON_NAME] Senior Director – Investments Danantara"
drag, startPoint x: 886, startPoint y: 358, endPoint x: 781, endPoint y: 327, distance: 110.2
click at [781, 435] on div "[PERSON_NAME] Head of Global Fund Investment Tencent Investment" at bounding box center [816, 575] width 210 height 281
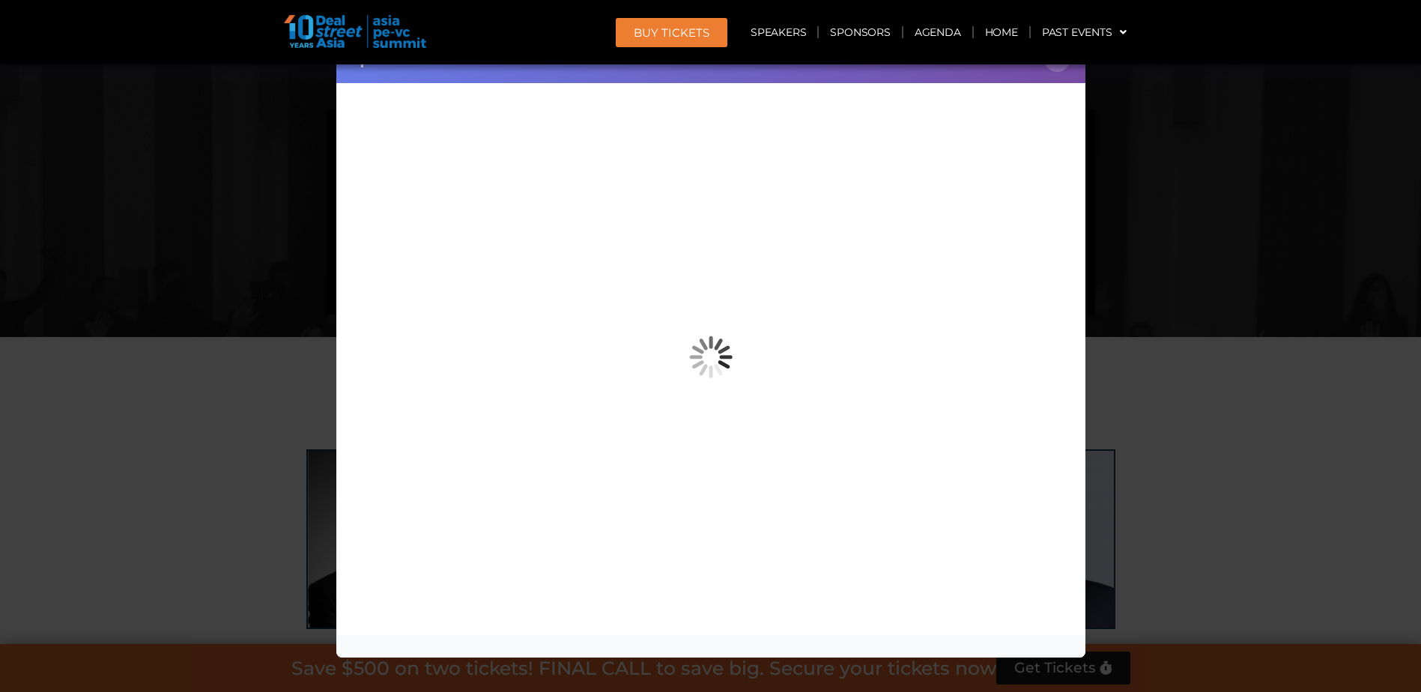
copy div "[PERSON_NAME] Head of Global Fund Investment Tencent Investment"
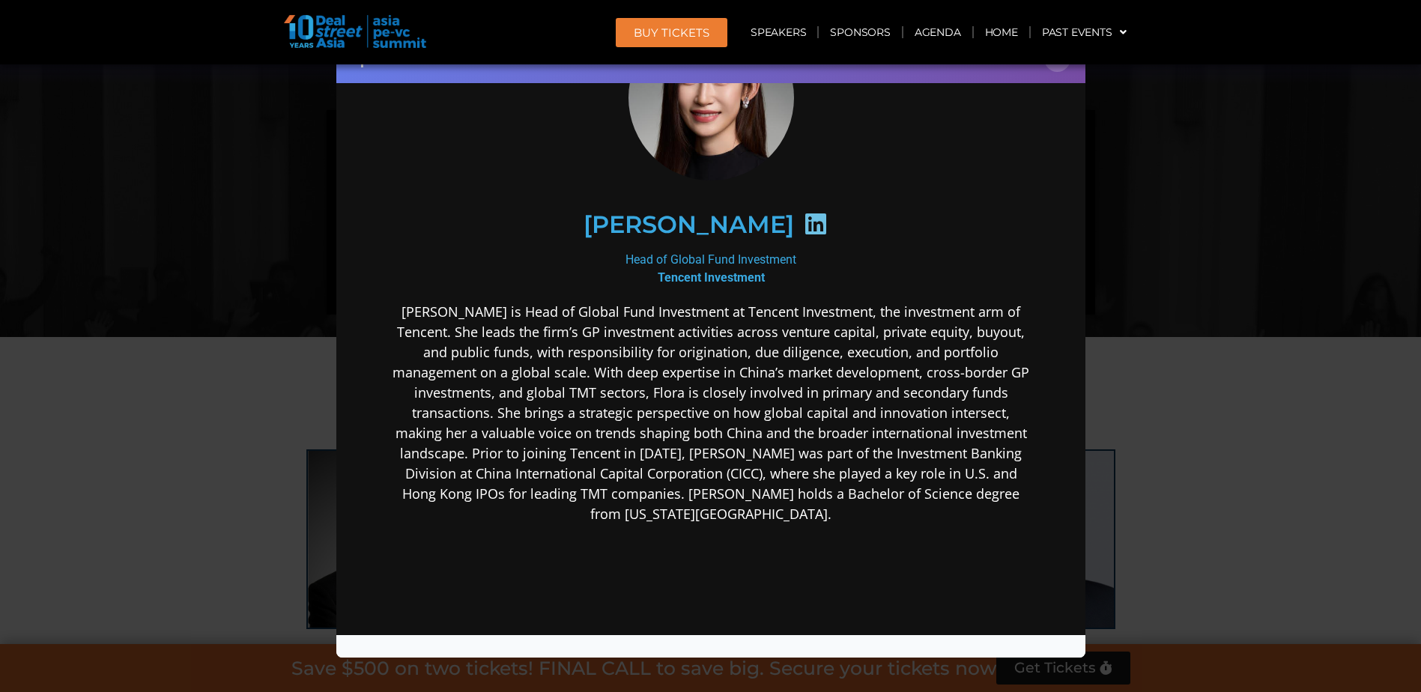
scroll to position [150, 0]
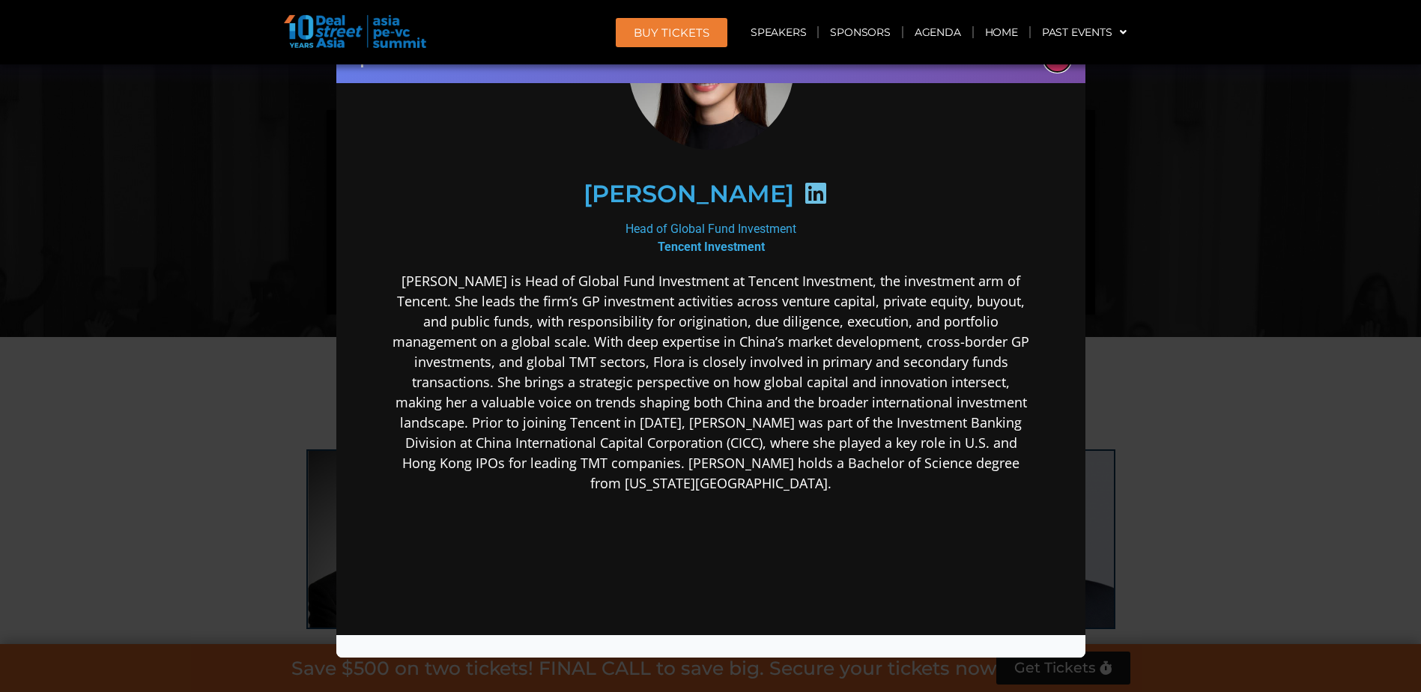
click at [1061, 70] on button "×" at bounding box center [1058, 59] width 26 height 26
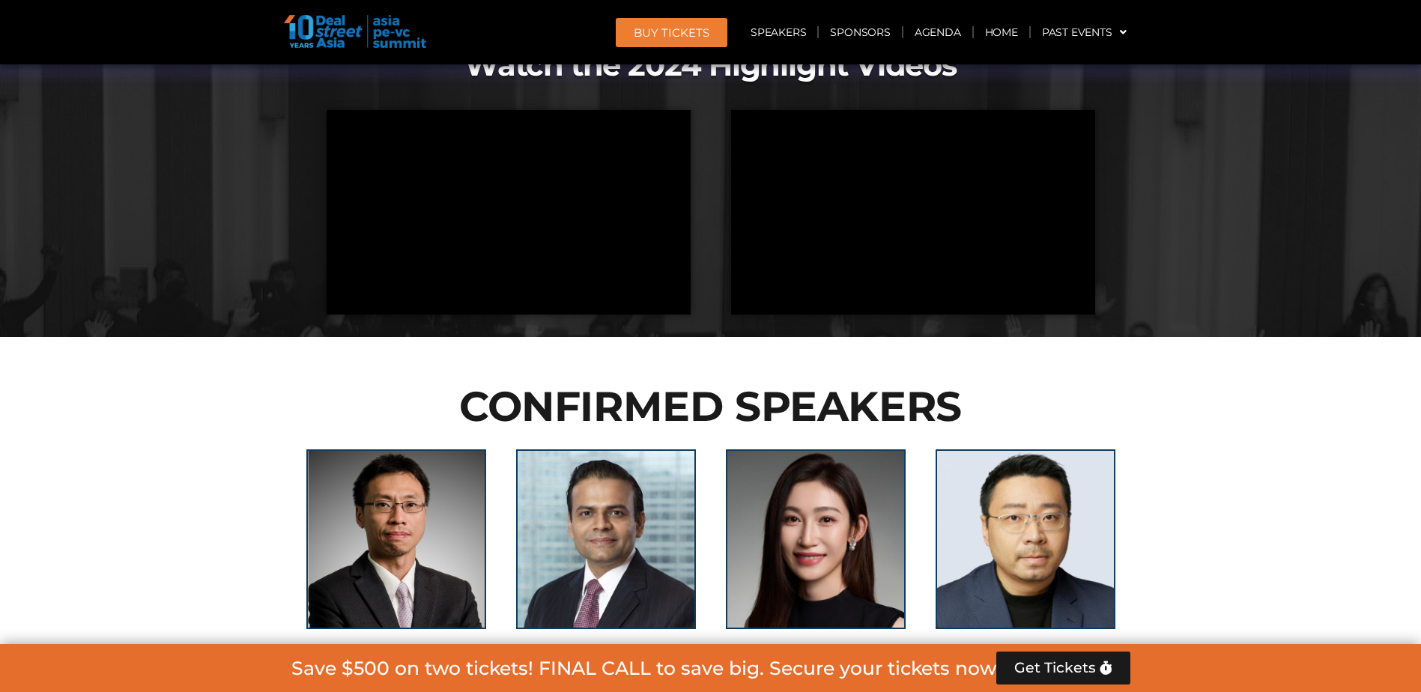
copy div "[PERSON_NAME] Head of Global Fund Investment Tencent Investment"
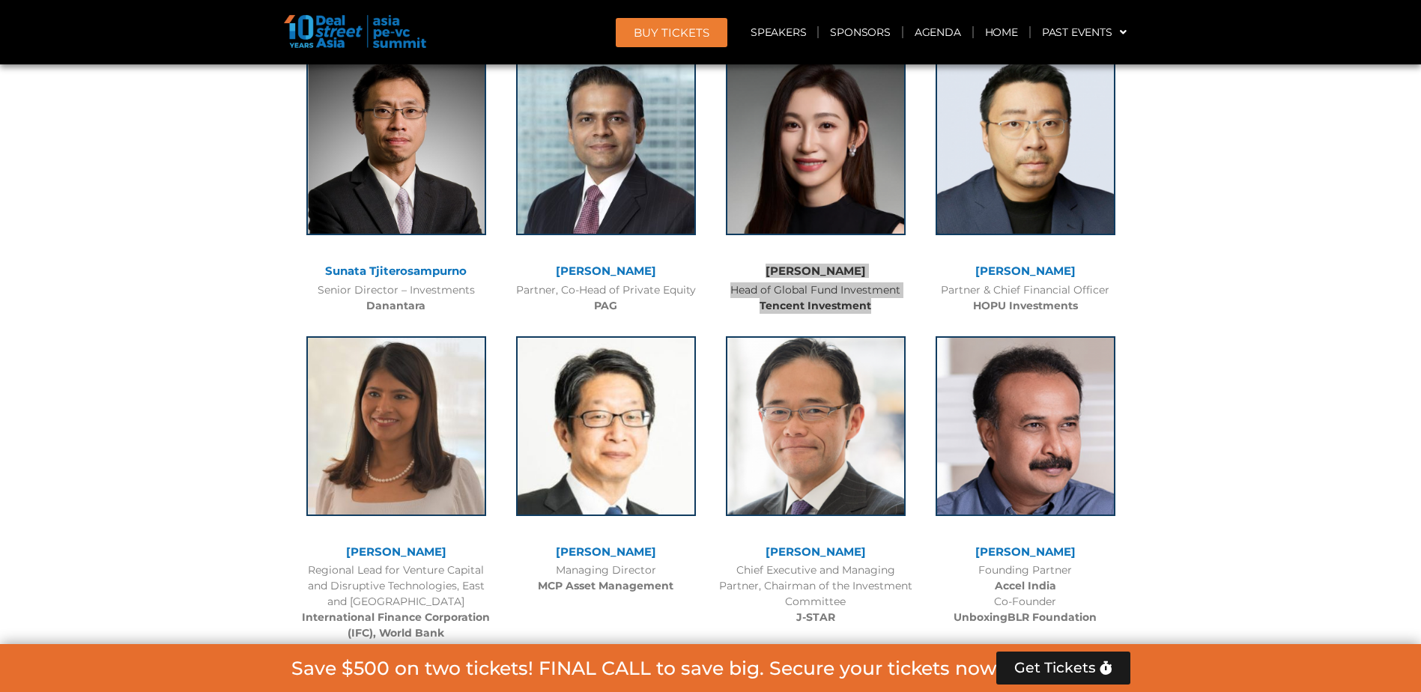
scroll to position [7343, 0]
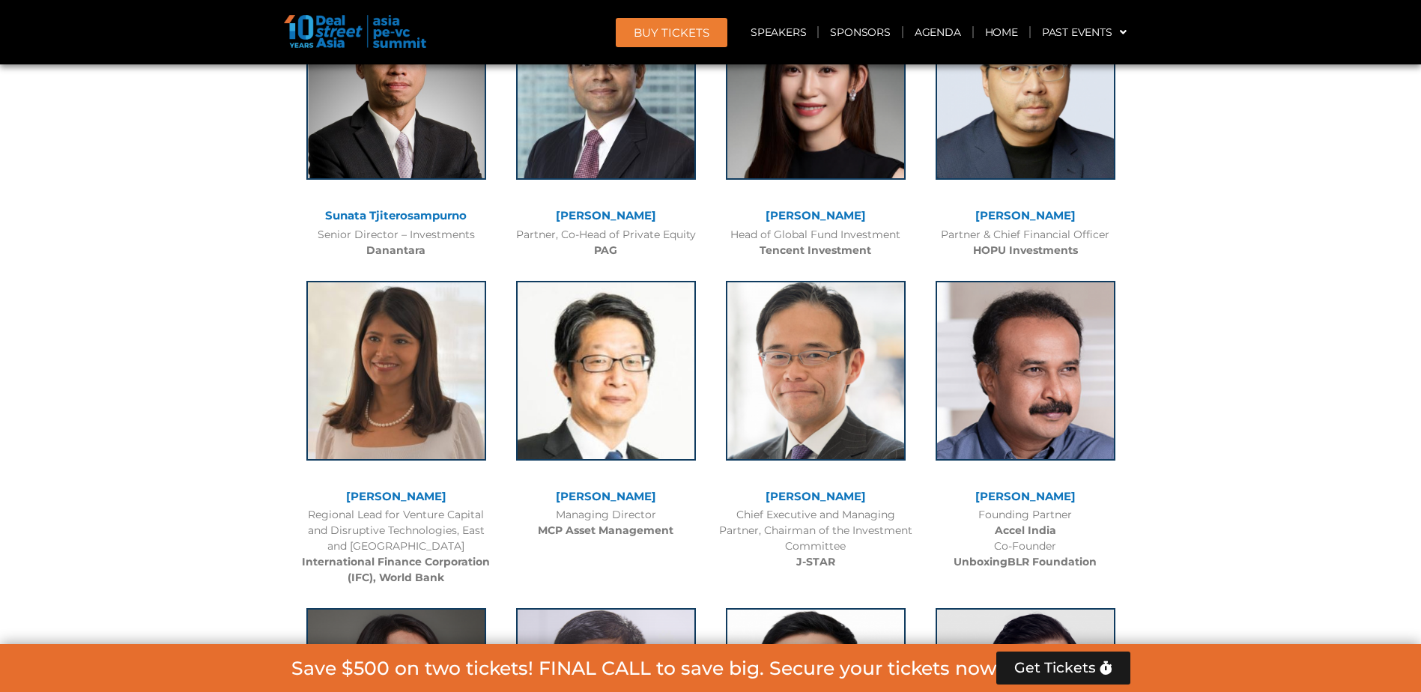
drag, startPoint x: 1068, startPoint y: 519, endPoint x: 997, endPoint y: 482, distance: 79.8
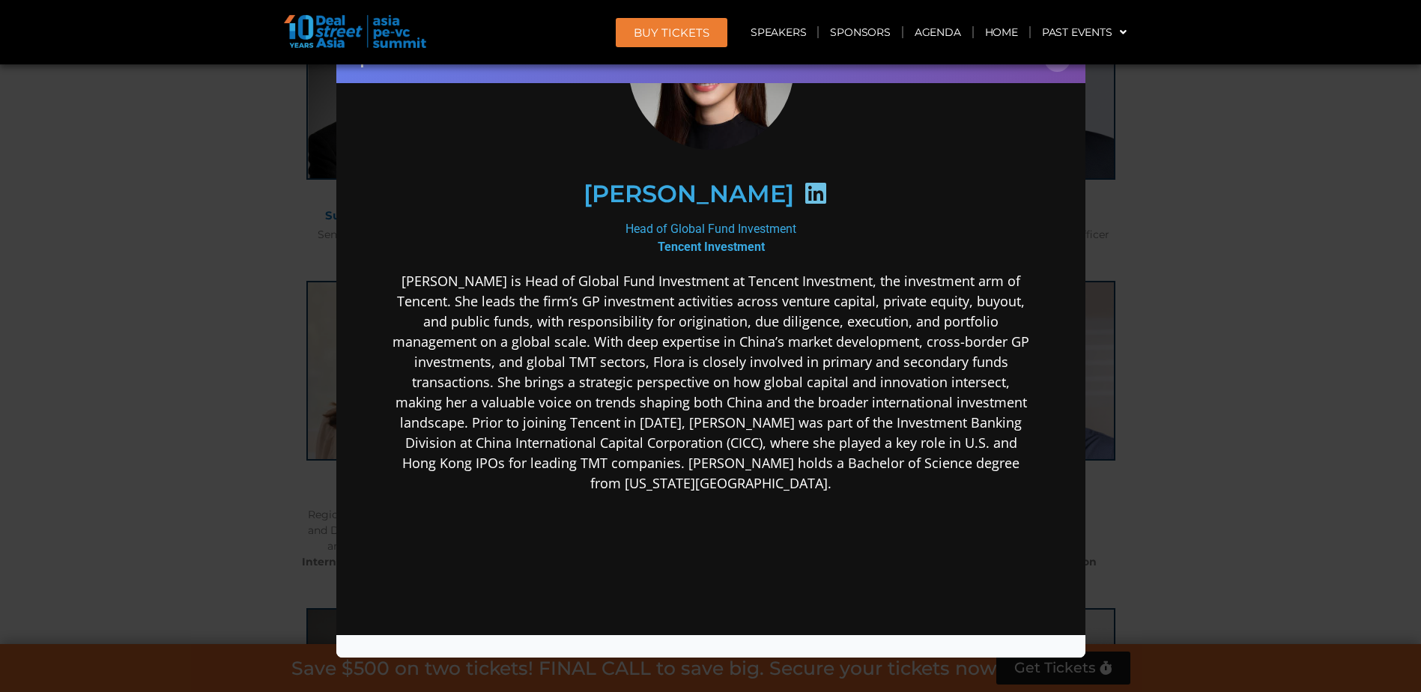
copy div "[PERSON_NAME] CEO CBC Group"
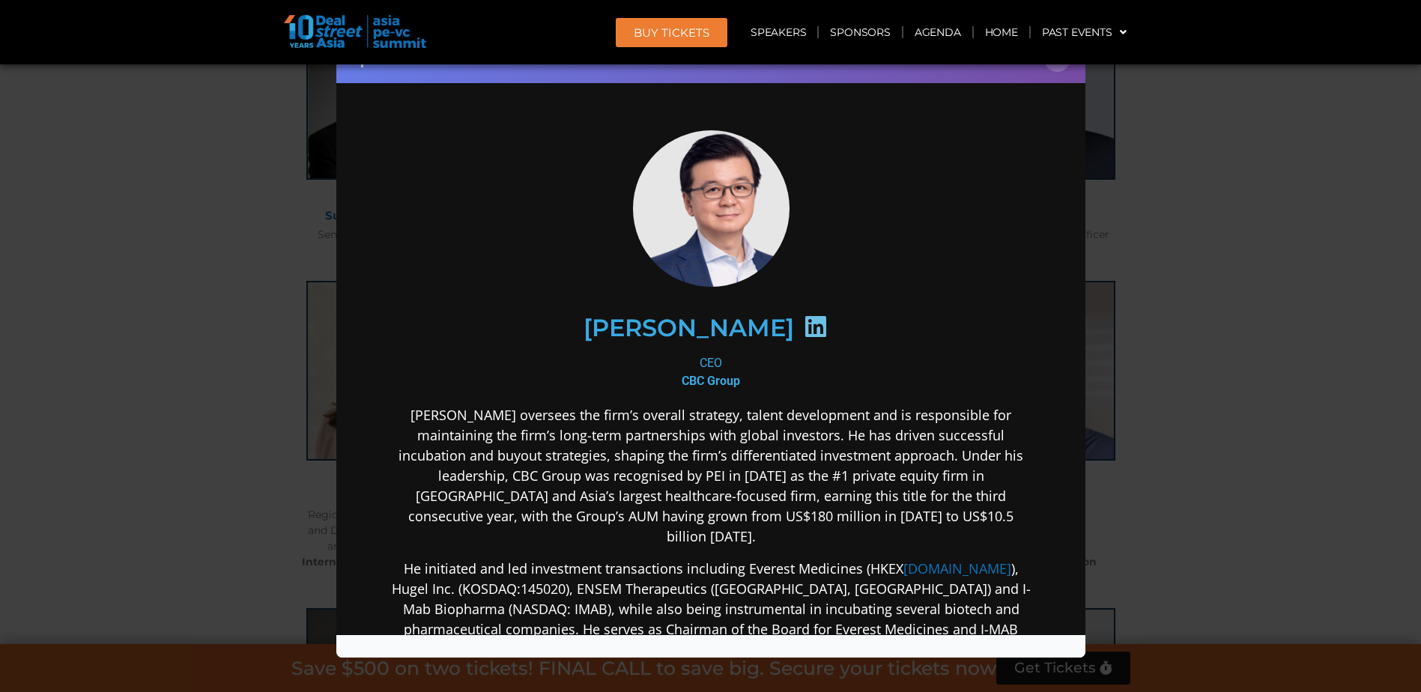
scroll to position [0, 0]
click at [1059, 67] on button "×" at bounding box center [1058, 59] width 26 height 26
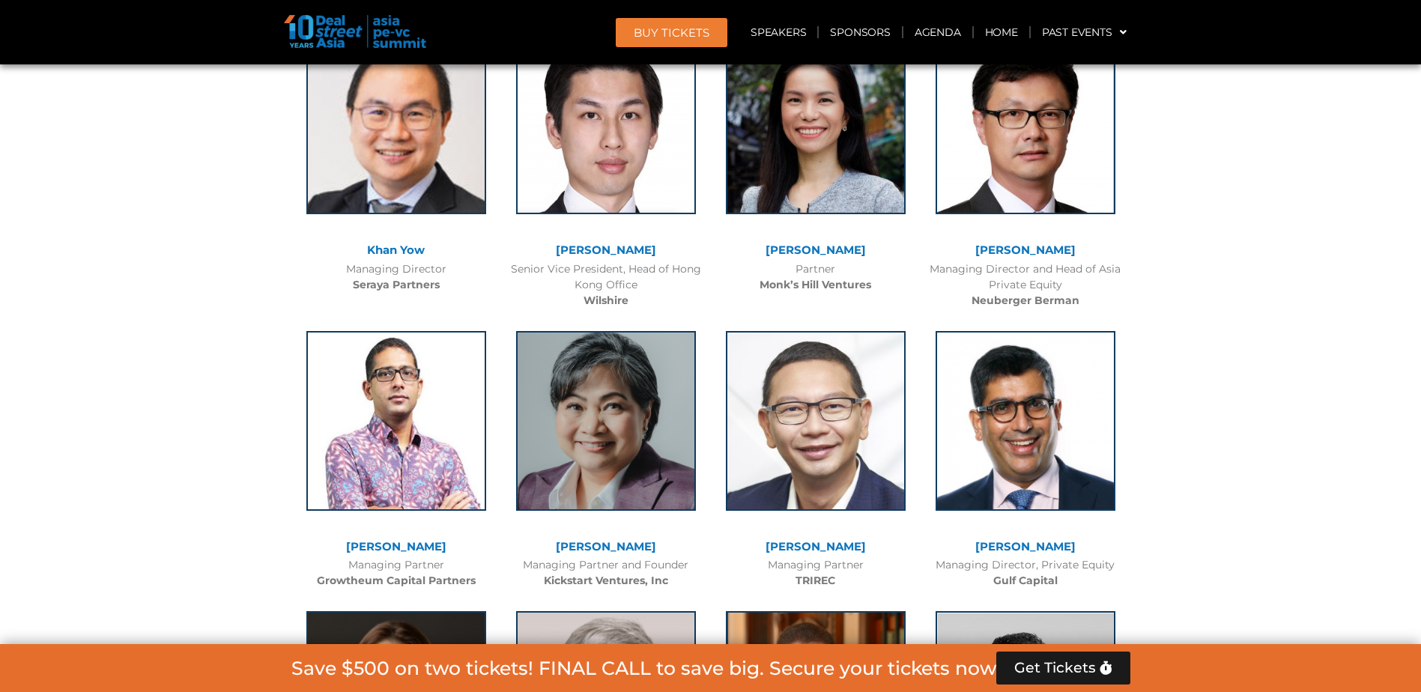
scroll to position [9066, 0]
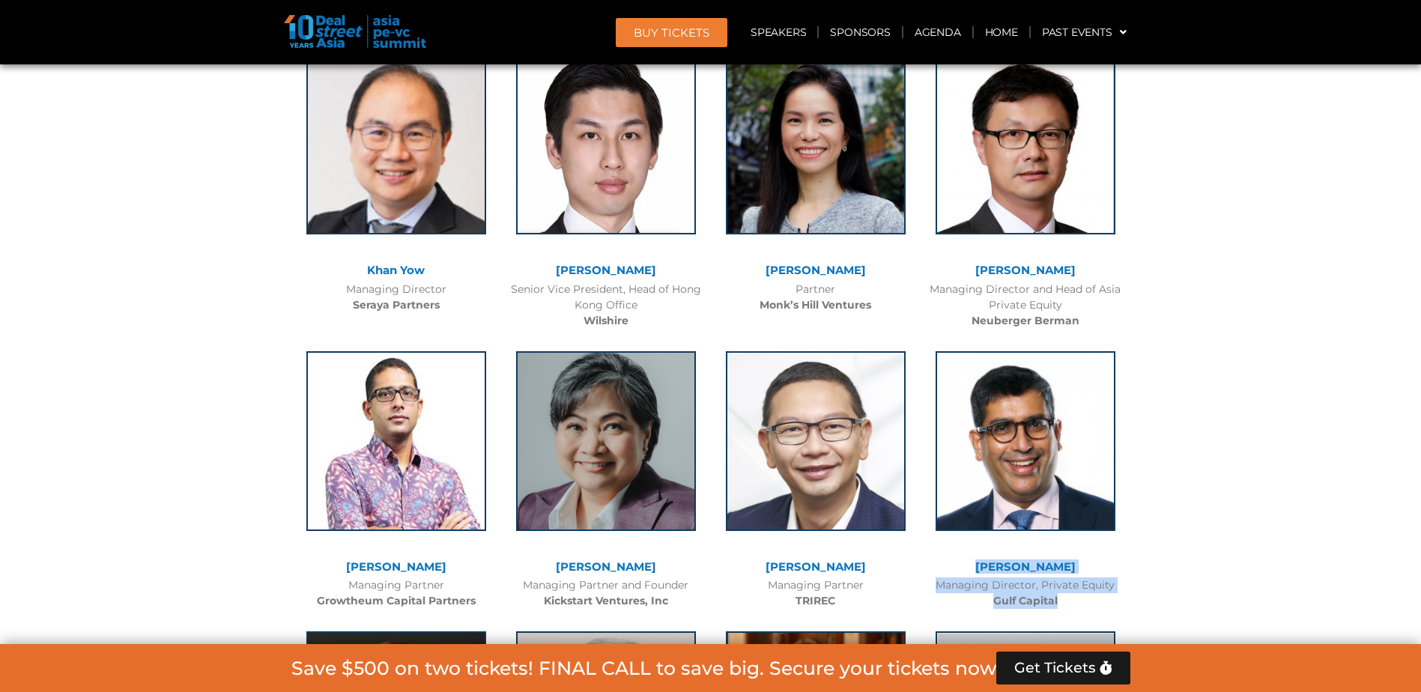
drag, startPoint x: 1101, startPoint y: 264, endPoint x: 970, endPoint y: 225, distance: 137.5
click at [970, 336] on div "[PERSON_NAME] Managing Director, Private Equity Gulf Capital" at bounding box center [1026, 476] width 210 height 281
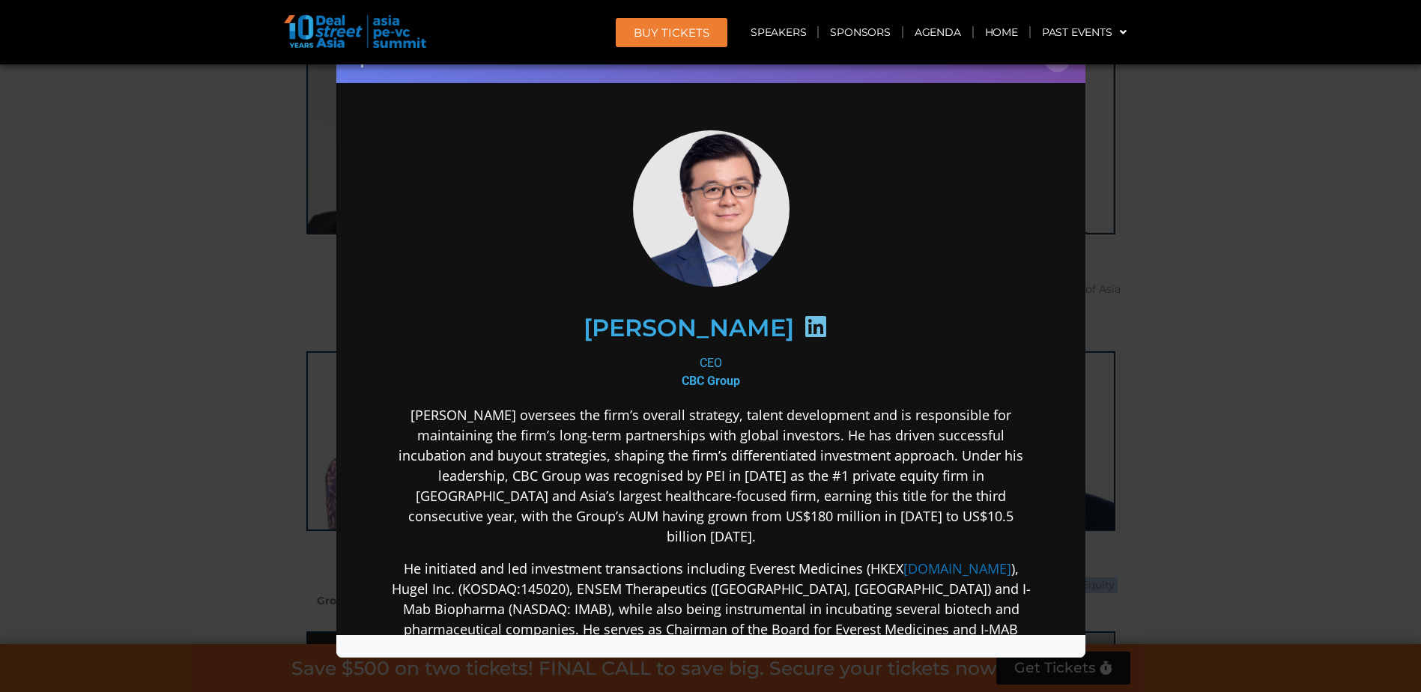
copy div "[PERSON_NAME] Managing Director, Private Equity Gulf Capital"
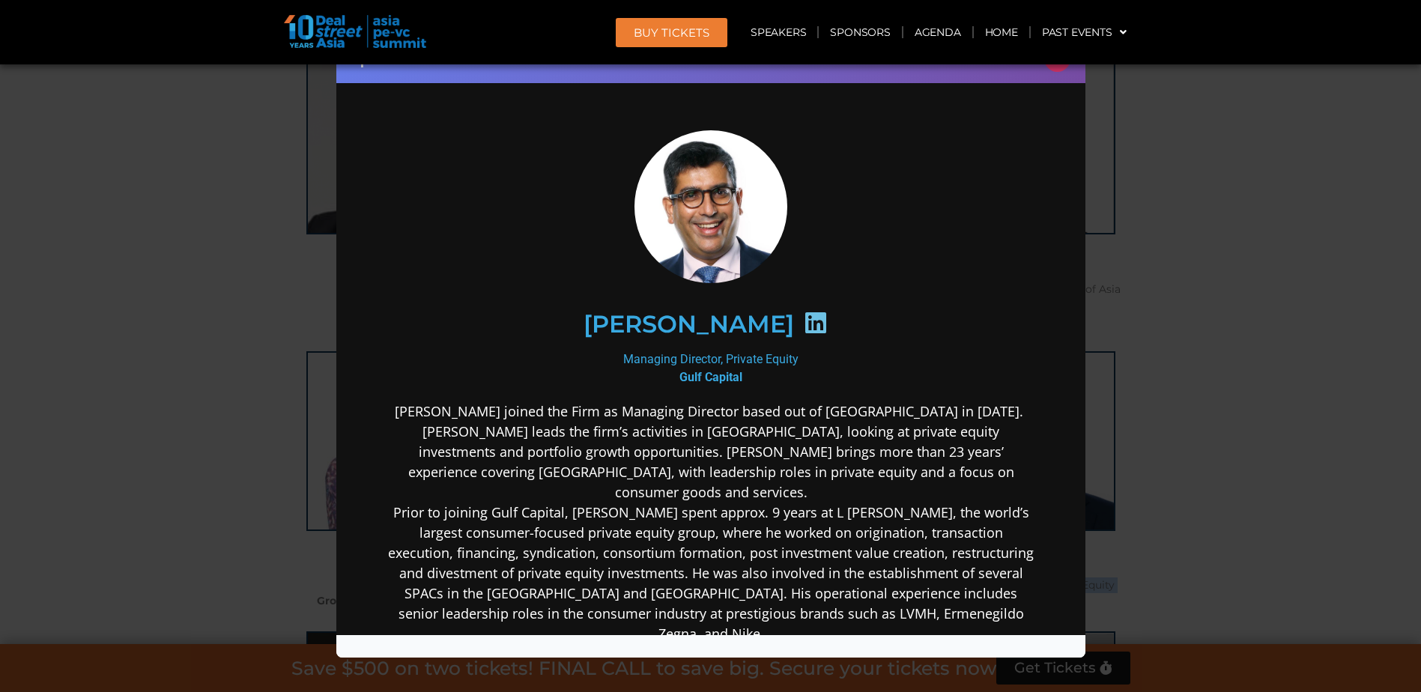
scroll to position [0, 0]
click at [1058, 67] on button "×" at bounding box center [1058, 59] width 26 height 26
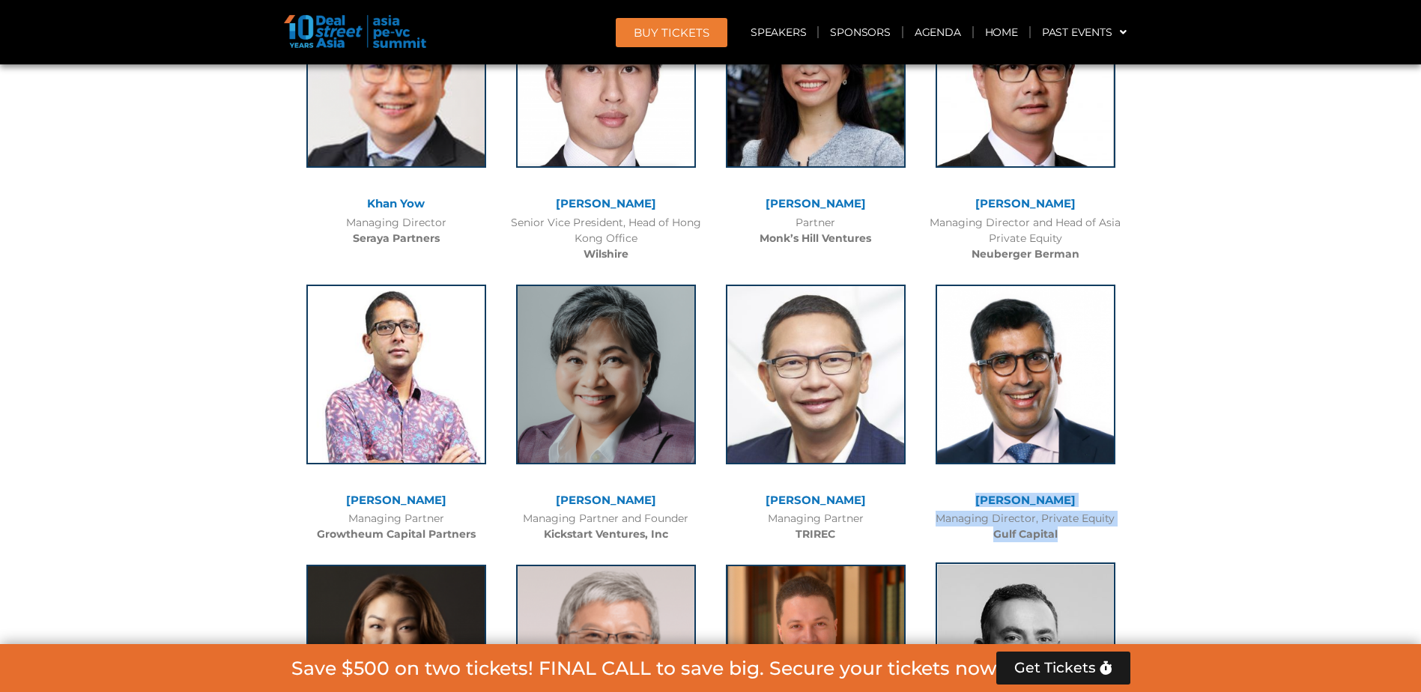
scroll to position [9141, 0]
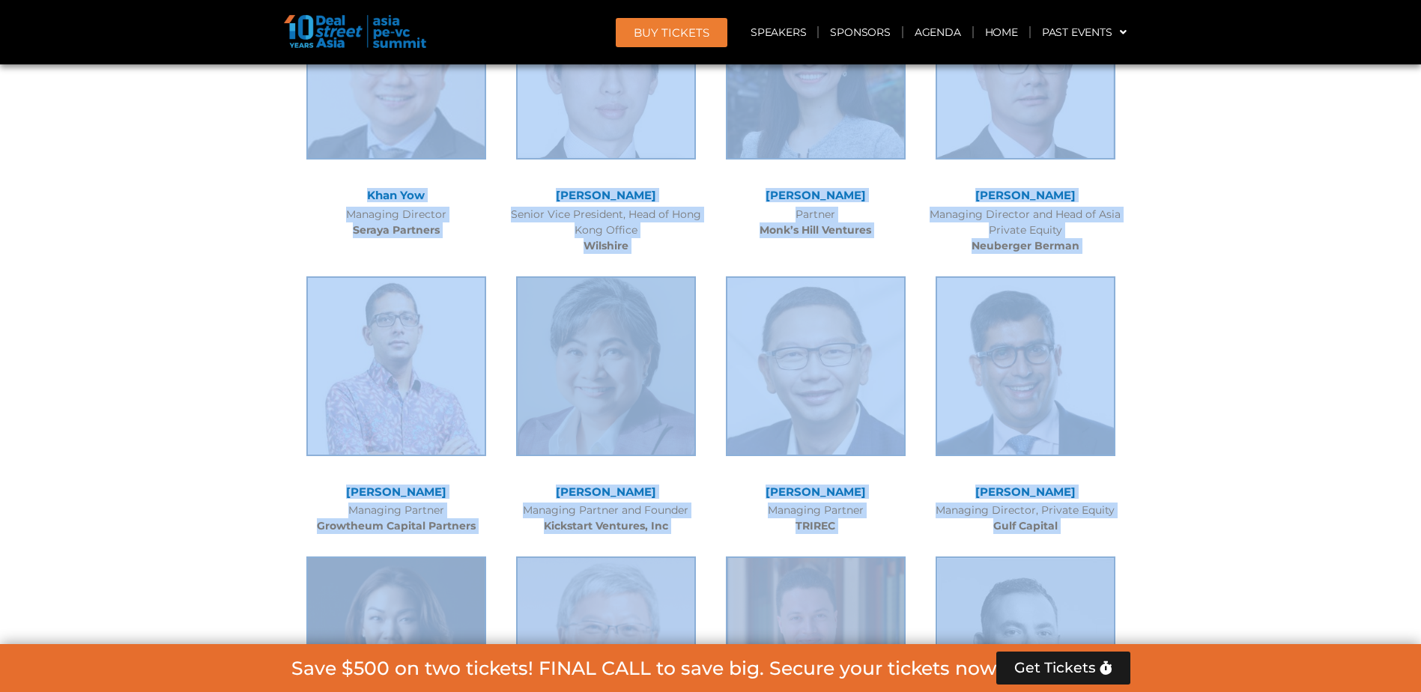
drag, startPoint x: 1138, startPoint y: 473, endPoint x: 978, endPoint y: 450, distance: 162.0
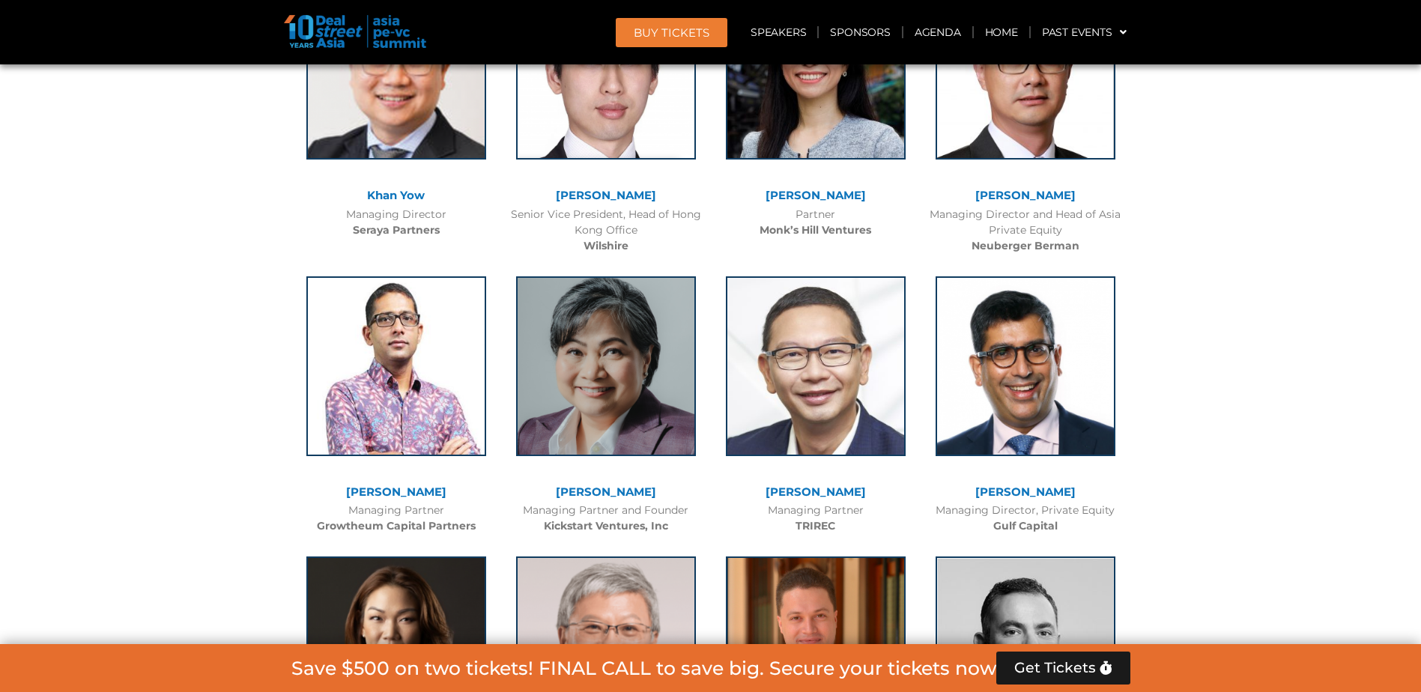
drag, startPoint x: 978, startPoint y: 450, endPoint x: 1107, endPoint y: 459, distance: 129.2
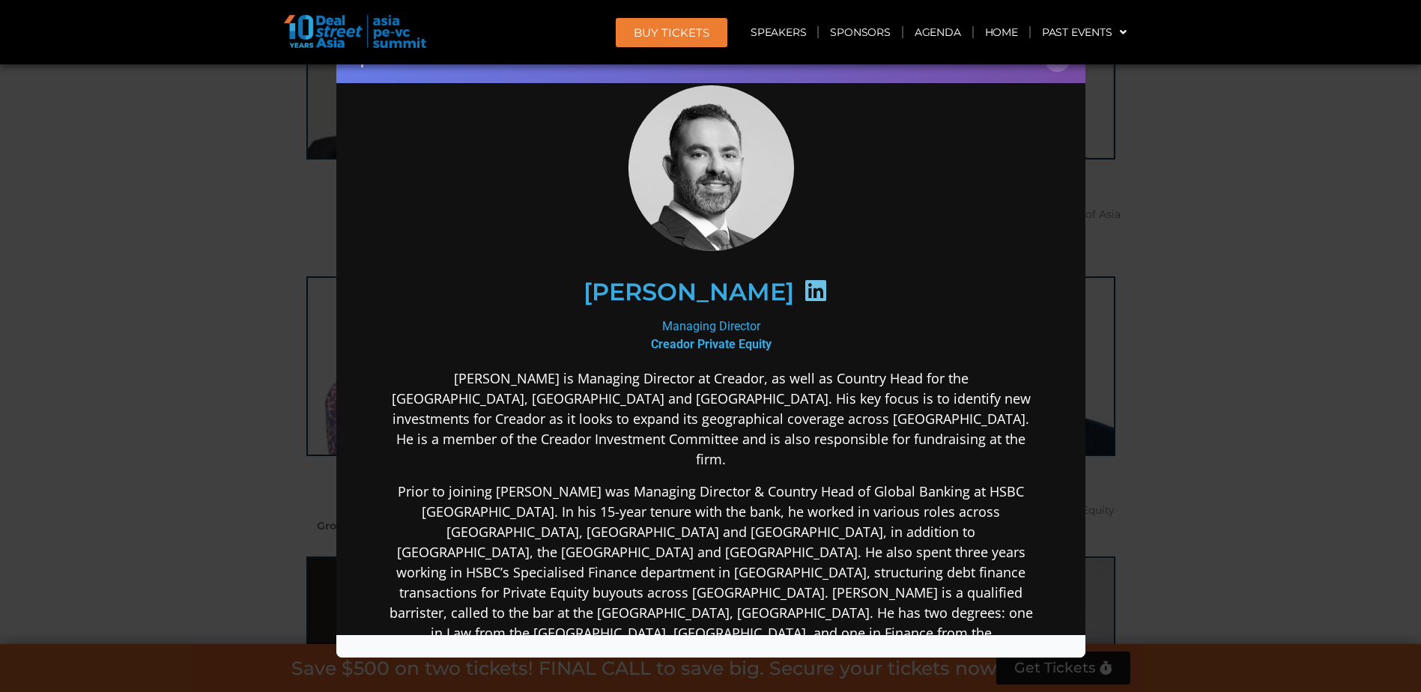
scroll to position [75, 0]
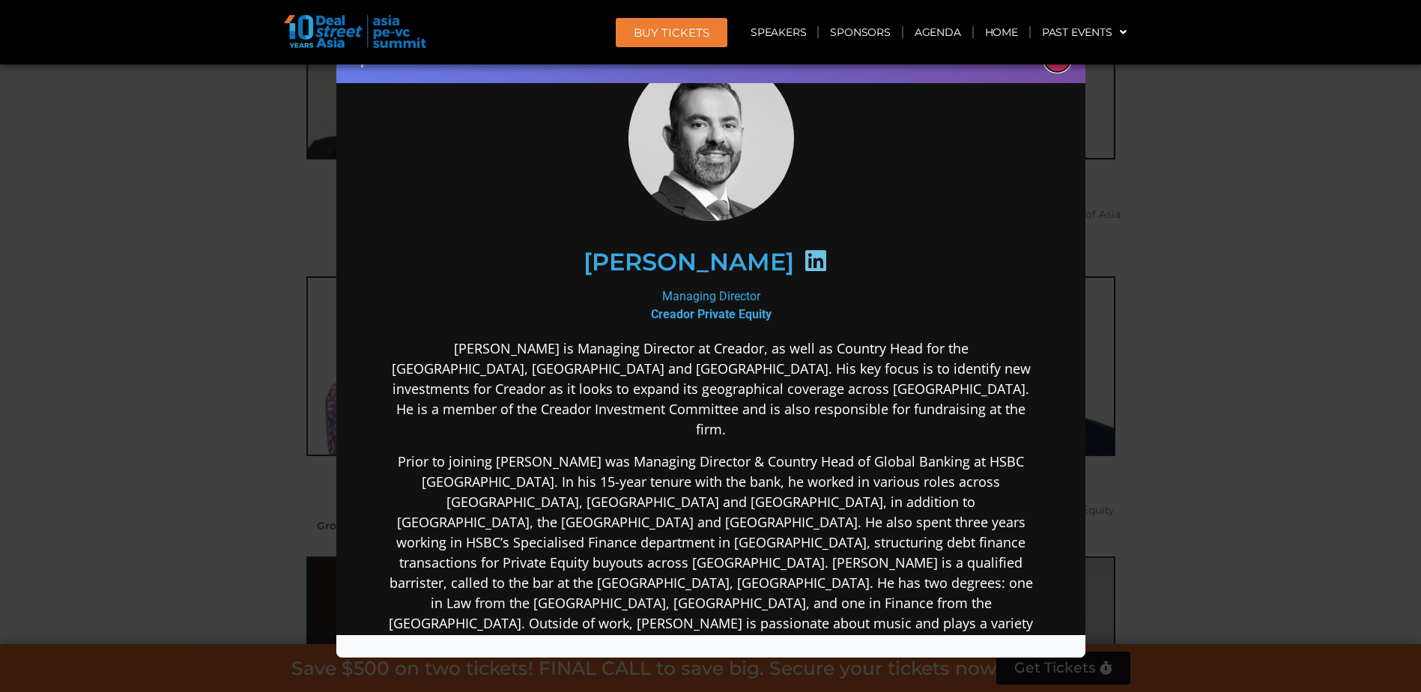
click at [1060, 69] on button "×" at bounding box center [1058, 59] width 26 height 26
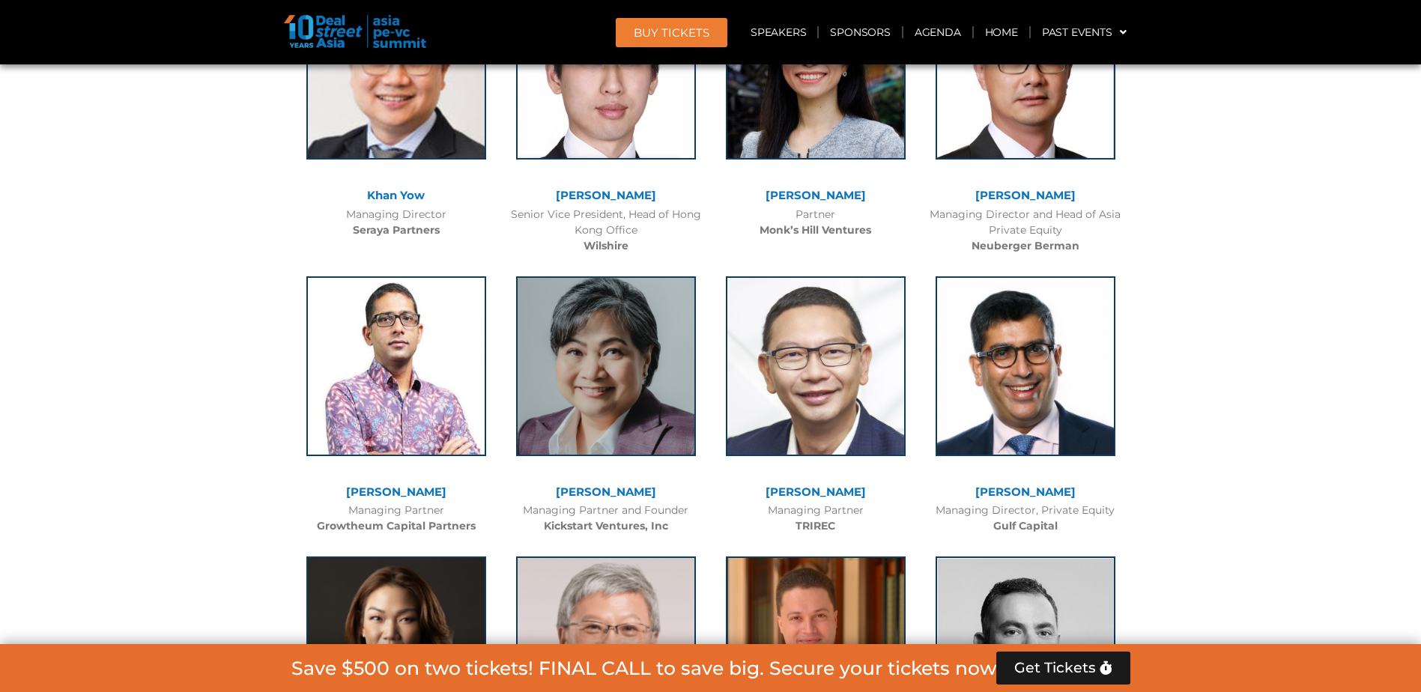
drag, startPoint x: 635, startPoint y: 469, endPoint x: 567, endPoint y: 430, distance: 77.9
click at [567, 542] on div "[PERSON_NAME] Managing Partner ewpartners" at bounding box center [606, 682] width 210 height 281
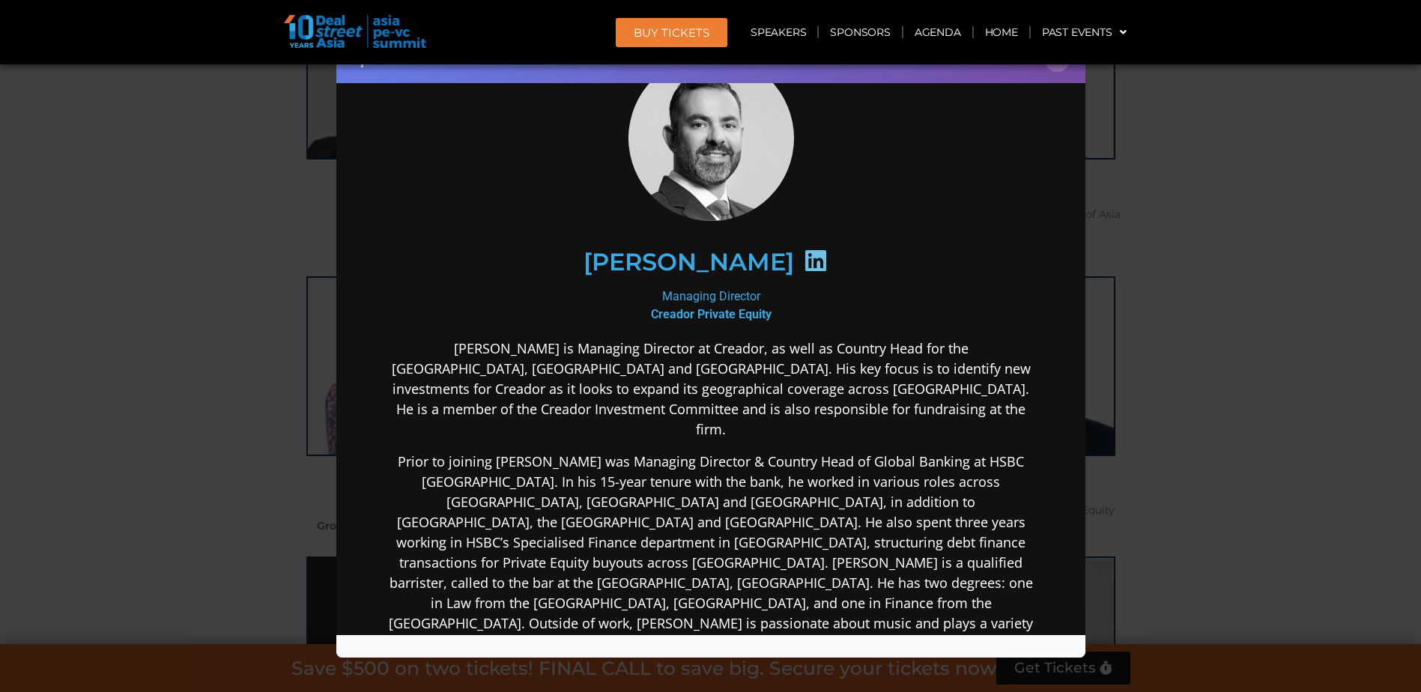
copy div "[PERSON_NAME] Managing Partner ewpartners"
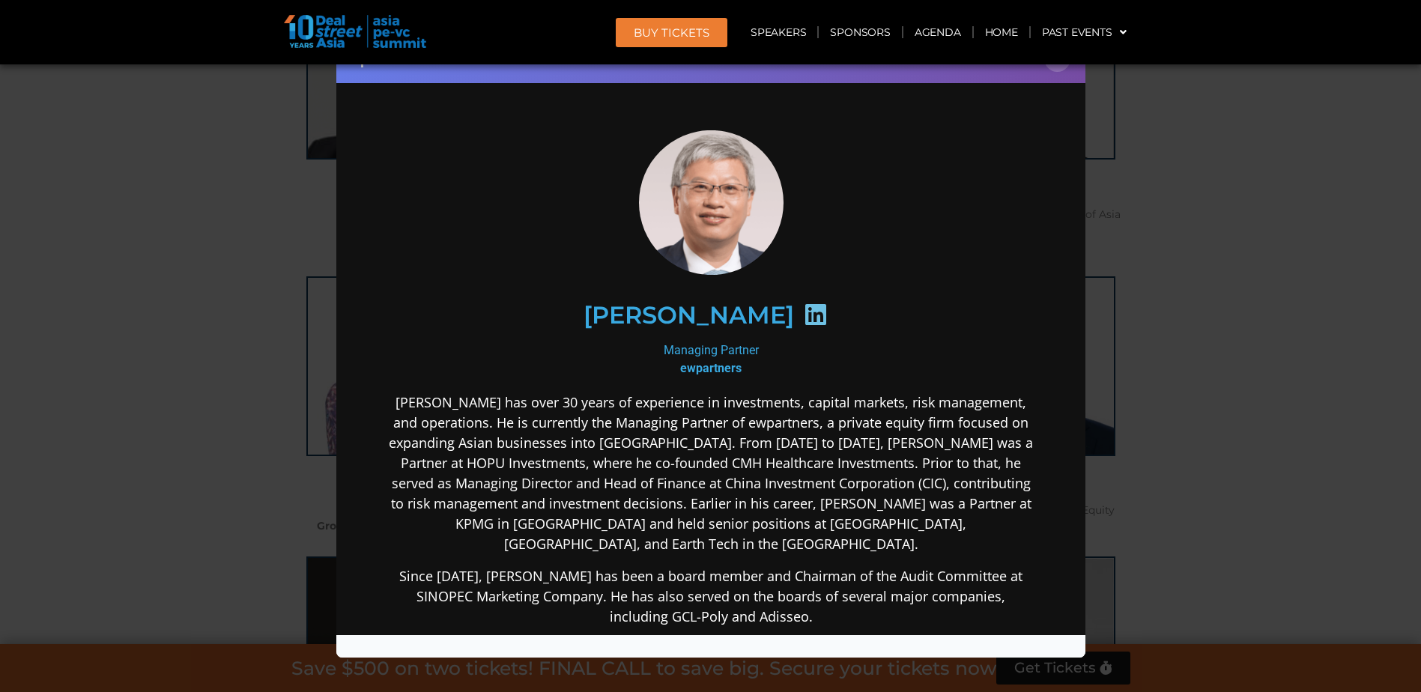
scroll to position [0, 0]
click at [1061, 70] on button "×" at bounding box center [1058, 59] width 26 height 26
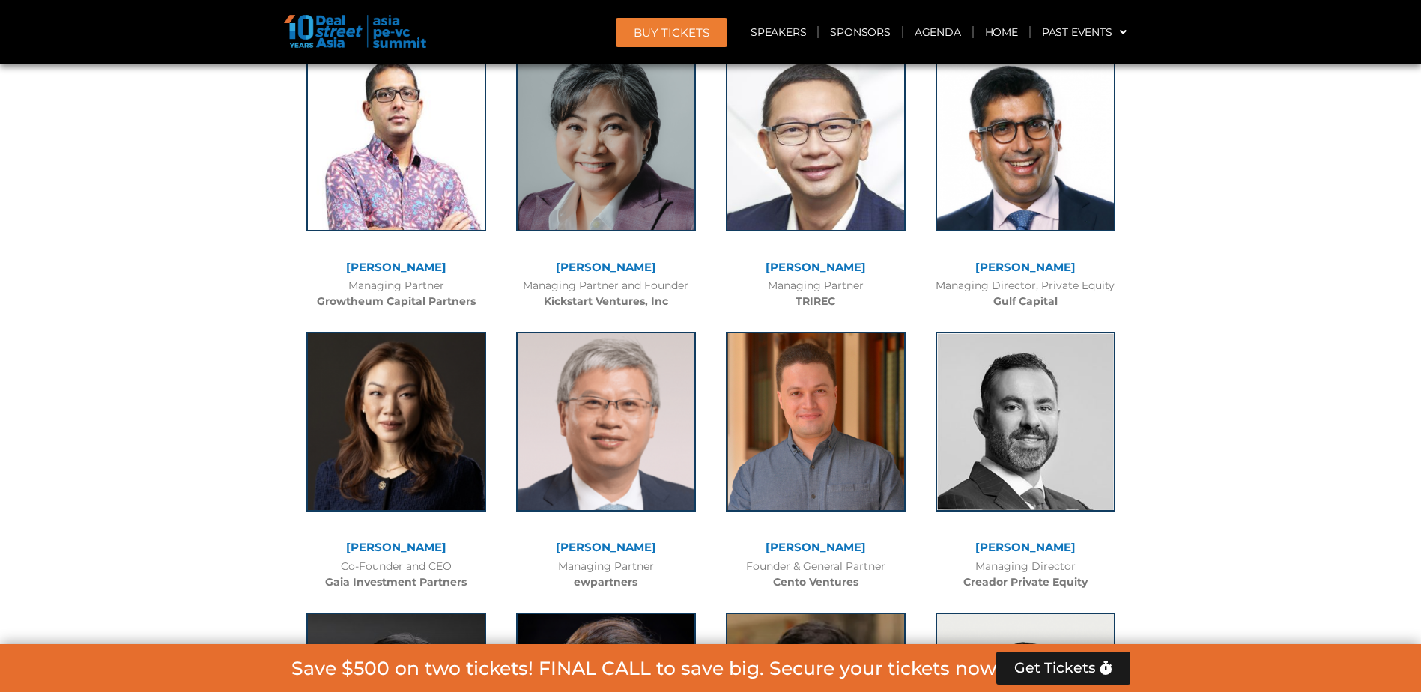
scroll to position [9441, 0]
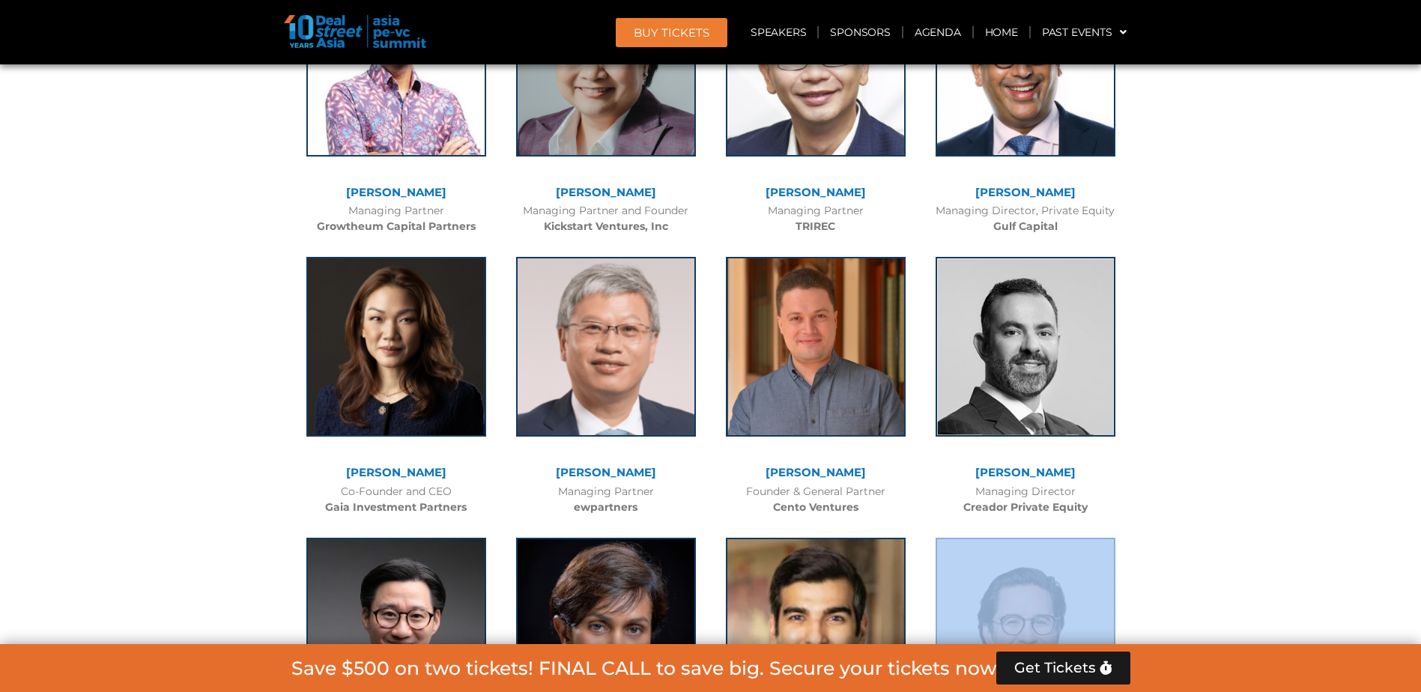
drag, startPoint x: 1089, startPoint y: 476, endPoint x: 749, endPoint y: 414, distance: 346.4
copy div "[PERSON_NAME] Partner, Co-Head of Emerging Markets Siguler Guff & Company [PERS…"
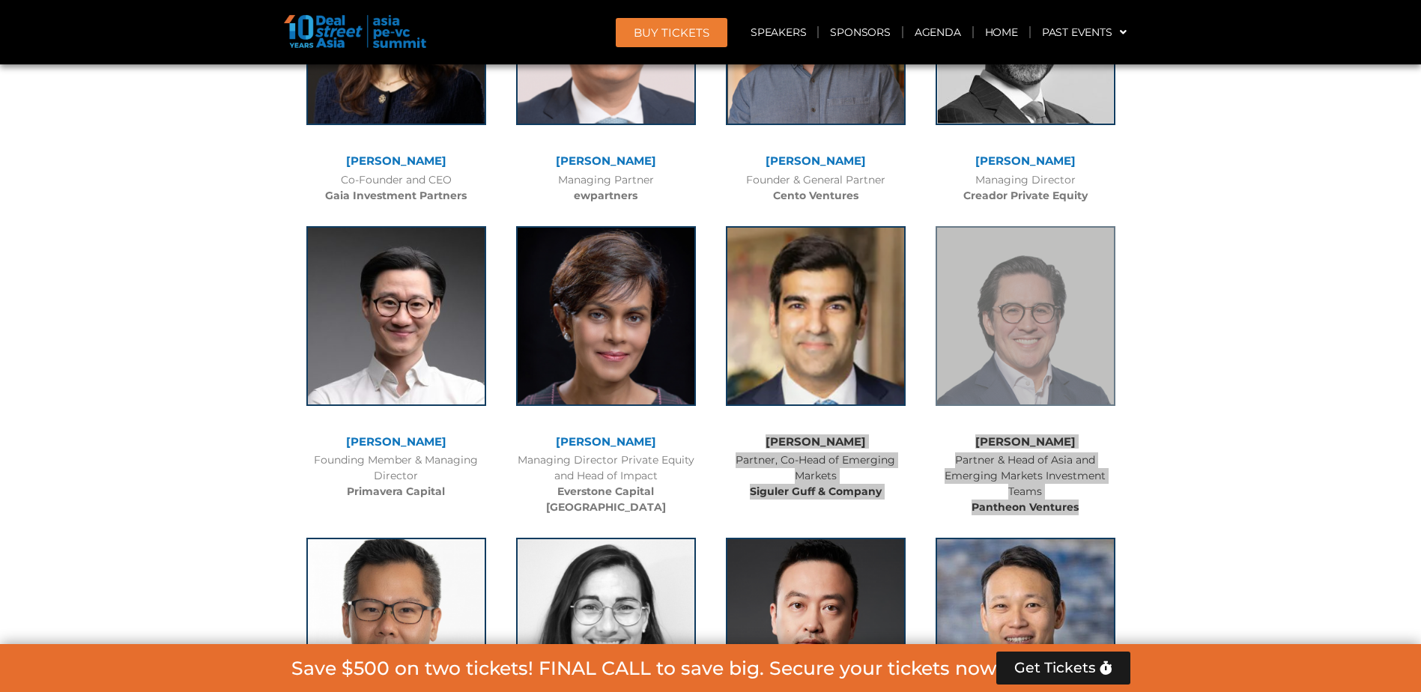
scroll to position [9816, 0]
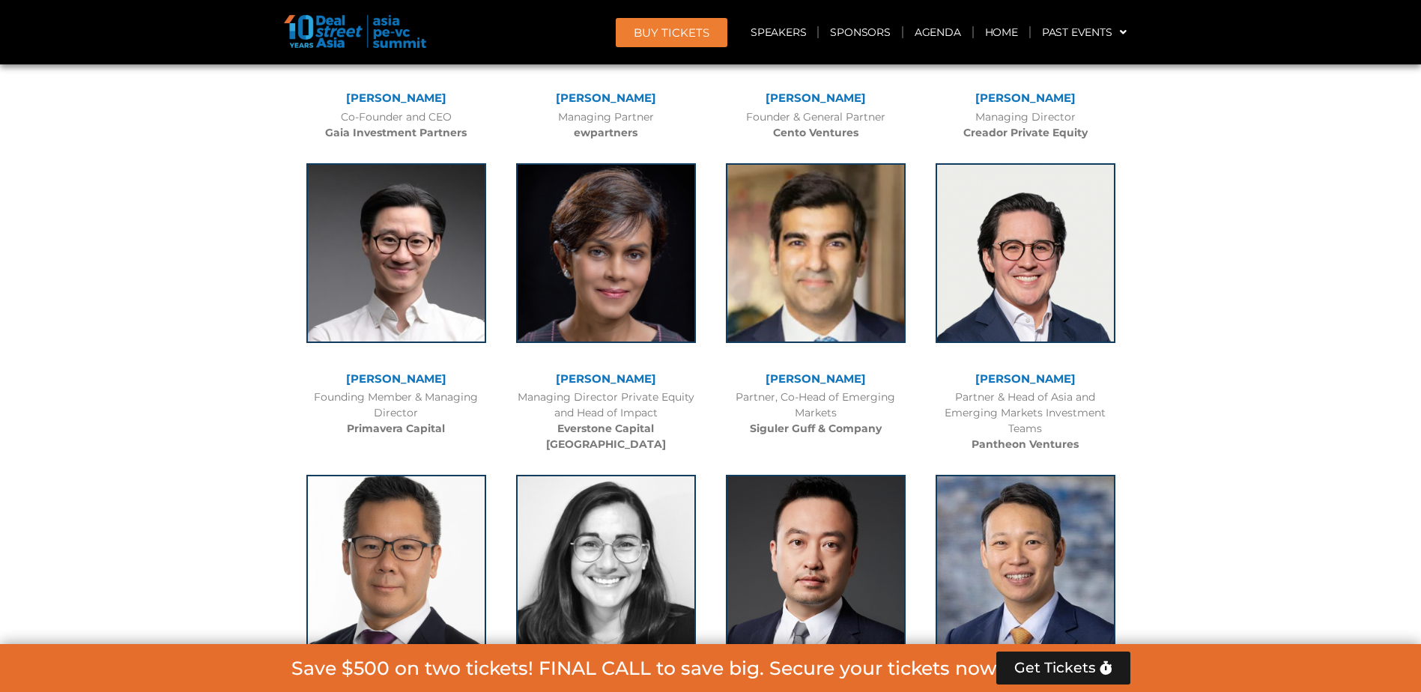
drag, startPoint x: 357, startPoint y: 349, endPoint x: 489, endPoint y: 387, distance: 137.1
click at [489, 460] on div "Dickson Loo Managing Director, Private Equity SeaTown Holdings International" at bounding box center [396, 600] width 210 height 281
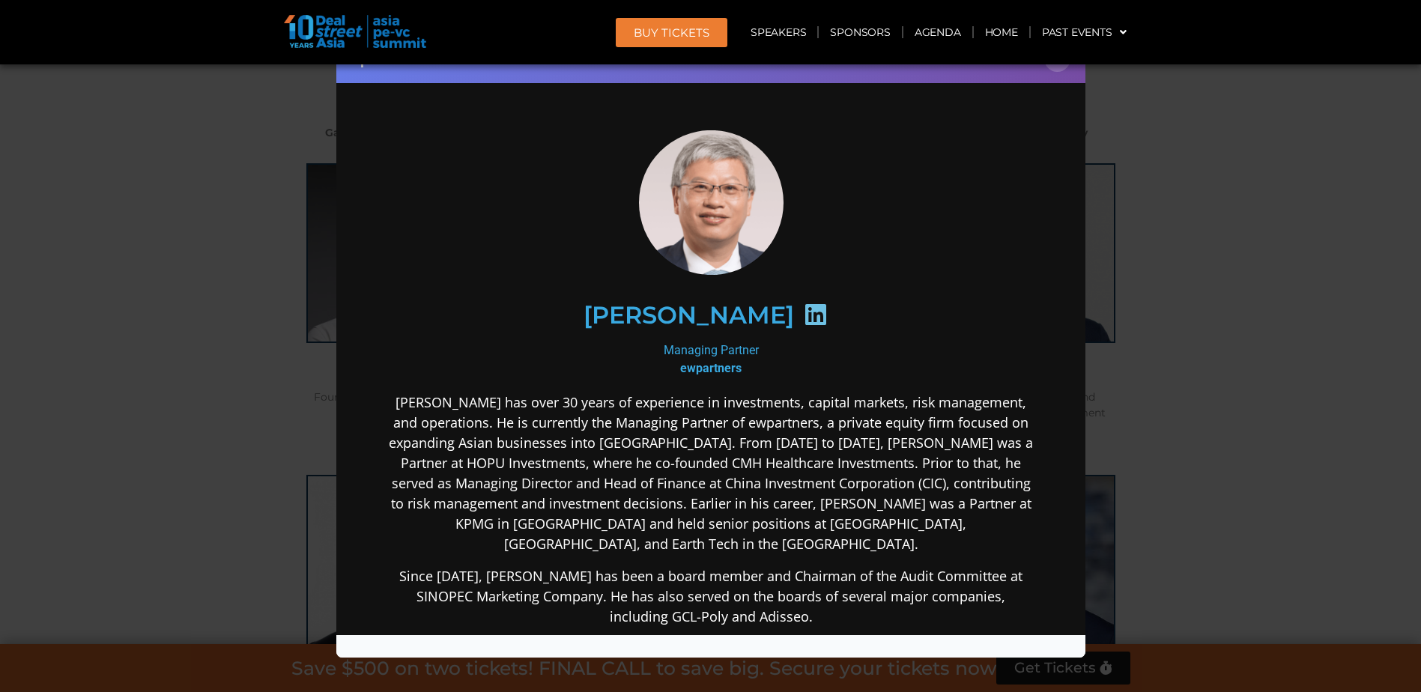
copy div "[PERSON_NAME] Managing Director, Private Equity SeaTown Holdings International"
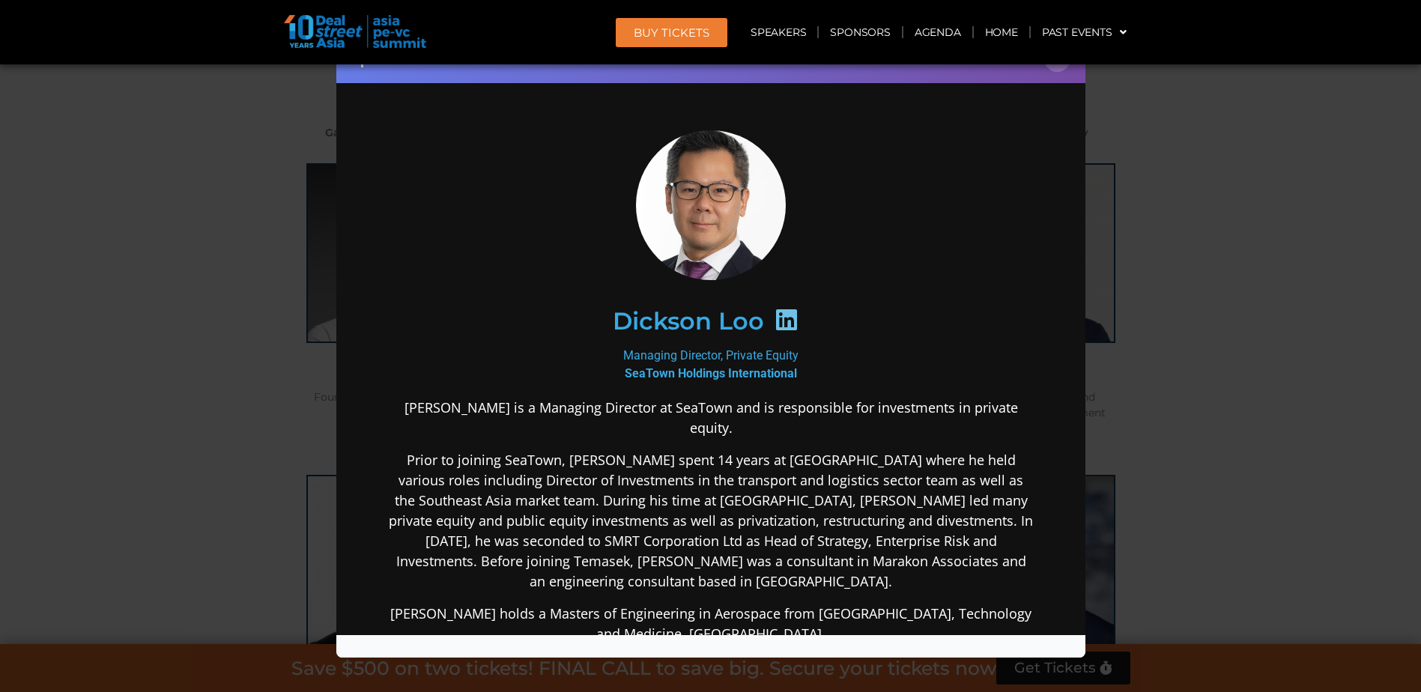
scroll to position [0, 0]
click at [1052, 69] on button "×" at bounding box center [1058, 59] width 26 height 26
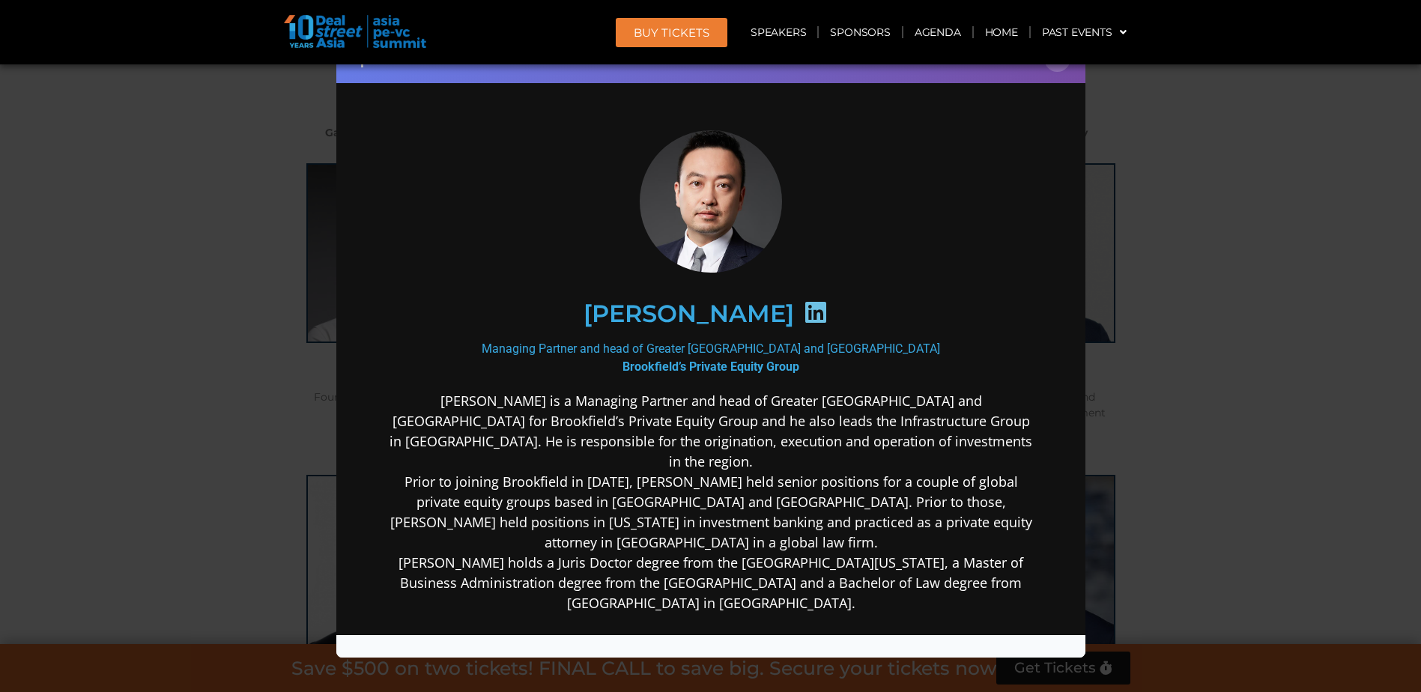
click at [1058, 72] on div "Speaker Profile ×" at bounding box center [710, 58] width 749 height 49
click at [1058, 70] on button "×" at bounding box center [1058, 59] width 26 height 26
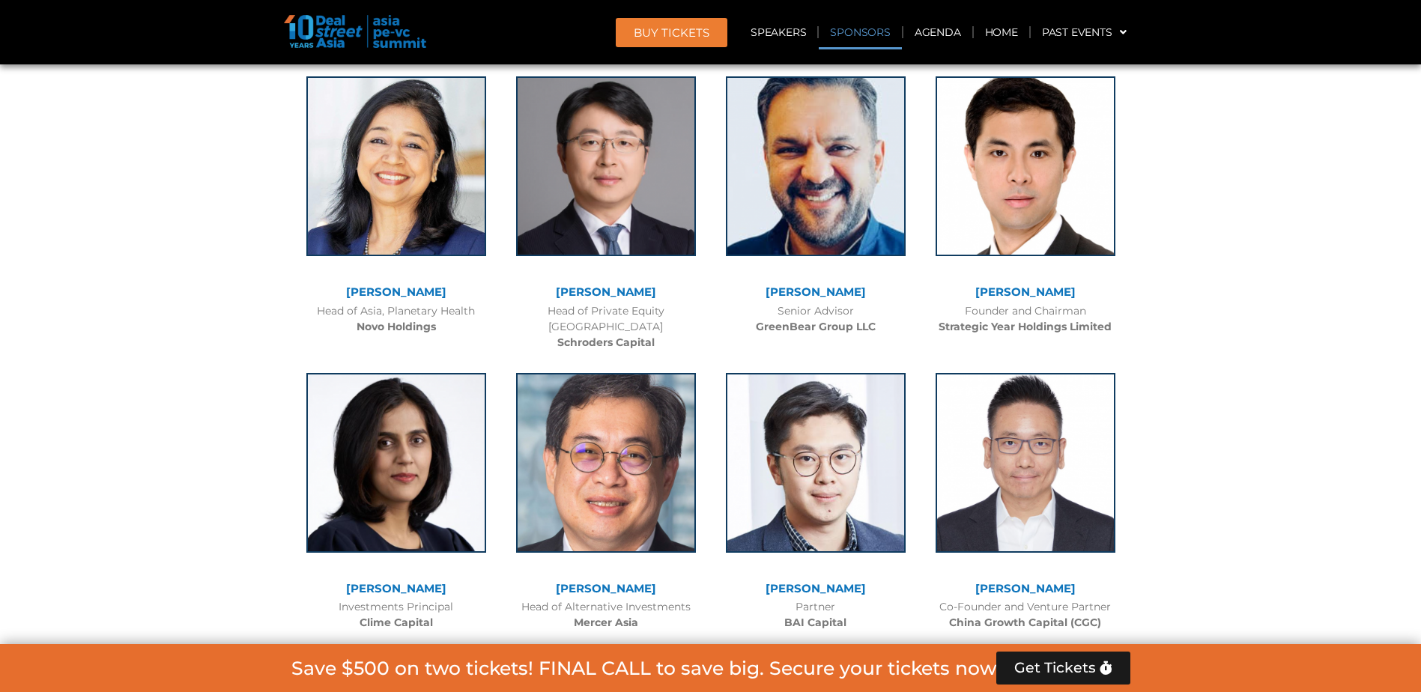
scroll to position [10865, 0]
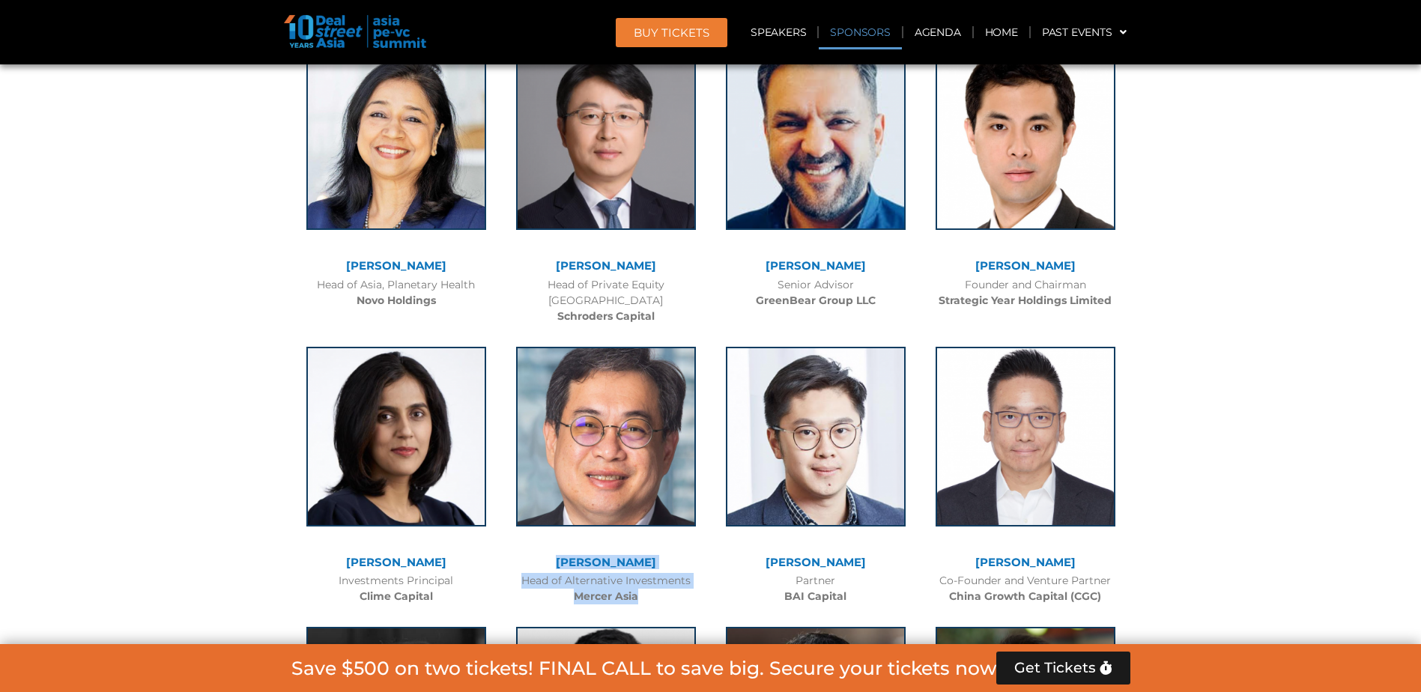
drag, startPoint x: 650, startPoint y: 222, endPoint x: 571, endPoint y: 184, distance: 87.8
click at [571, 332] on div "[PERSON_NAME] Head of Alternative Investments [PERSON_NAME] Asia" at bounding box center [606, 472] width 210 height 281
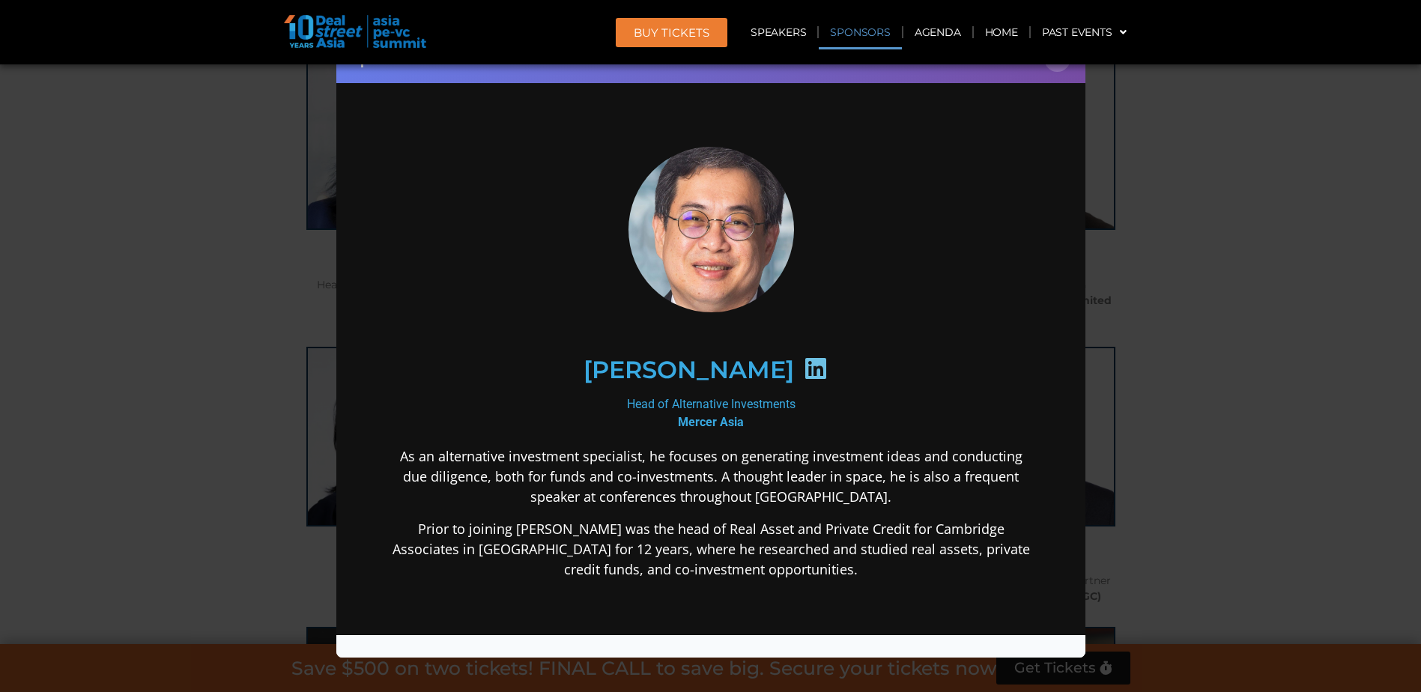
scroll to position [0, 0]
click at [1065, 67] on button "×" at bounding box center [1058, 59] width 26 height 26
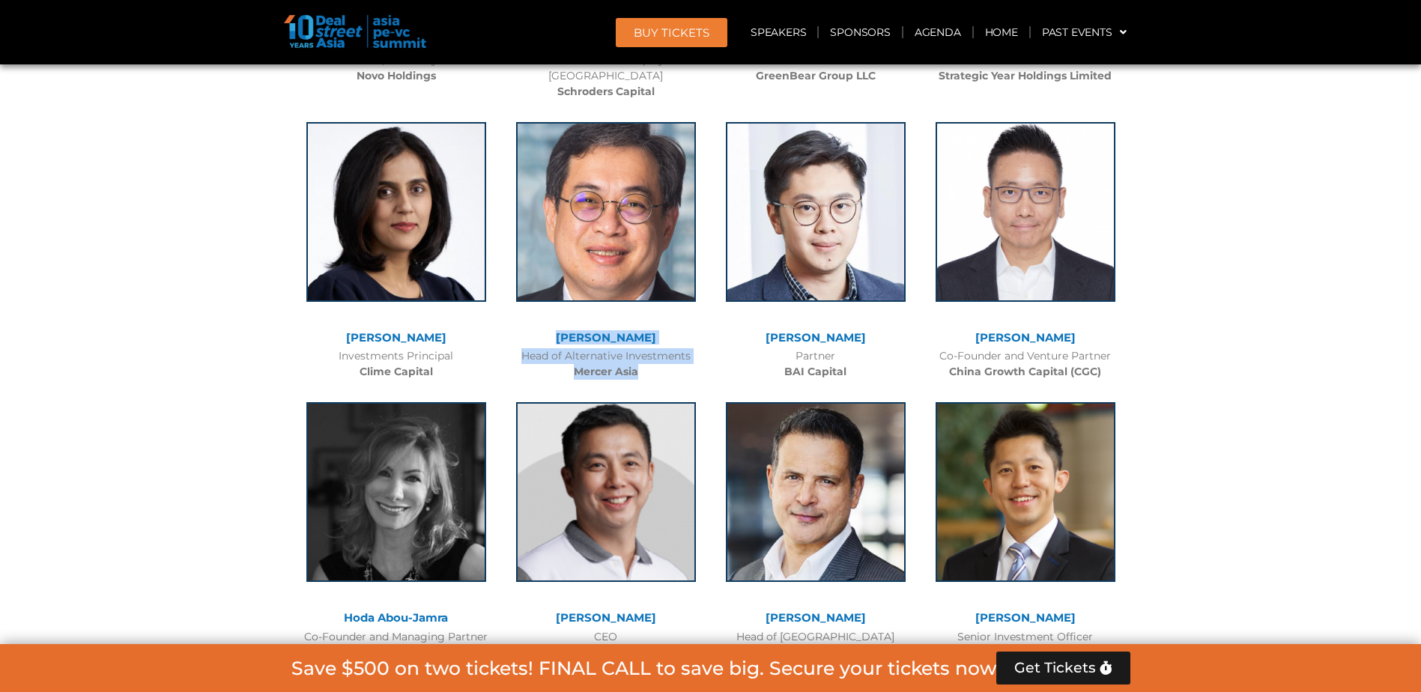
scroll to position [11239, 0]
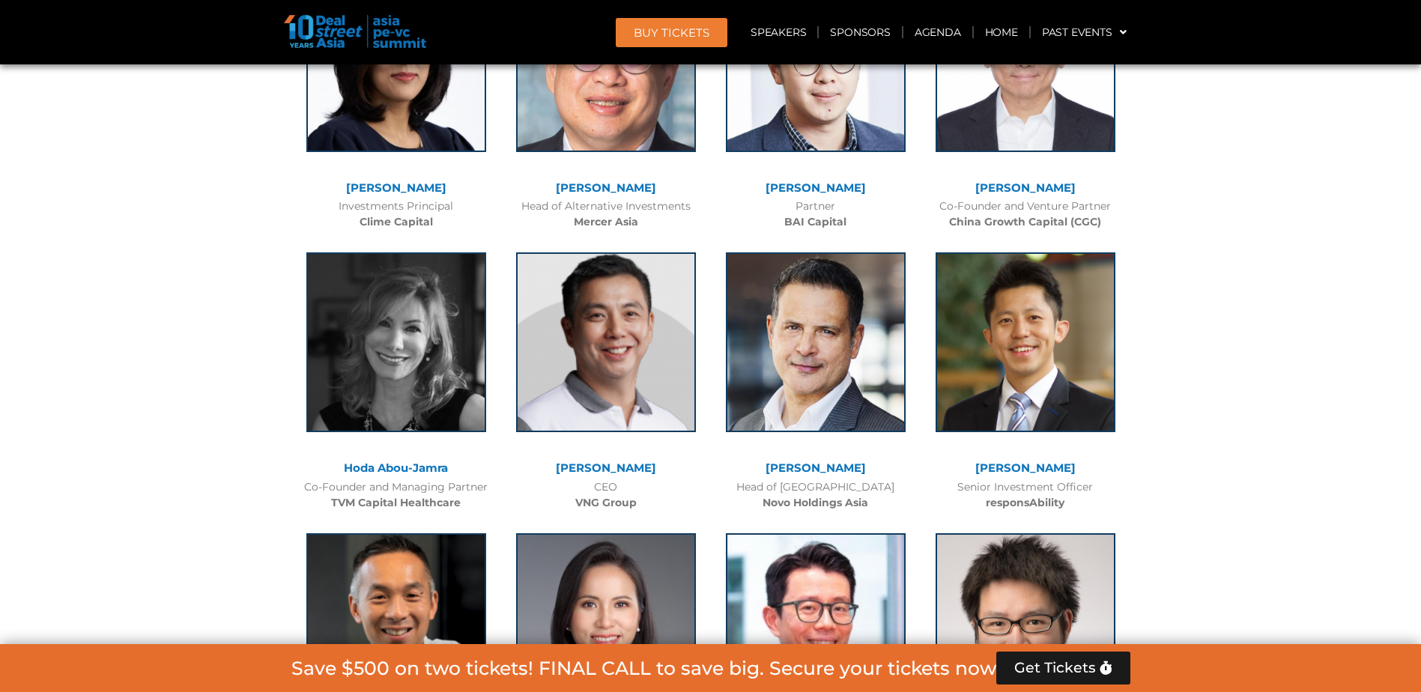
drag, startPoint x: 659, startPoint y: 414, endPoint x: 572, endPoint y: 377, distance: 95.0
click at [572, 519] on div "[PERSON_NAME] Head of [GEOGRAPHIC_DATA] [PERSON_NAME]" at bounding box center [606, 659] width 210 height 281
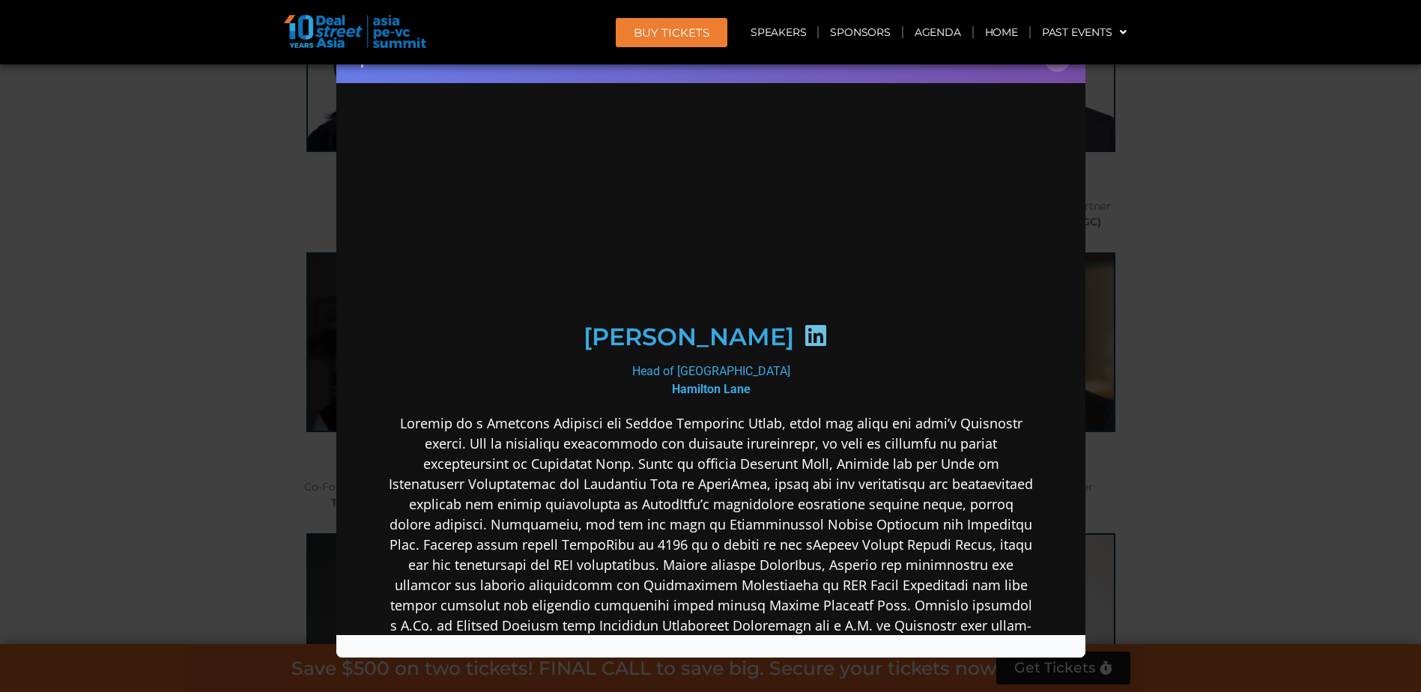
scroll to position [0, 0]
click at [1064, 71] on div "Speaker Profile ×" at bounding box center [710, 58] width 749 height 49
click at [1061, 68] on button "×" at bounding box center [1058, 59] width 26 height 26
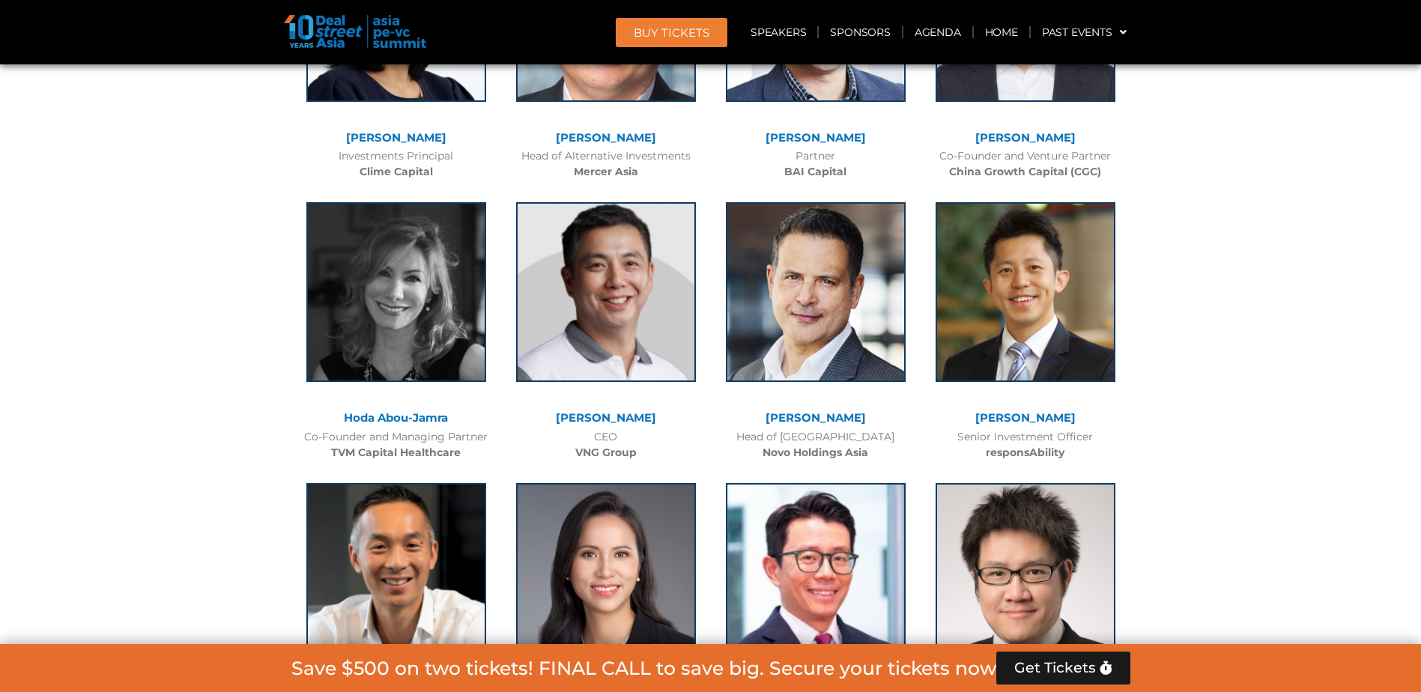
scroll to position [11539, 0]
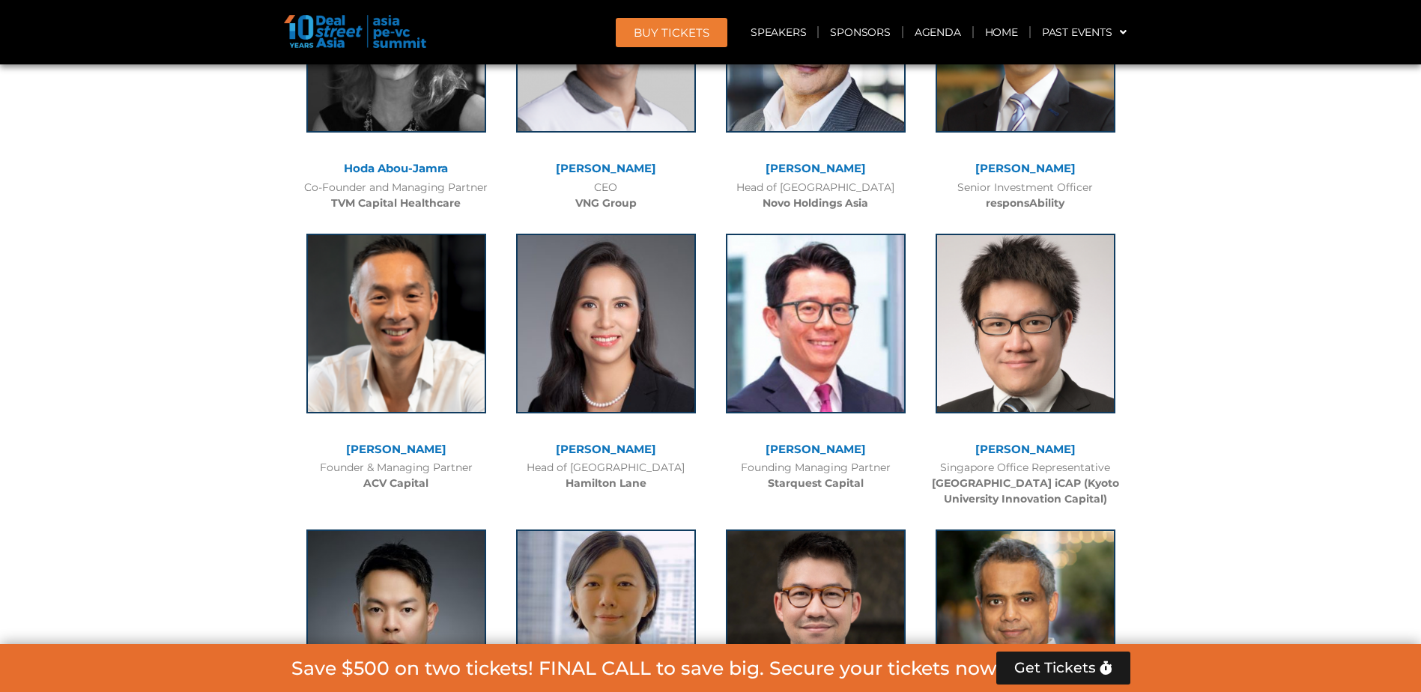
drag, startPoint x: 349, startPoint y: 382, endPoint x: 473, endPoint y: 420, distance: 129.2
click at [473, 515] on div "[PERSON_NAME] Founding Partner Bee Alternatives Ltd. ([MEDICAL_DATA])" at bounding box center [396, 663] width 210 height 297
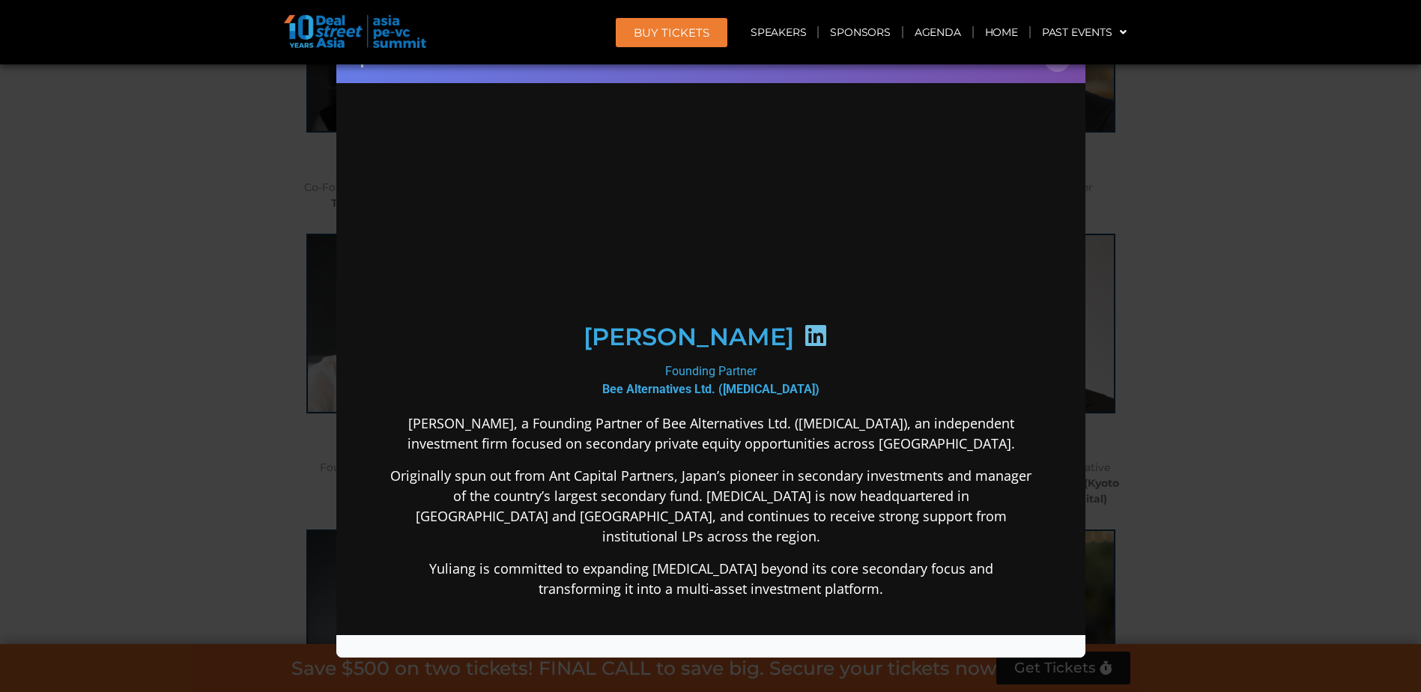
scroll to position [0, 0]
click at [1063, 70] on button "×" at bounding box center [1058, 59] width 26 height 26
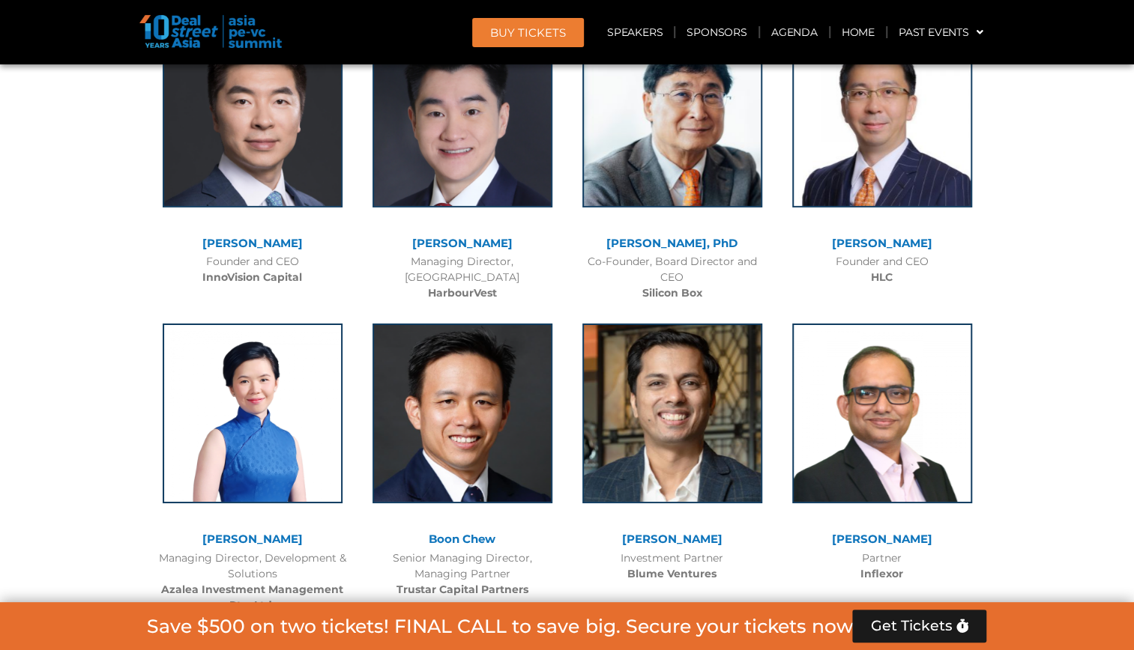
scroll to position [13262, 0]
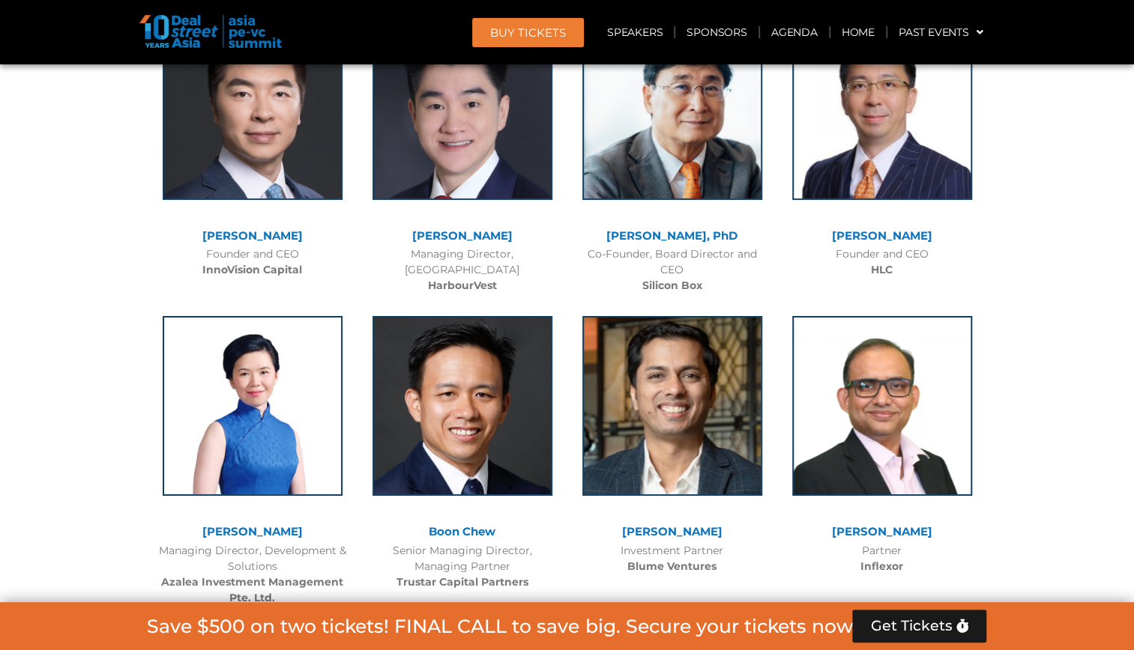
drag, startPoint x: 416, startPoint y: 420, endPoint x: 495, endPoint y: 459, distance: 87.5
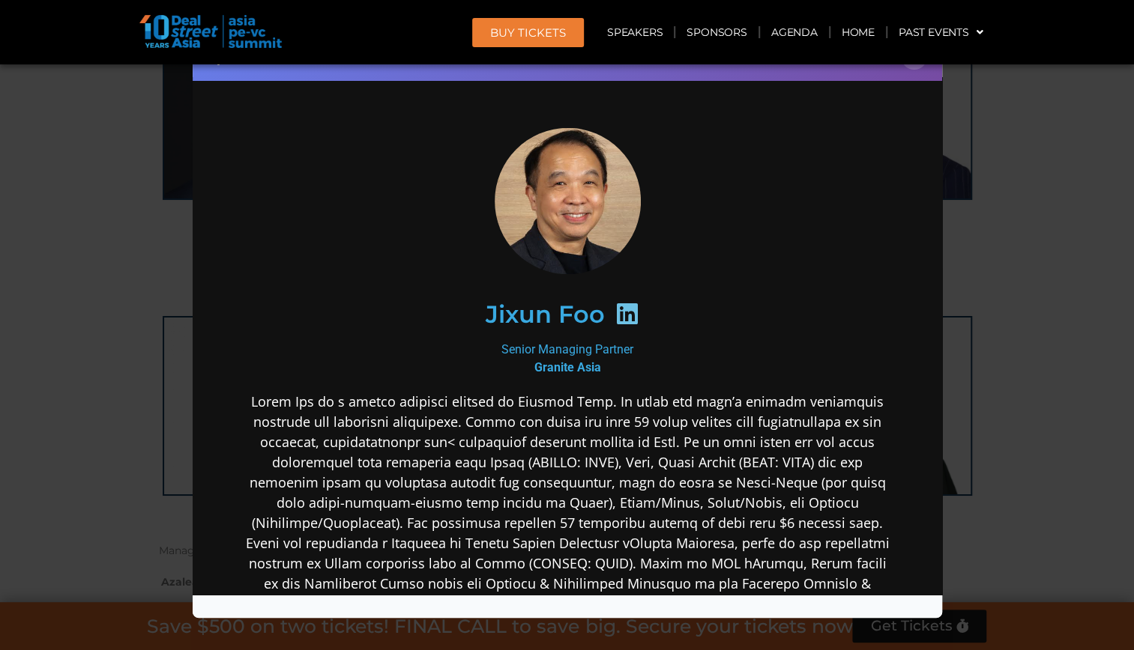
scroll to position [0, 0]
click at [916, 69] on button "×" at bounding box center [914, 56] width 26 height 26
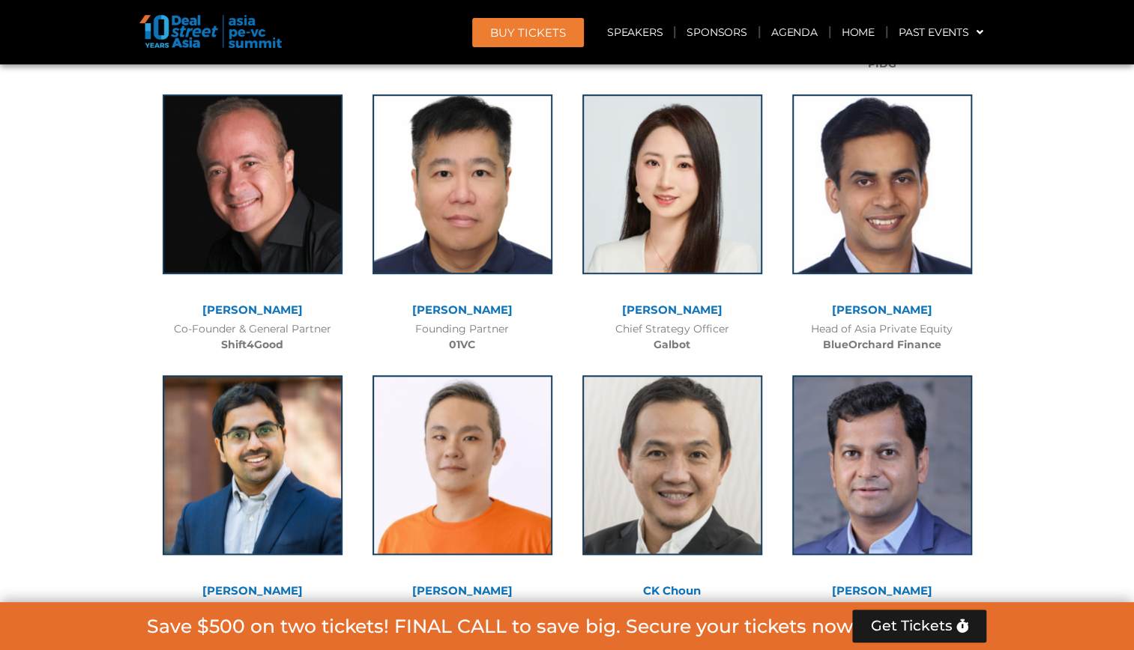
scroll to position [14161, 0]
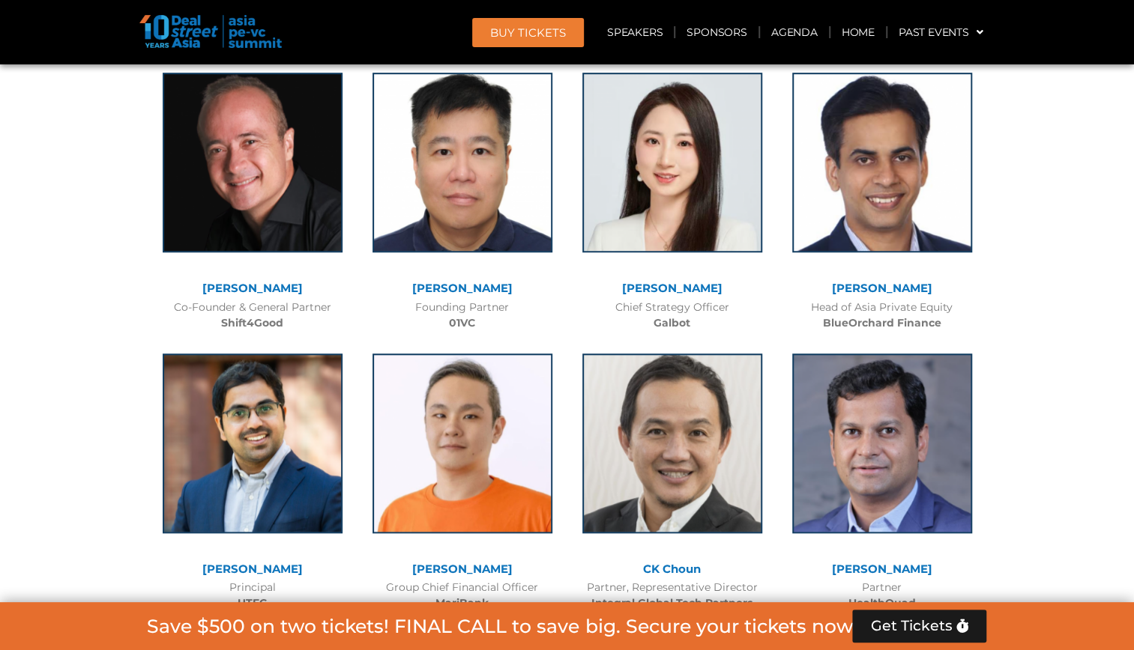
drag, startPoint x: 722, startPoint y: 465, endPoint x: 646, endPoint y: 399, distance: 100.4
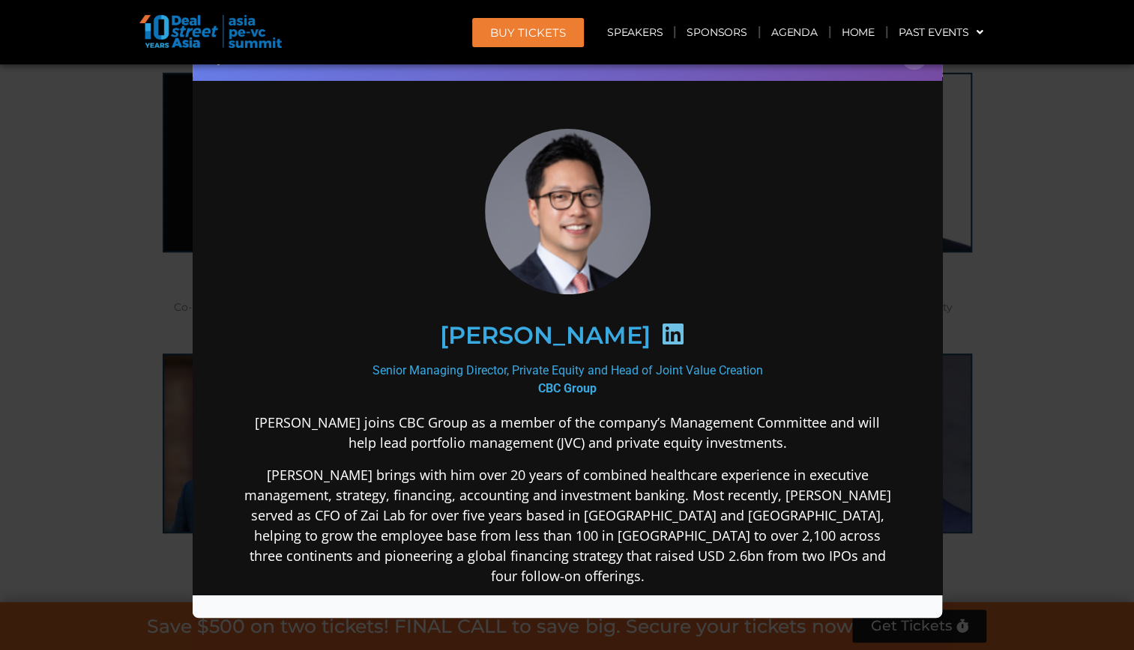
scroll to position [0, 0]
click at [910, 70] on div "Speaker Profile ×" at bounding box center [567, 56] width 749 height 49
click at [910, 61] on header "BUY Tickets Speakers Sponsors Agenda Home Past Events JKT 2025 SG 2024 JKT 2024…" at bounding box center [567, 32] width 1134 height 64
click at [912, 66] on button "×" at bounding box center [914, 56] width 26 height 26
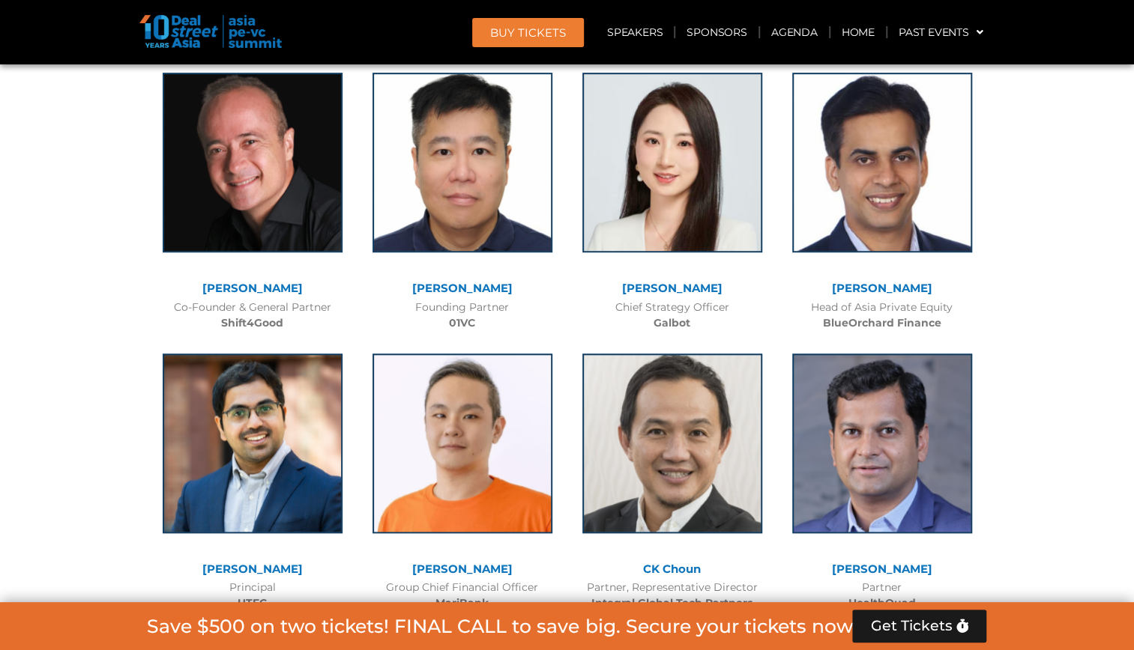
drag, startPoint x: 709, startPoint y: 462, endPoint x: 655, endPoint y: 392, distance: 88.1
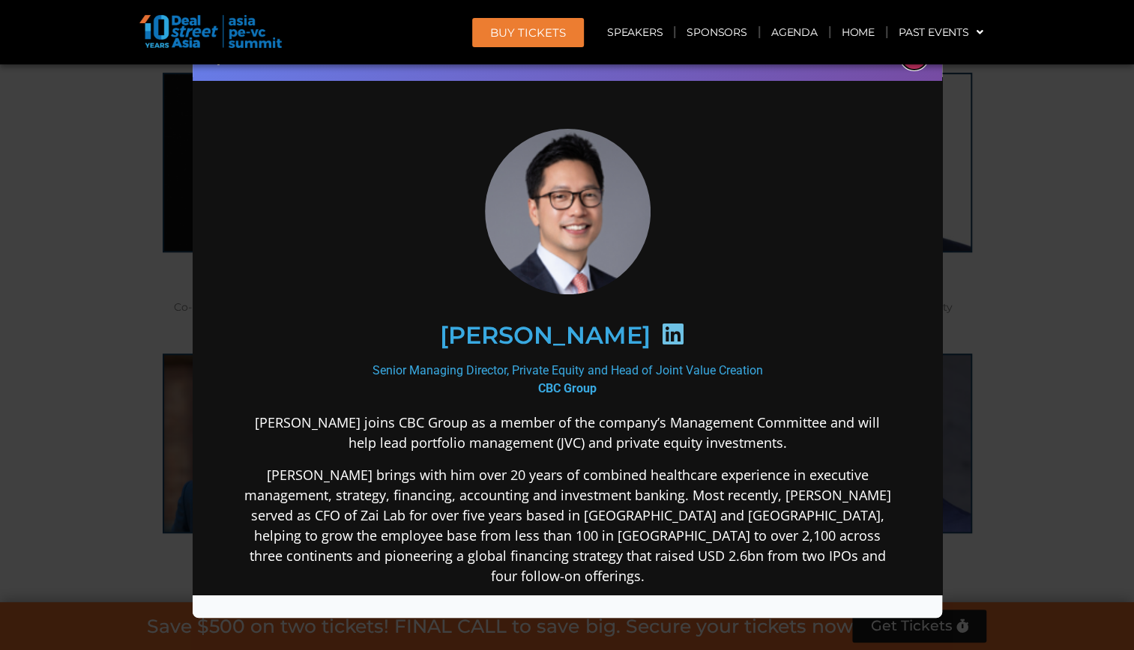
click at [913, 67] on button "×" at bounding box center [914, 56] width 26 height 26
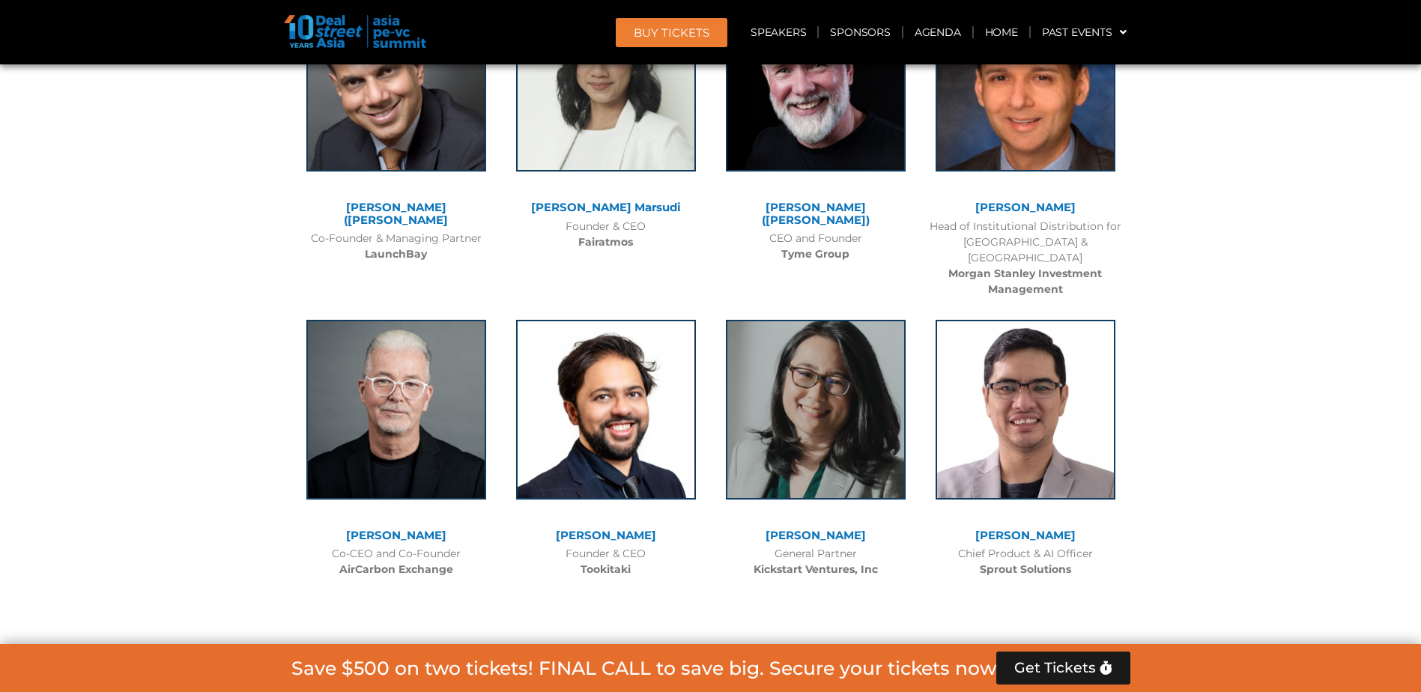
scroll to position [15411, 0]
drag, startPoint x: 870, startPoint y: 358, endPoint x: 779, endPoint y: 329, distance: 95.3
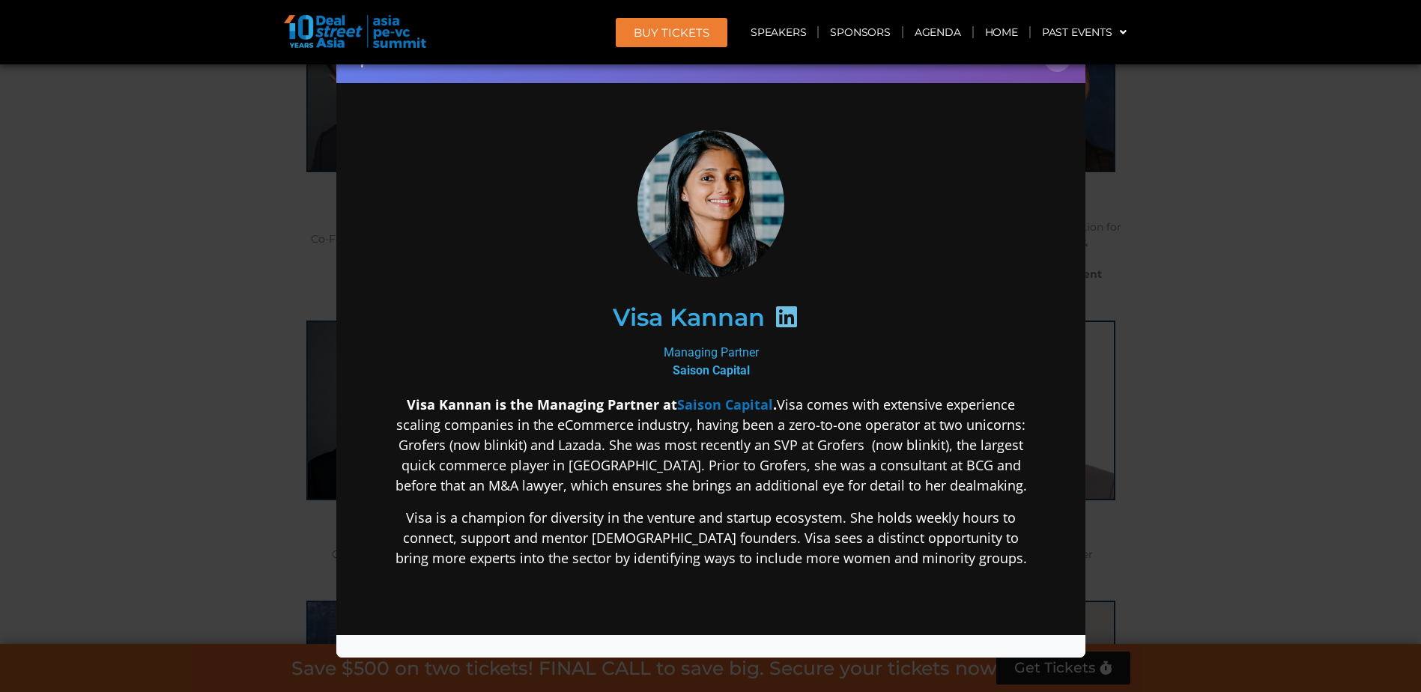
scroll to position [0, 0]
drag, startPoint x: 1055, startPoint y: 71, endPoint x: 1047, endPoint y: 79, distance: 11.1
click at [1055, 71] on button "×" at bounding box center [1058, 59] width 26 height 26
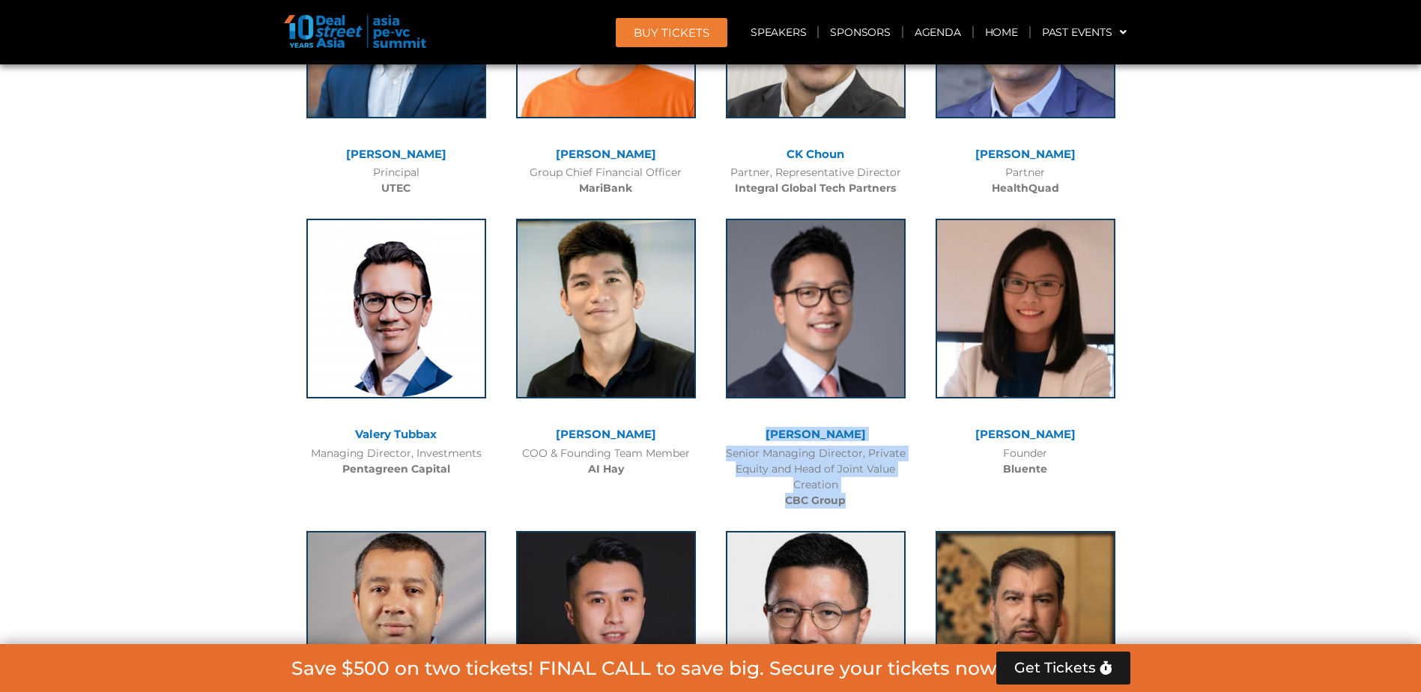
scroll to position [14512, 0]
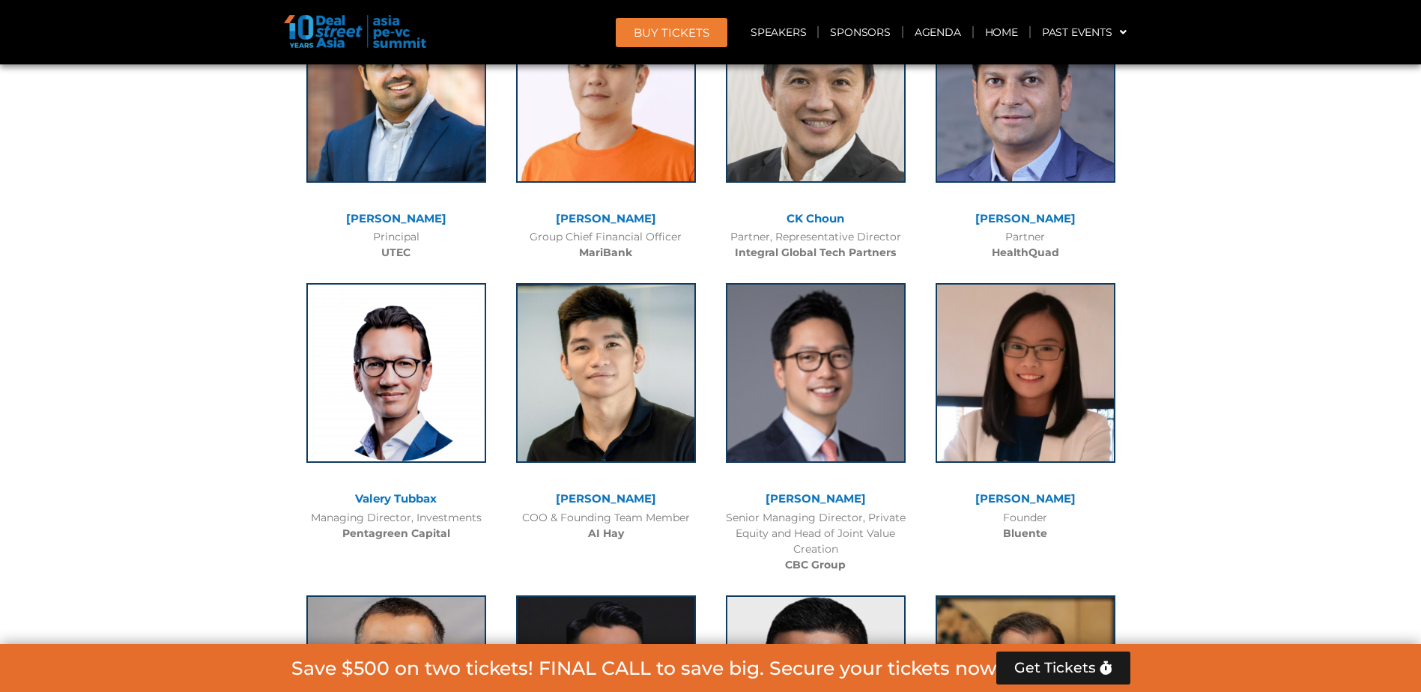
drag, startPoint x: 548, startPoint y: 360, endPoint x: 658, endPoint y: 402, distance: 117.4
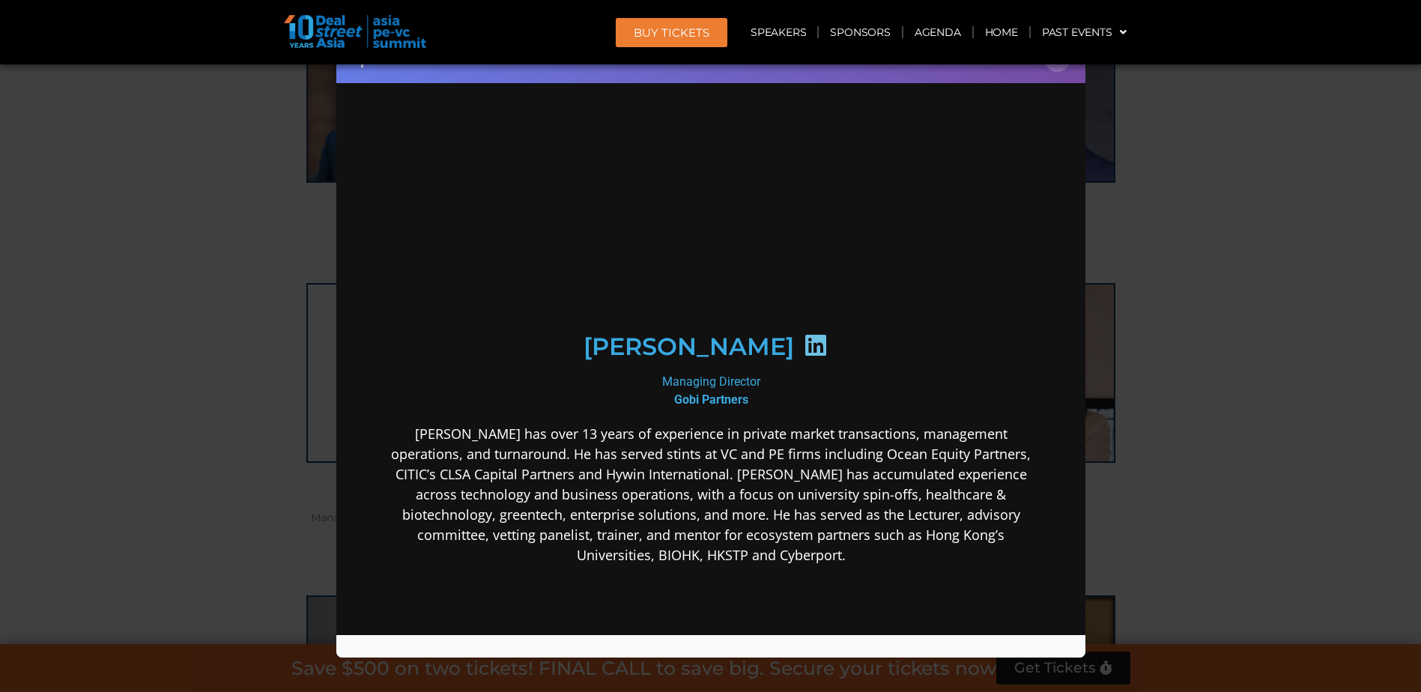
scroll to position [0, 0]
click at [1053, 67] on button "×" at bounding box center [1058, 59] width 26 height 26
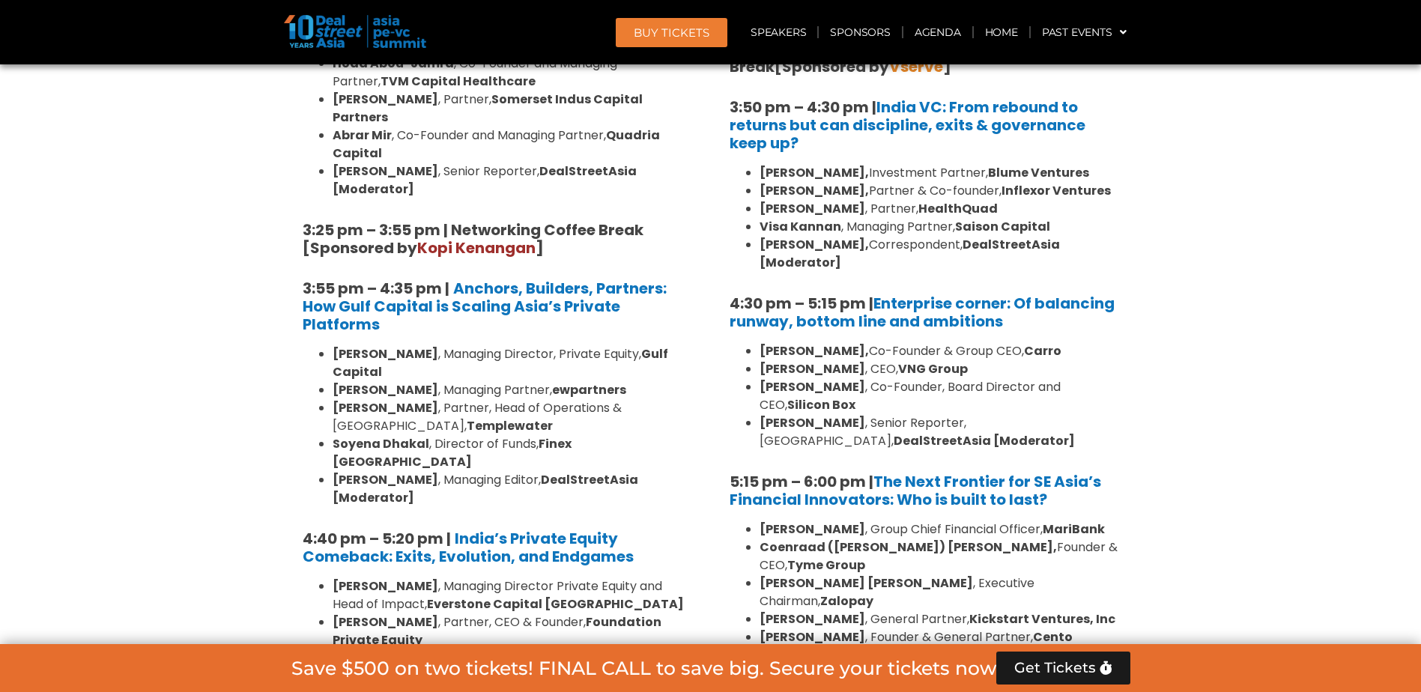
scroll to position [2450, 0]
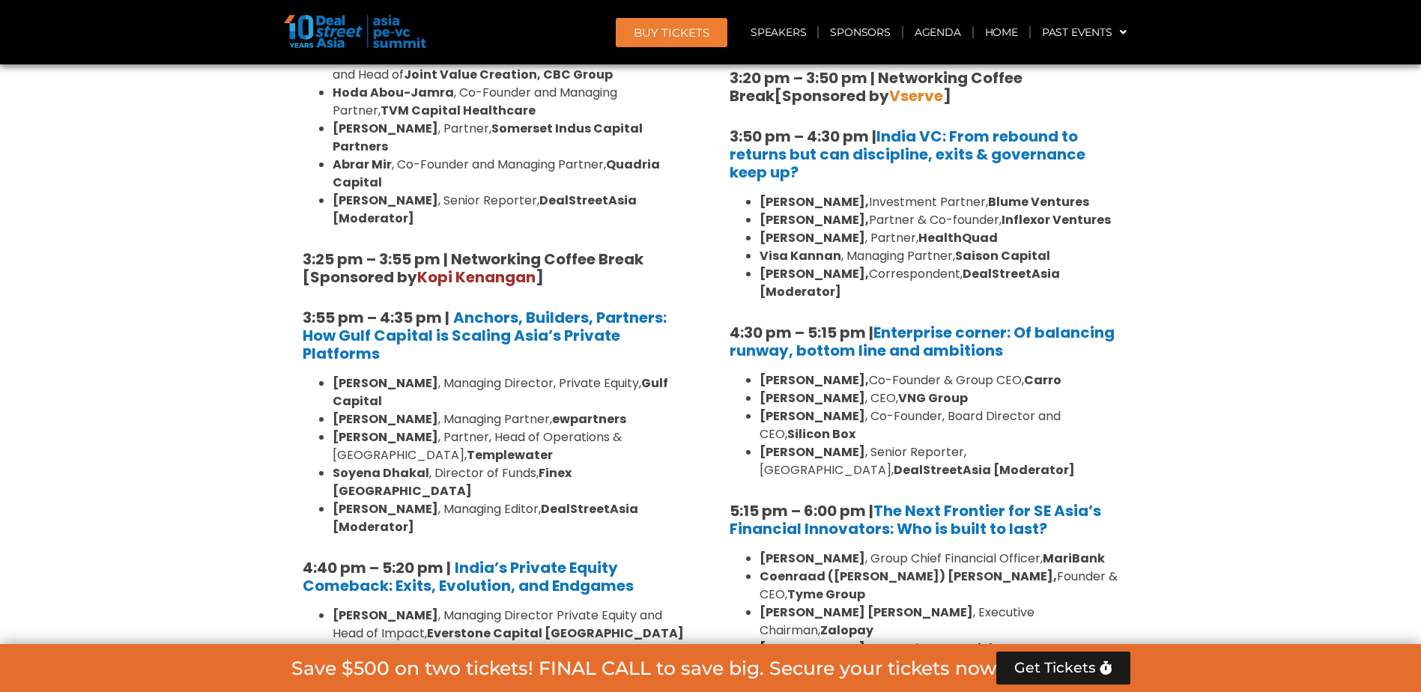
drag, startPoint x: 490, startPoint y: 183, endPoint x: 492, endPoint y: 257, distance: 74.2
click at [492, 375] on ul "[PERSON_NAME] , Managing Director, Private Equity, Gulf Capital [PERSON_NAME] ,…" at bounding box center [498, 456] width 390 height 162
click at [492, 429] on li "[PERSON_NAME] , Partner, Head of Operations & [GEOGRAPHIC_DATA], Templewater" at bounding box center [513, 447] width 360 height 36
drag, startPoint x: 484, startPoint y: 263, endPoint x: 481, endPoint y: 216, distance: 47.3
click at [481, 375] on ul "[PERSON_NAME] , Managing Director, Private Equity, Gulf Capital [PERSON_NAME] ,…" at bounding box center [498, 456] width 390 height 162
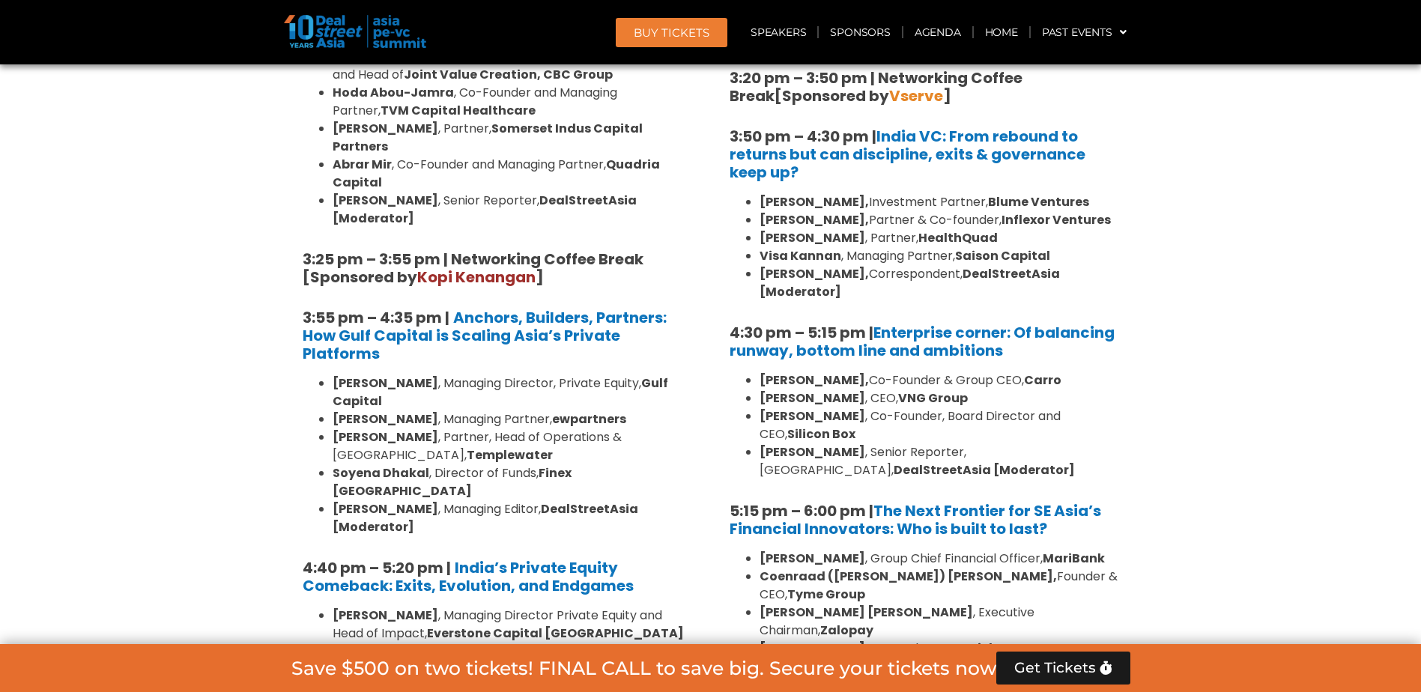
click at [481, 411] on li "[PERSON_NAME] , Managing Partner, ewpartners" at bounding box center [513, 420] width 360 height 18
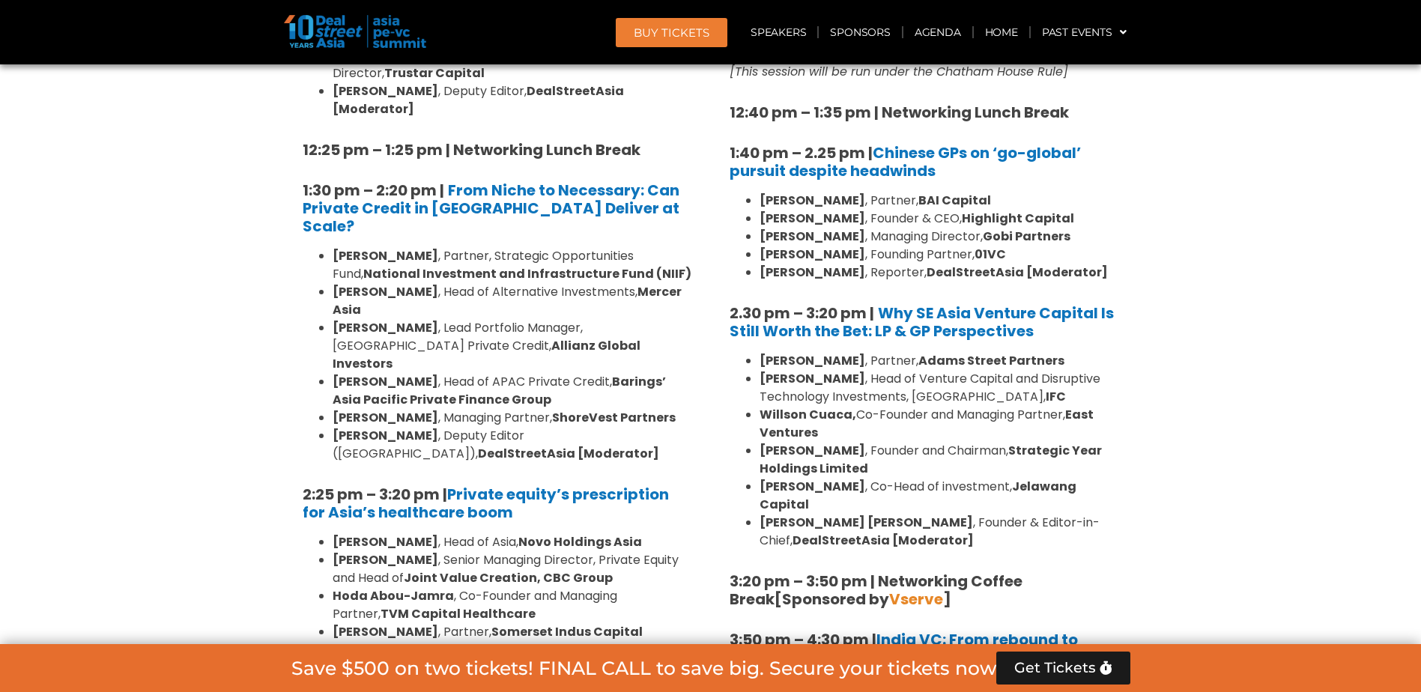
scroll to position [1926, 0]
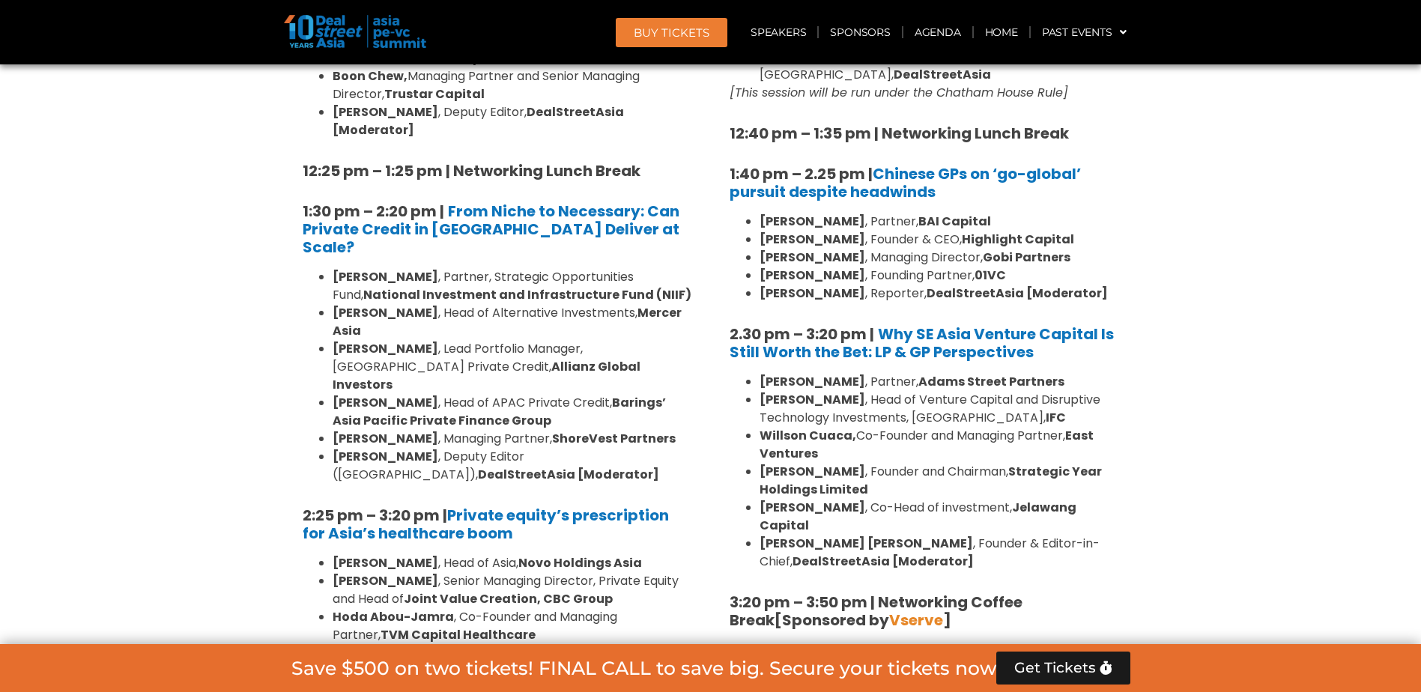
drag, startPoint x: 501, startPoint y: 475, endPoint x: 585, endPoint y: 603, distance: 153.2
click at [585, 603] on div "8:00 am – 9:00 am | Registration & Networking Coffee [Sponsored by [PERSON_NAME…" at bounding box center [497, 313] width 412 height 2330
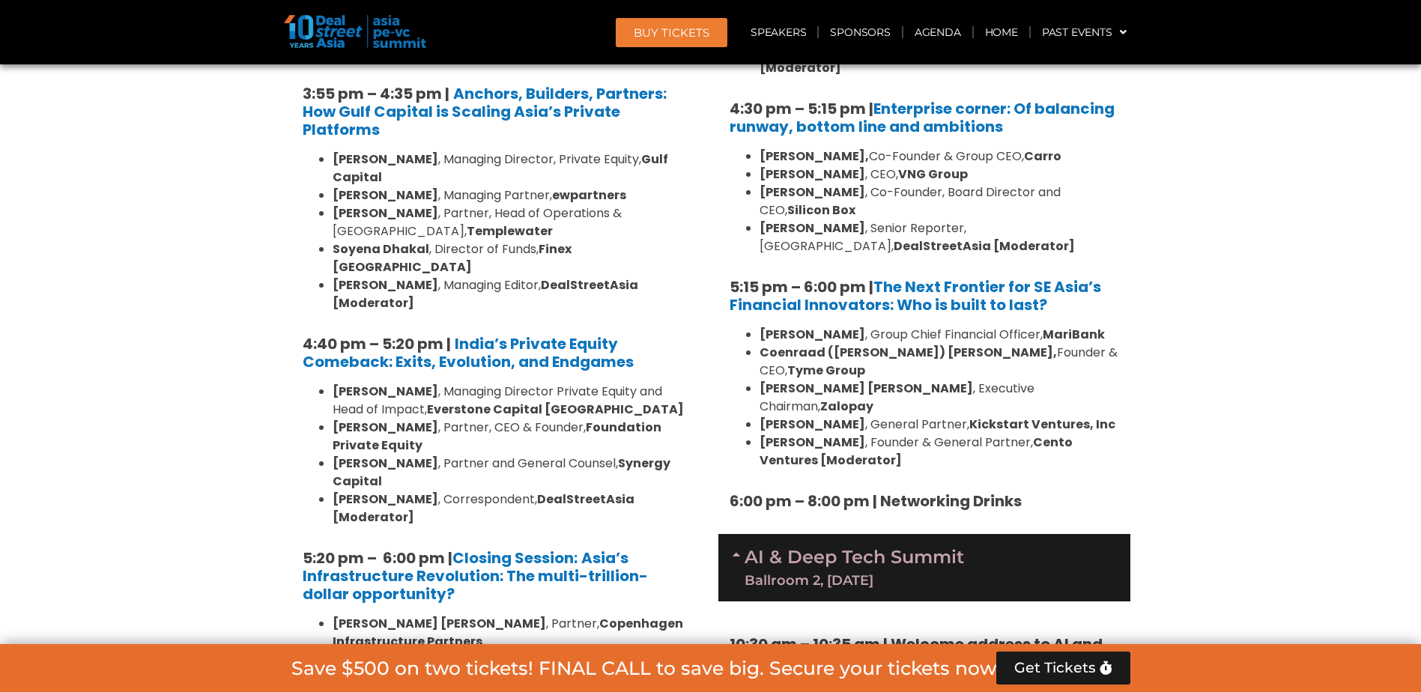
scroll to position [2675, 0]
drag, startPoint x: 1104, startPoint y: 406, endPoint x: 1095, endPoint y: 399, distance: 11.1
click at [1095, 492] on h5 "6:00 pm – 8:00 pm | Networking Drinks" at bounding box center [925, 501] width 390 height 18
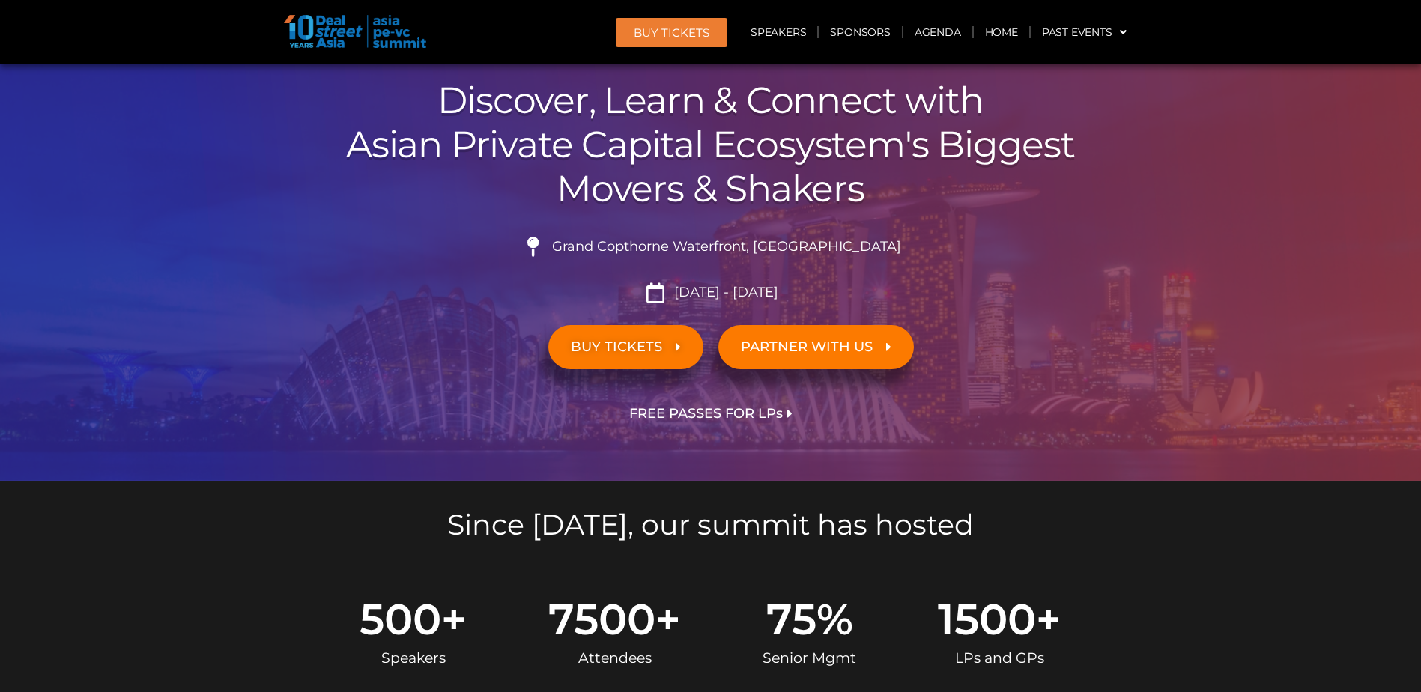
scroll to position [127, 0]
